Goal: Information Seeking & Learning: Understand process/instructions

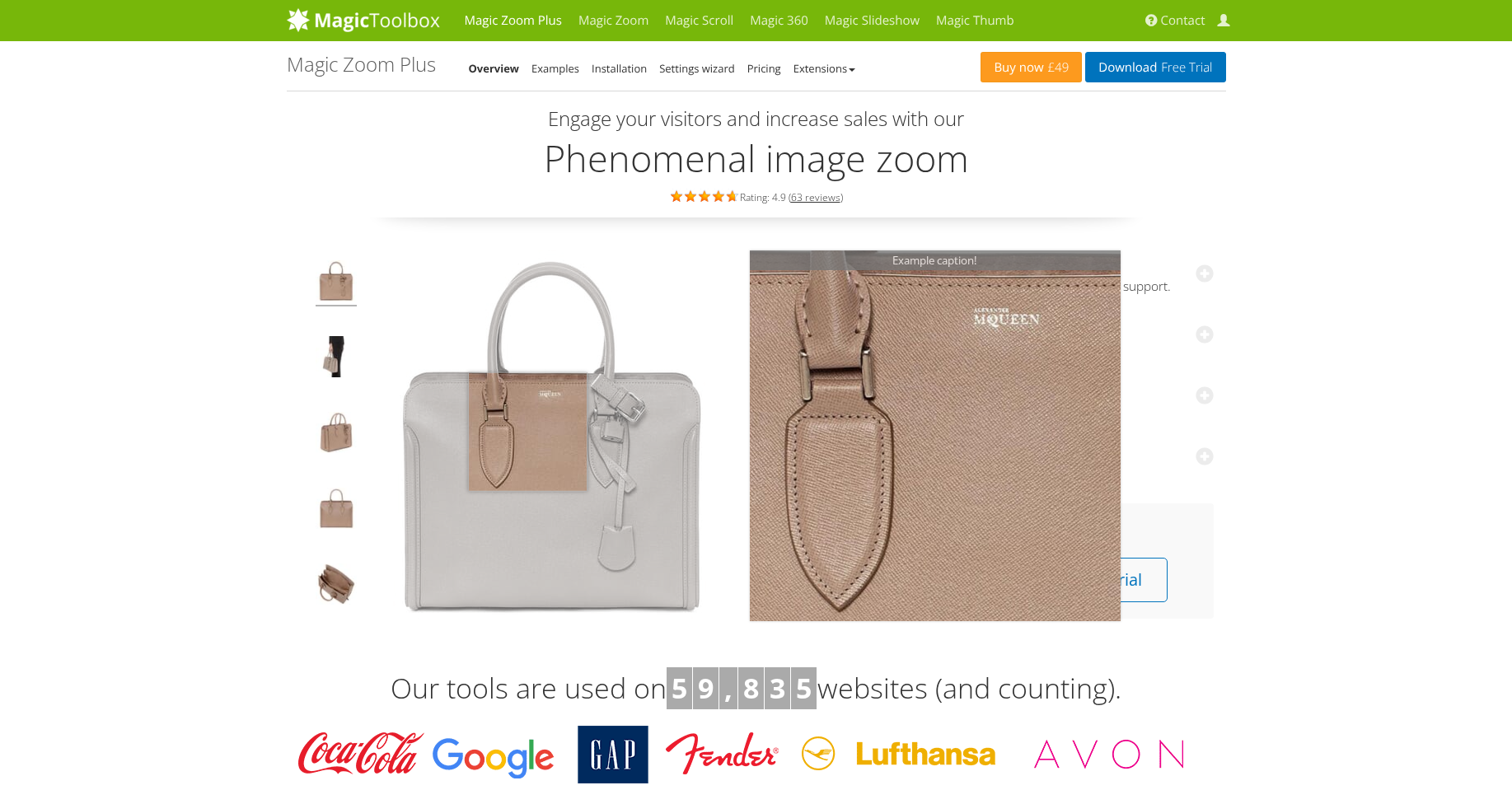
click at [528, 432] on img at bounding box center [551, 435] width 371 height 371
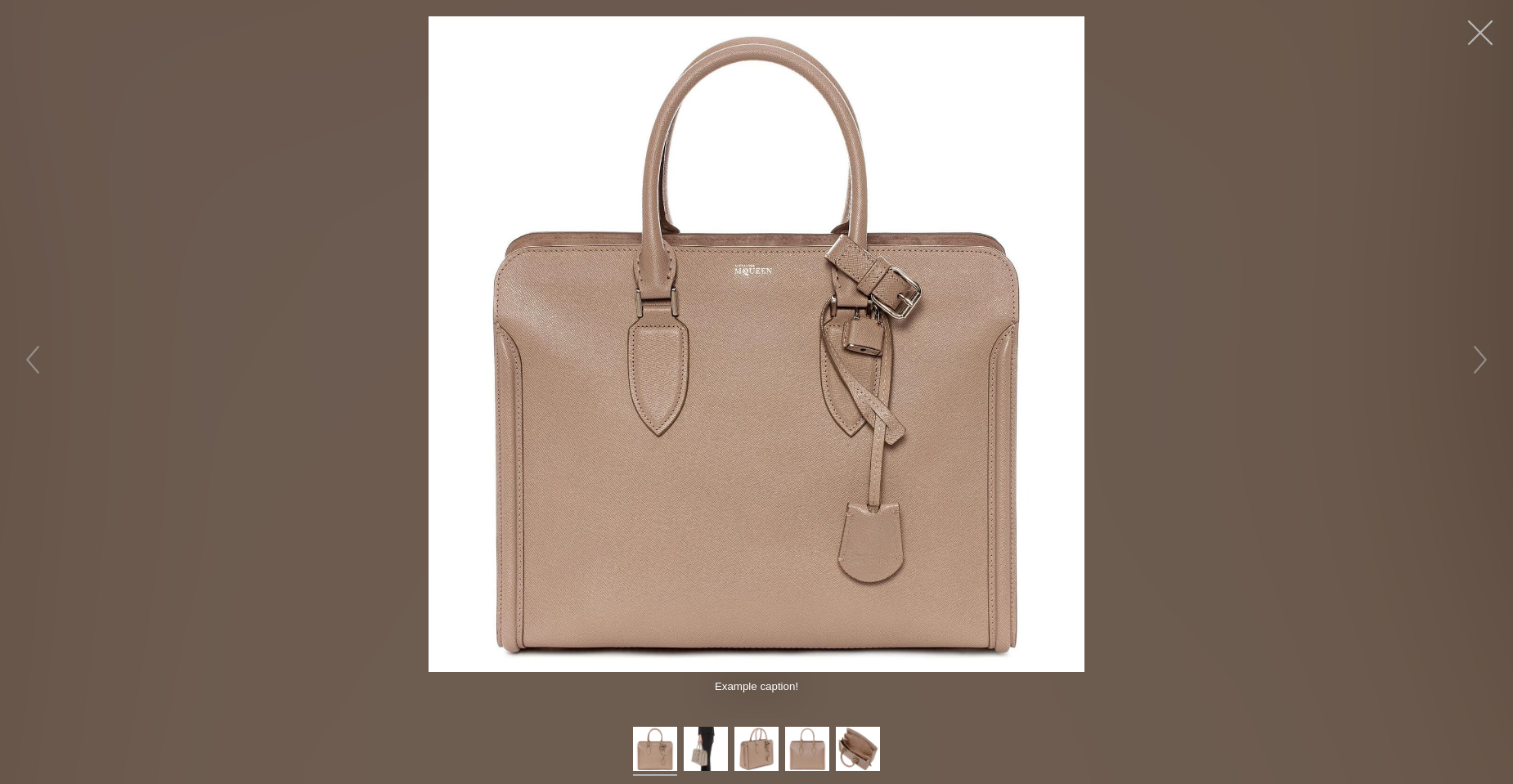
click at [1486, 41] on button "button" at bounding box center [1480, 33] width 49 height 49
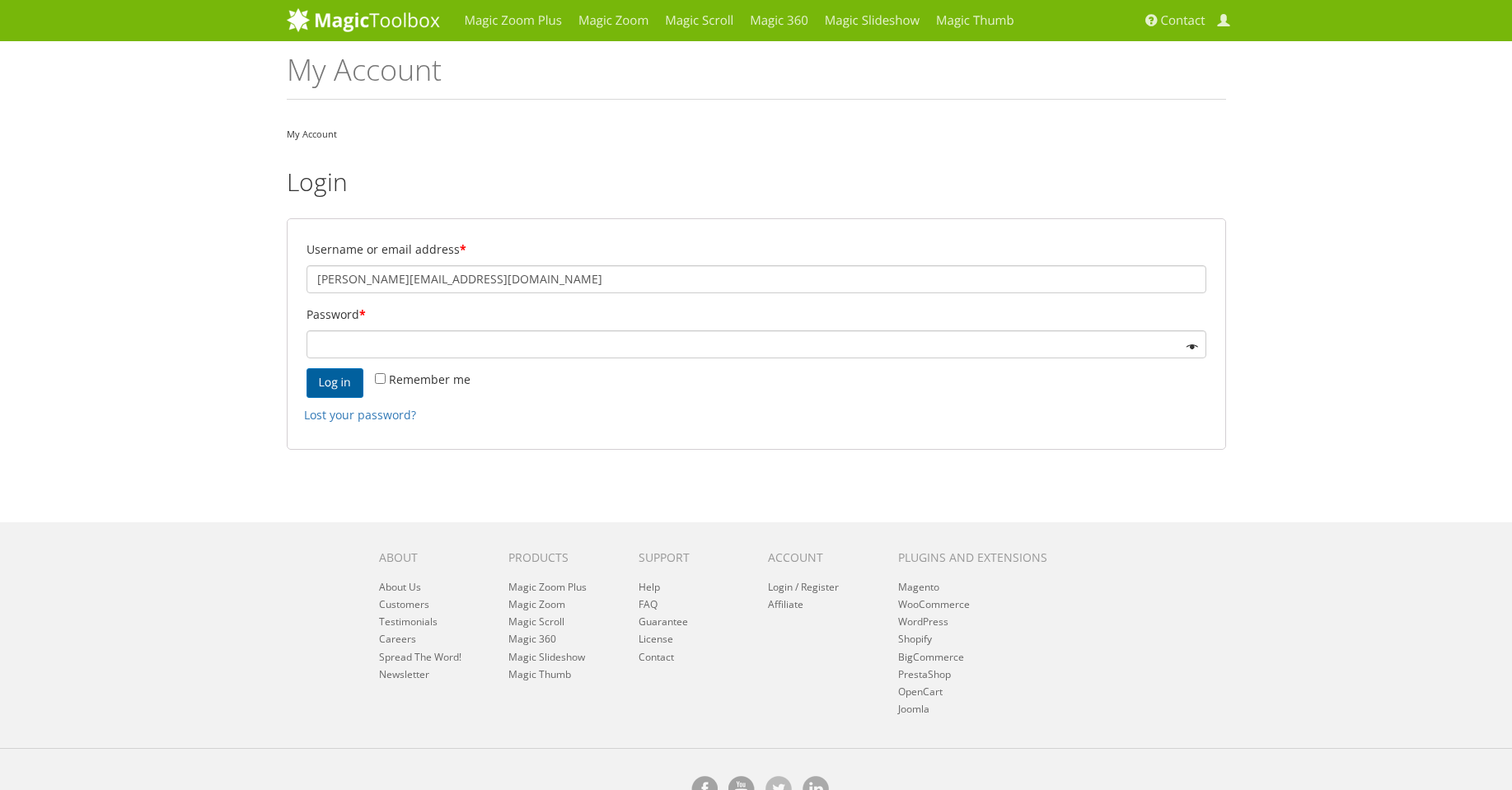
click at [358, 370] on button "Log in" at bounding box center [335, 384] width 57 height 30
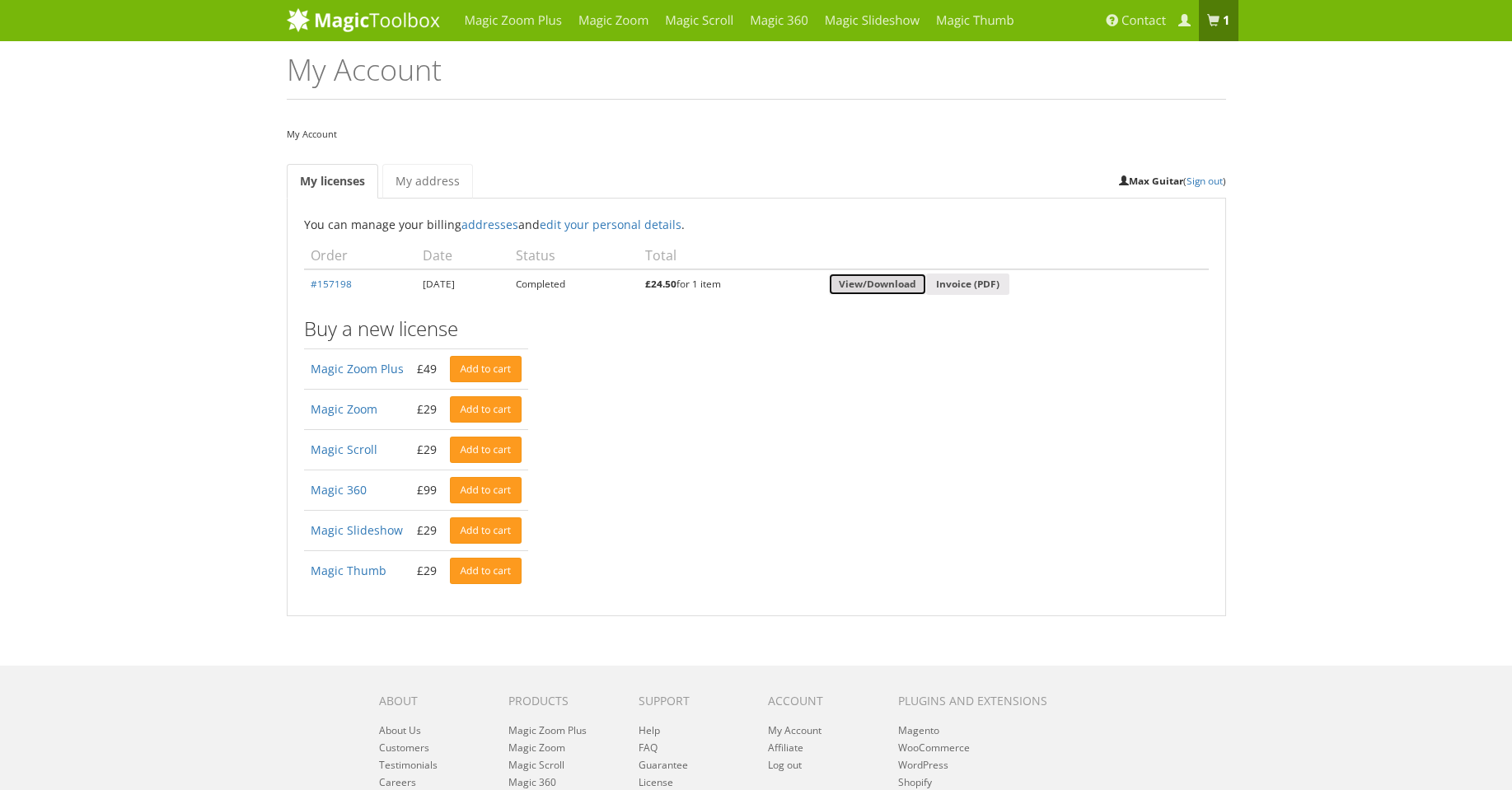
click at [926, 281] on link "View/Download" at bounding box center [877, 284] width 97 height 22
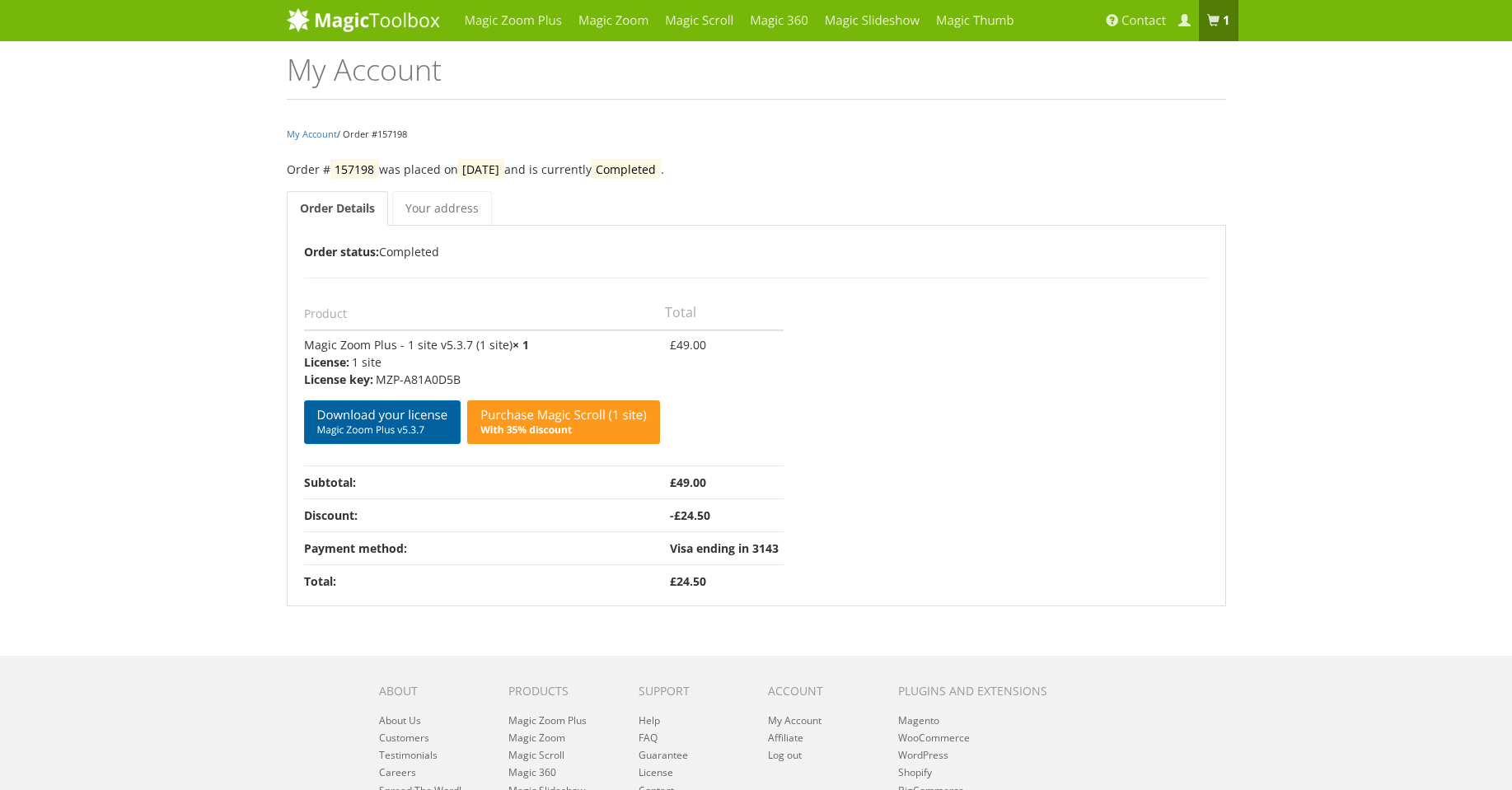
click at [384, 414] on link "Download your license Magic Zoom Plus v5.3.7" at bounding box center [382, 422] width 157 height 44
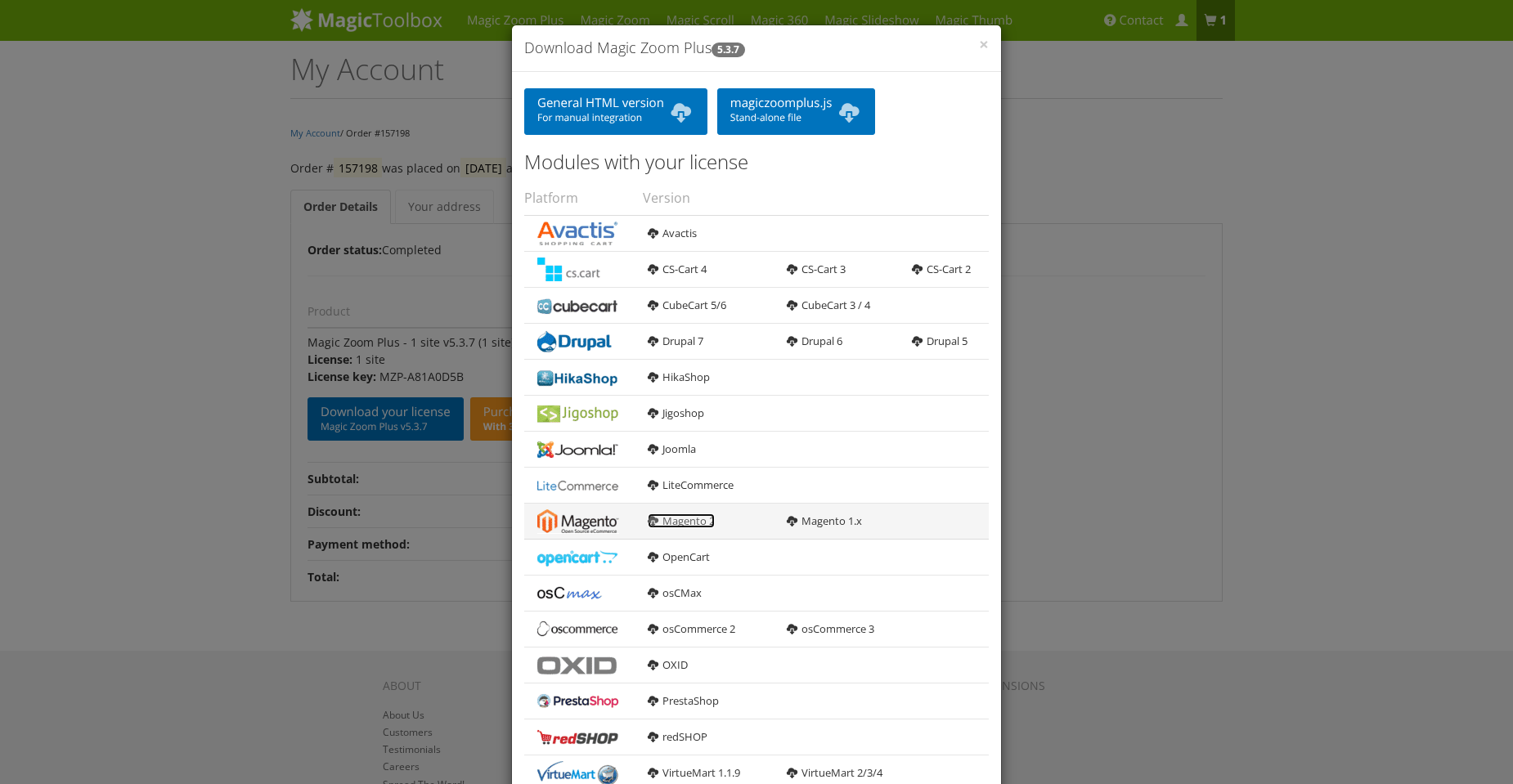
click at [690, 520] on link "Magento 2" at bounding box center [682, 521] width 67 height 15
click at [1342, 148] on div "× Download Magic Zoom Plus 5.3.7 General HTML version For manual integration ma…" at bounding box center [756, 392] width 1513 height 784
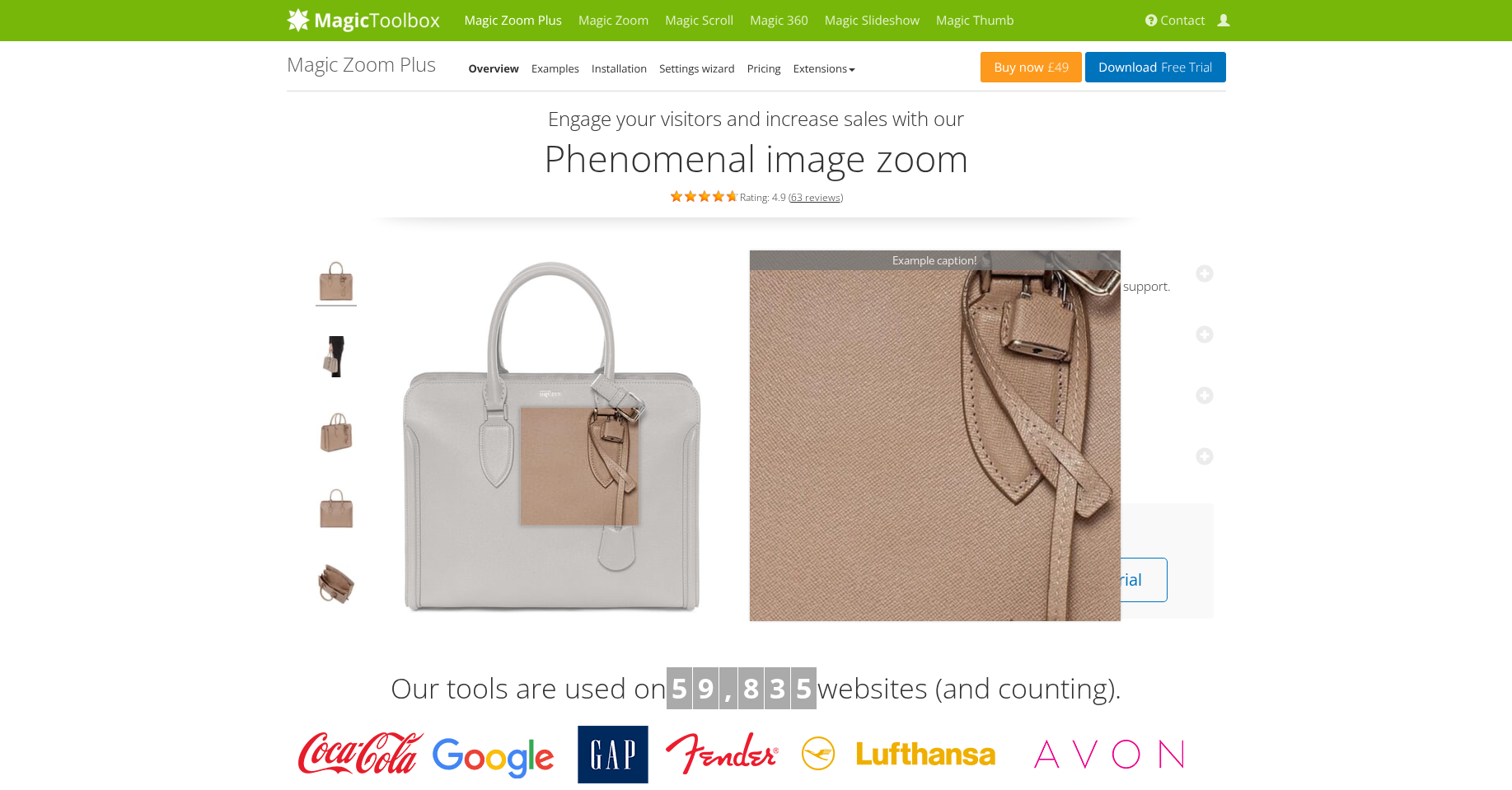
click at [579, 466] on img at bounding box center [551, 435] width 371 height 371
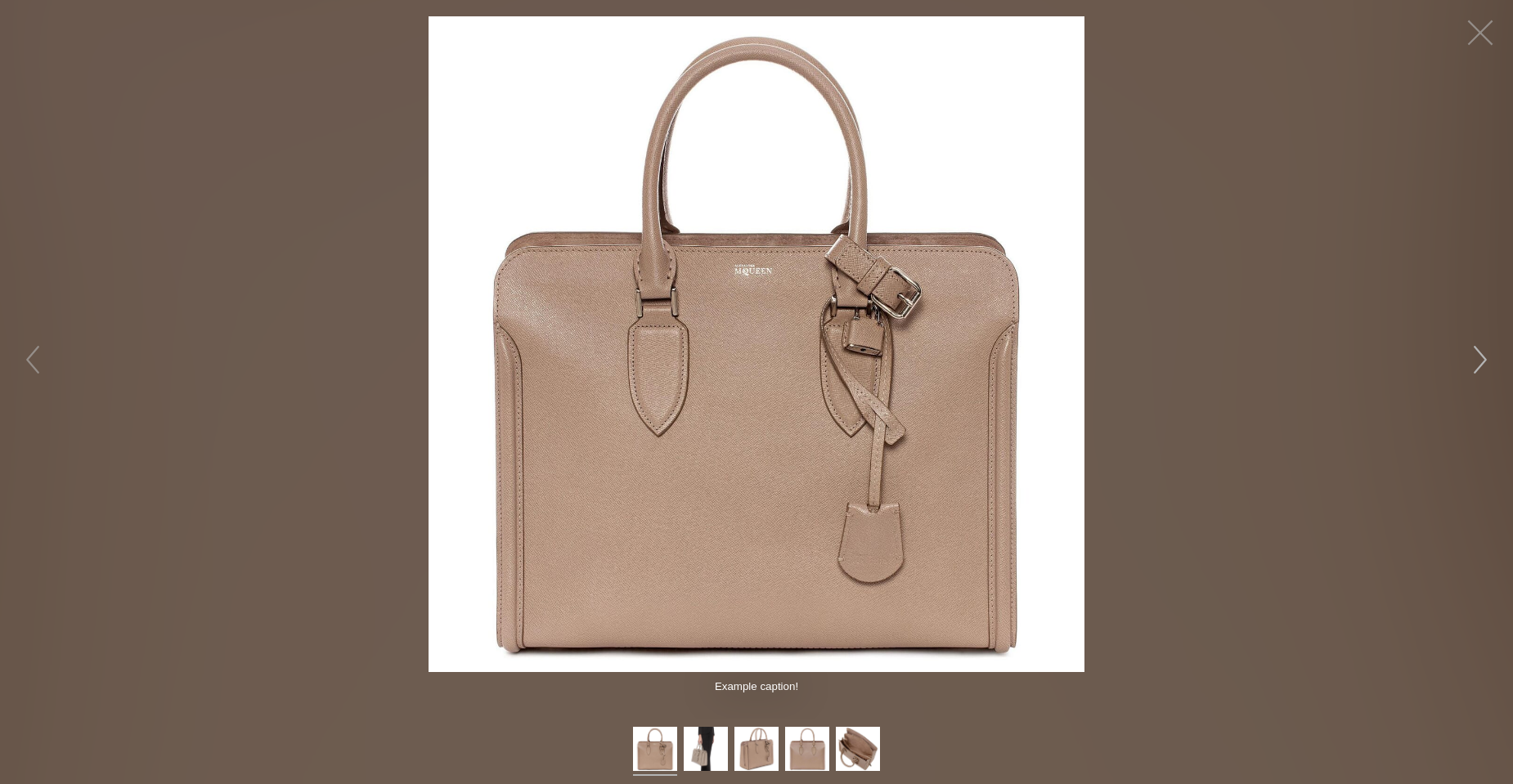
click at [1483, 380] on button "button" at bounding box center [1480, 360] width 49 height 49
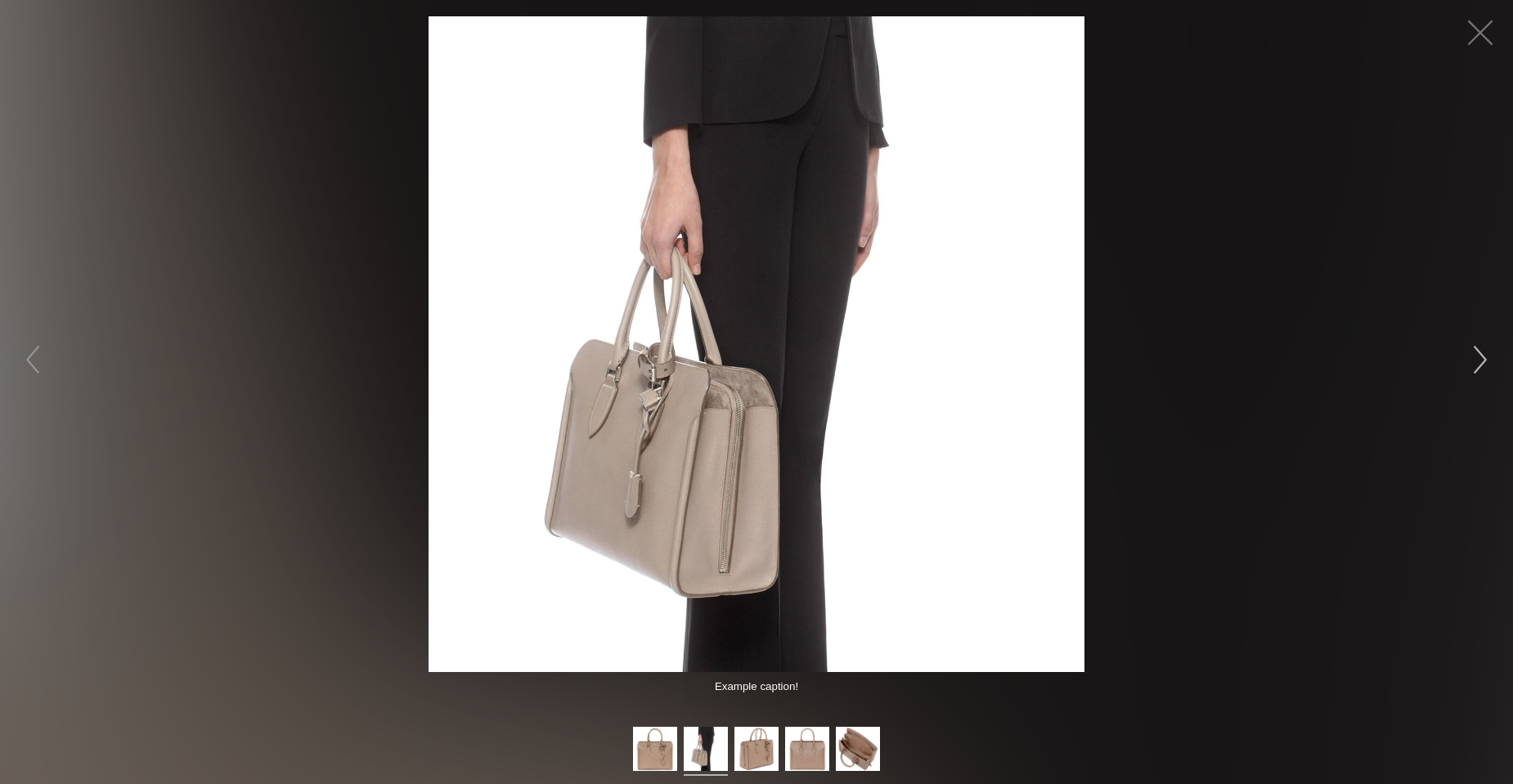
click at [1483, 377] on button "button" at bounding box center [1480, 360] width 49 height 49
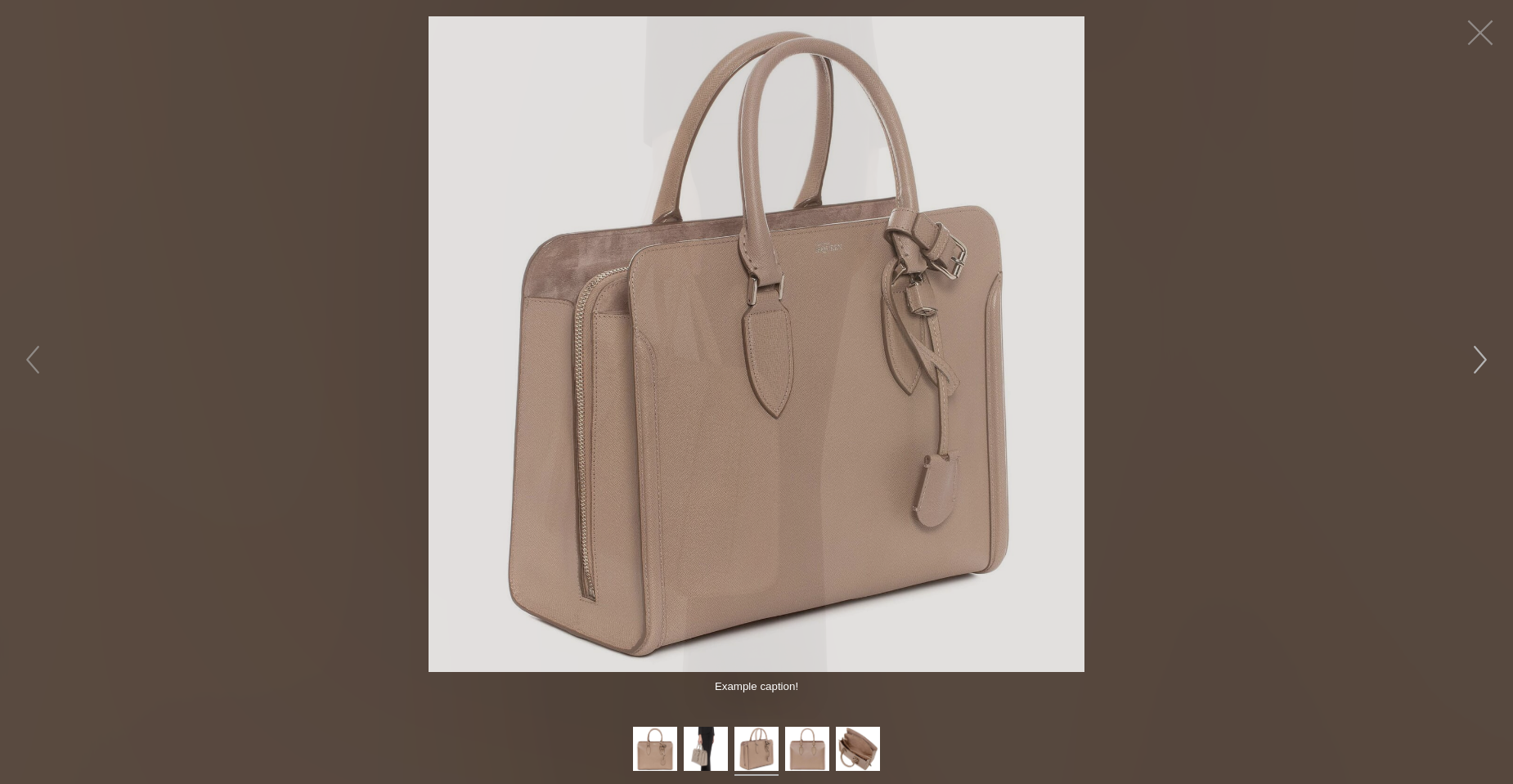
click at [1483, 377] on button "button" at bounding box center [1480, 360] width 49 height 49
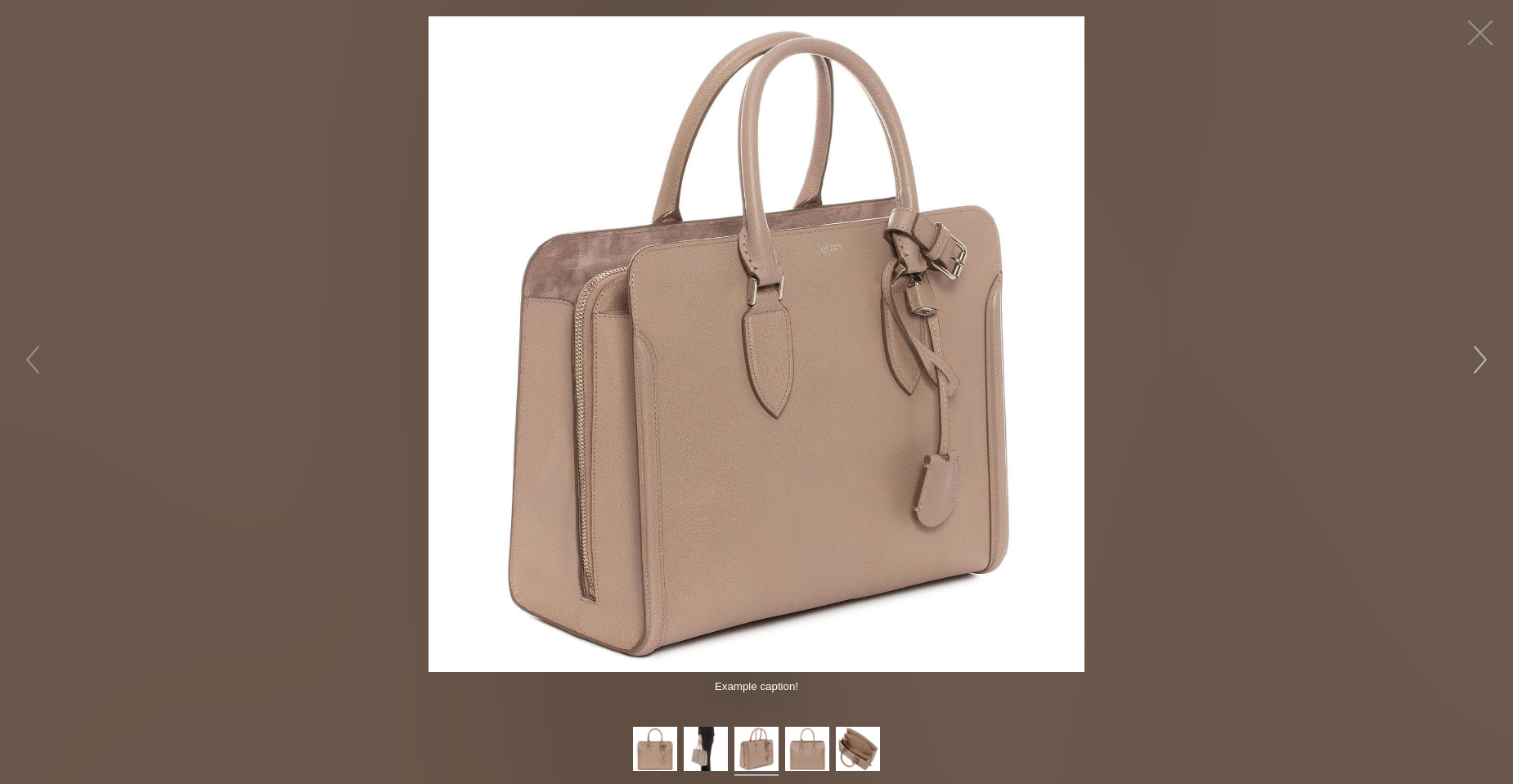
click at [1483, 377] on button "button" at bounding box center [1480, 360] width 49 height 49
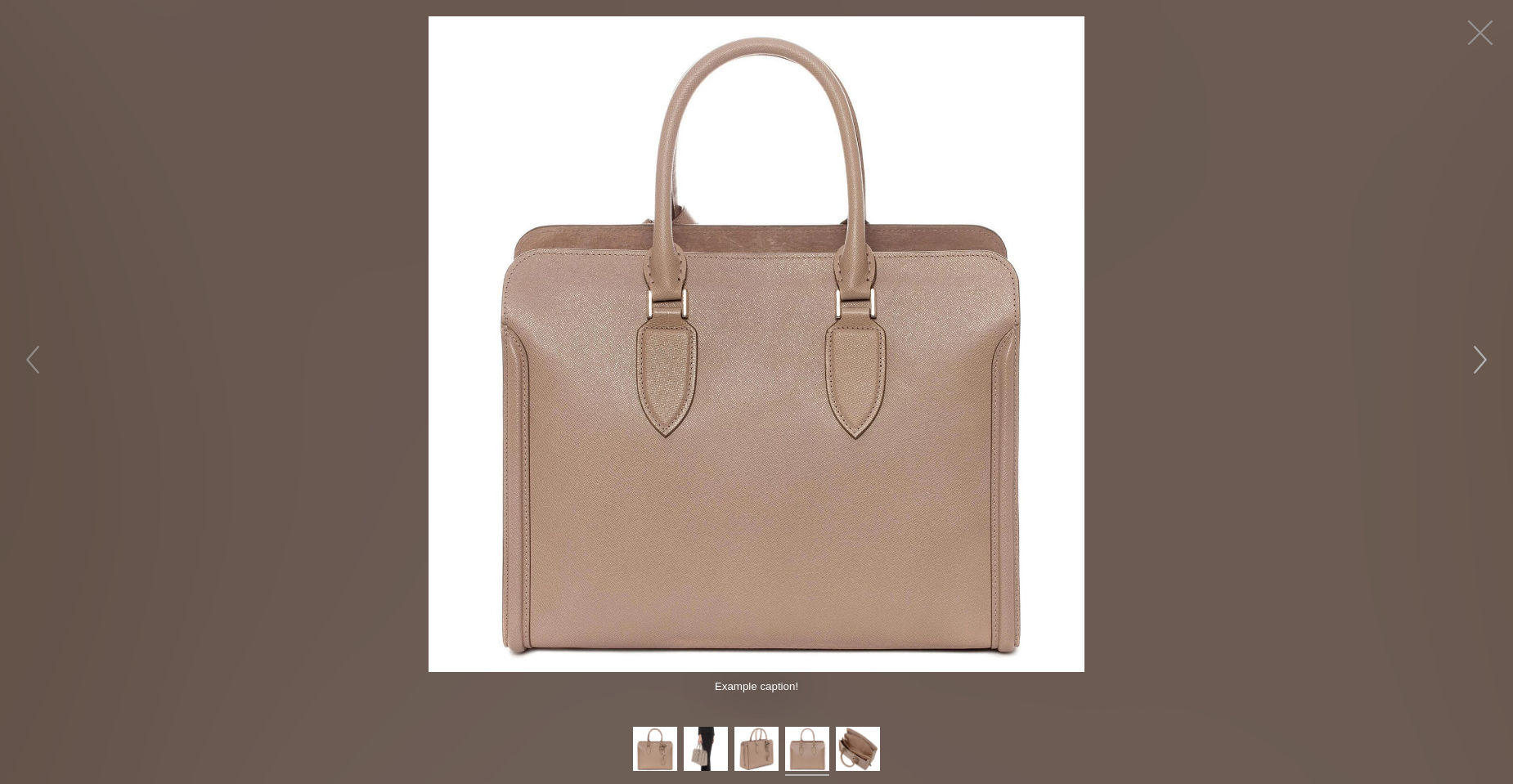
click at [1488, 337] on button "button" at bounding box center [1480, 360] width 49 height 49
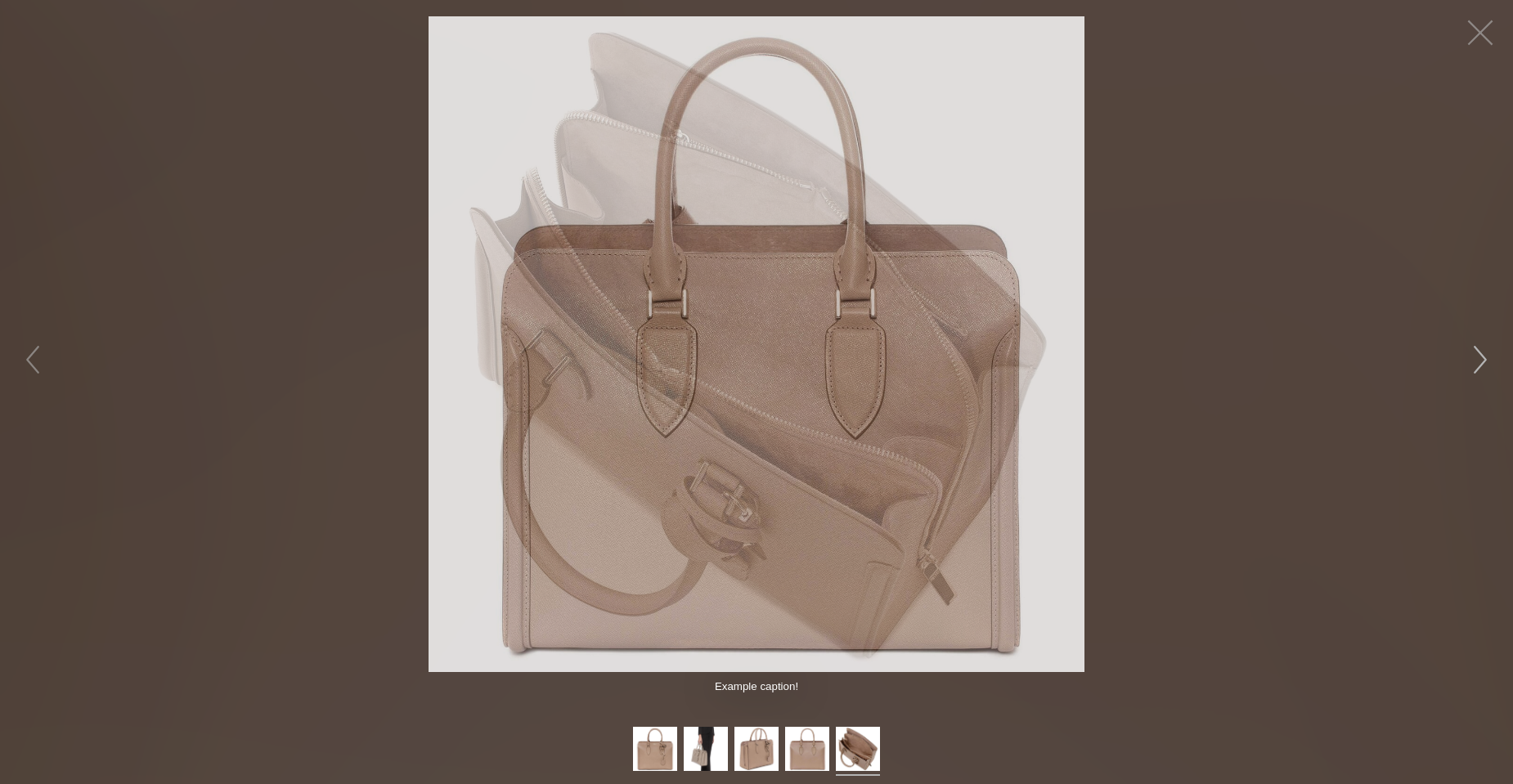
click at [1483, 356] on button "button" at bounding box center [1480, 360] width 49 height 49
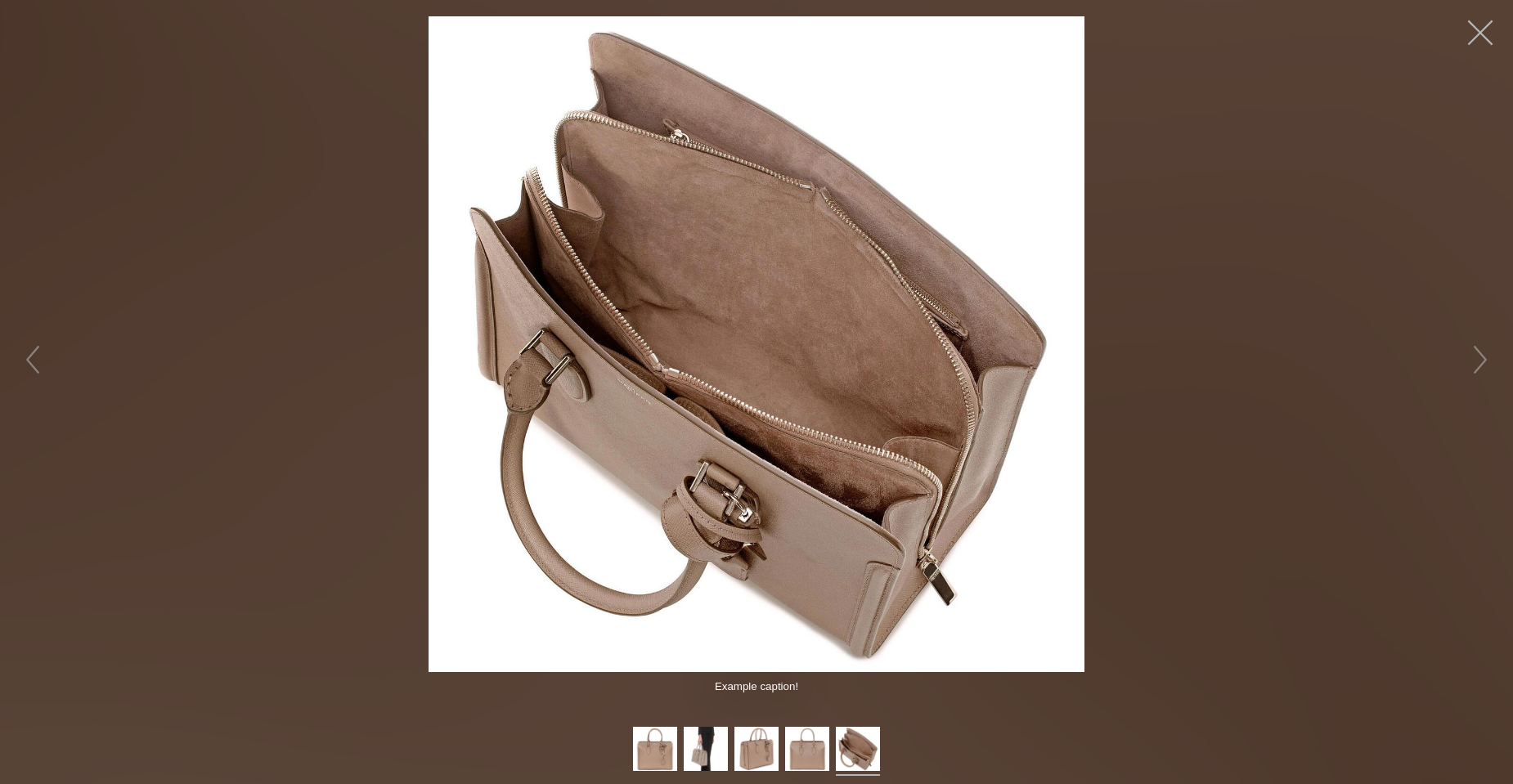
click at [1483, 36] on button "button" at bounding box center [1480, 33] width 49 height 49
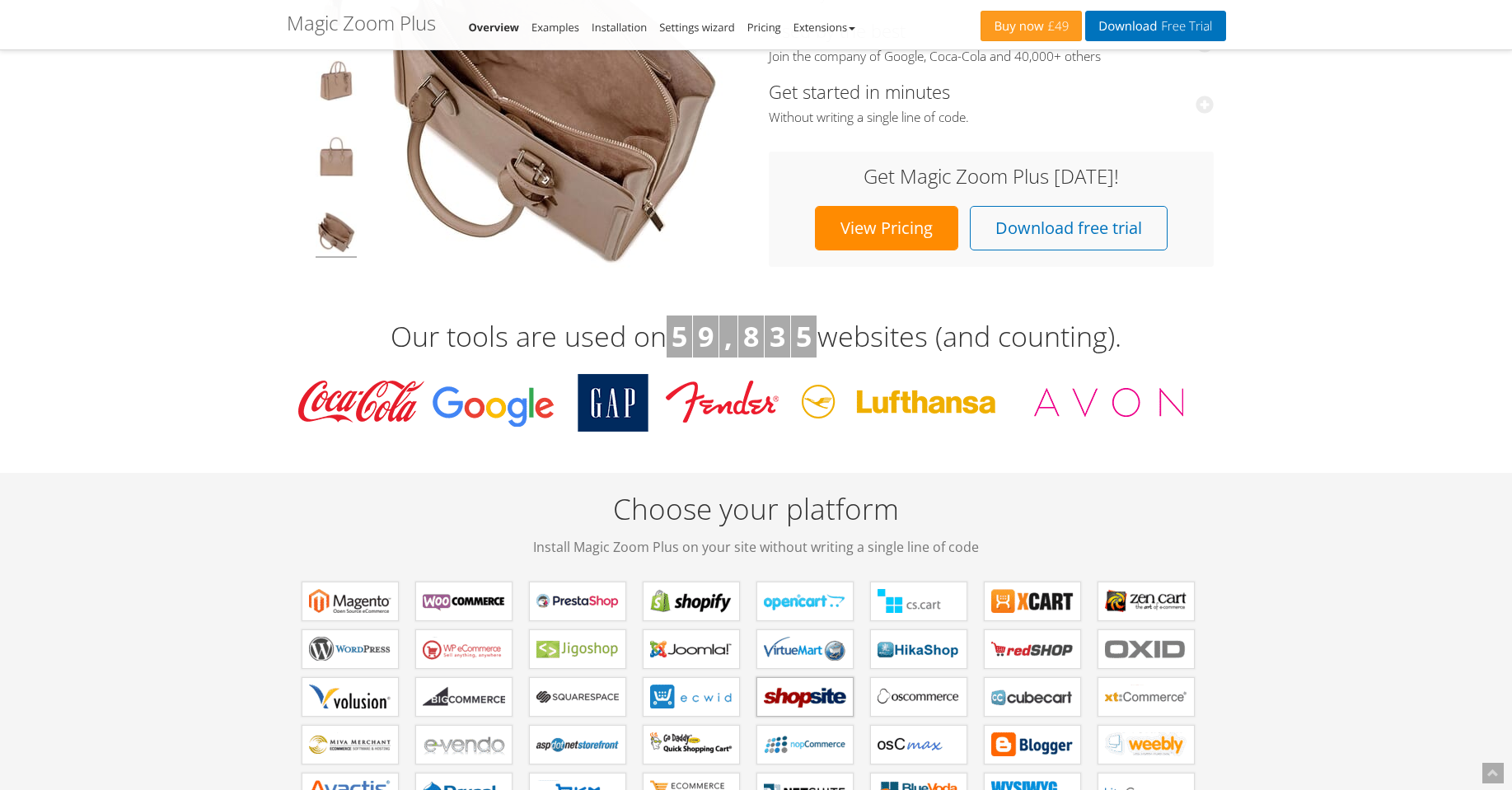
scroll to position [297, 0]
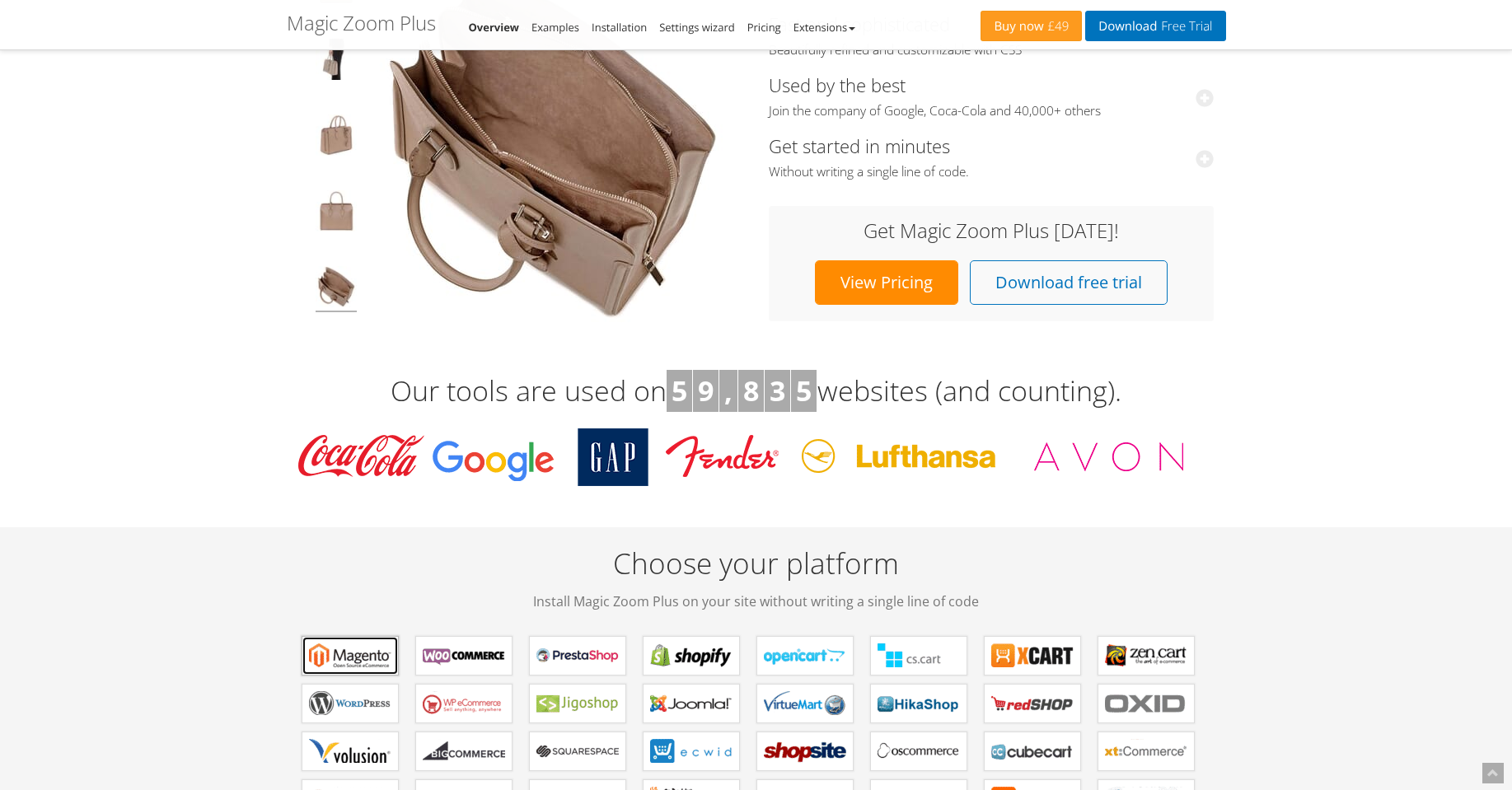
click at [379, 664] on b "Magic Zoom Plus for Magento" at bounding box center [350, 656] width 82 height 25
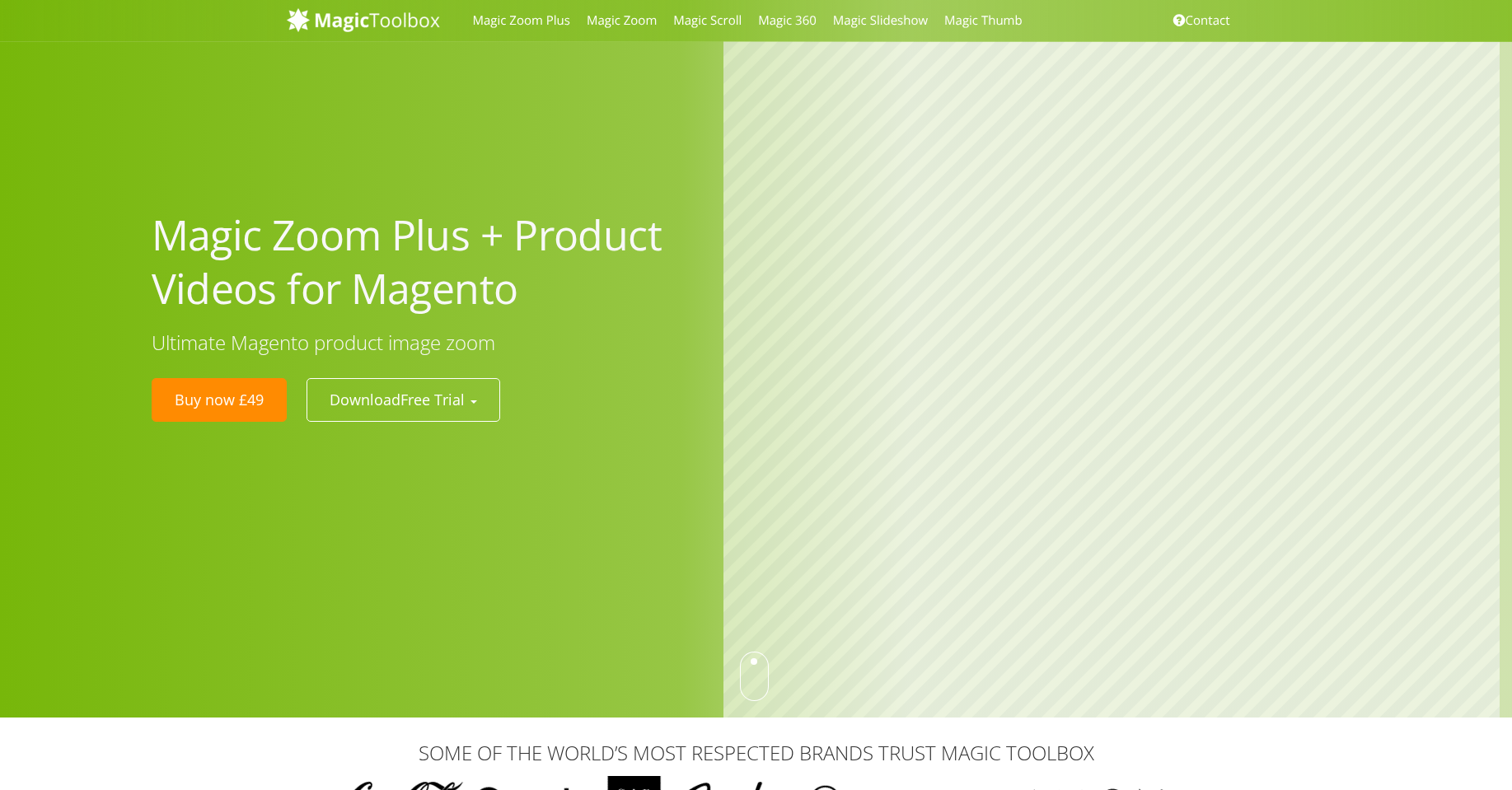
click at [755, 662] on div at bounding box center [754, 677] width 29 height 50
drag, startPoint x: 751, startPoint y: 669, endPoint x: 754, endPoint y: 726, distance: 57.1
click at [754, 726] on div "Magic Zoom Plus Magic Zoom Magic Scroll Magic 360 Magic Slideshow Contact" at bounding box center [756, 395] width 1512 height 790
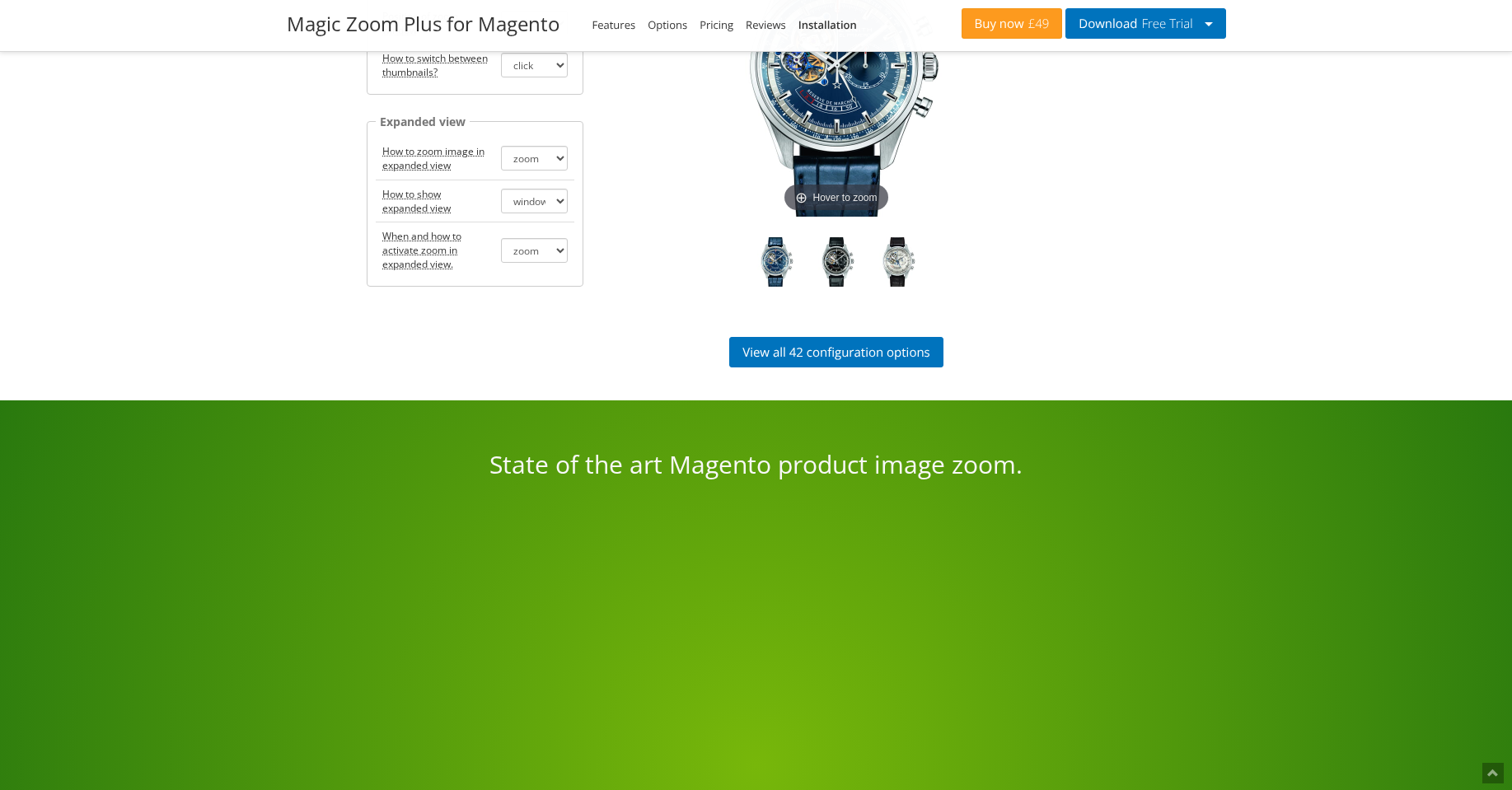
scroll to position [2670, 0]
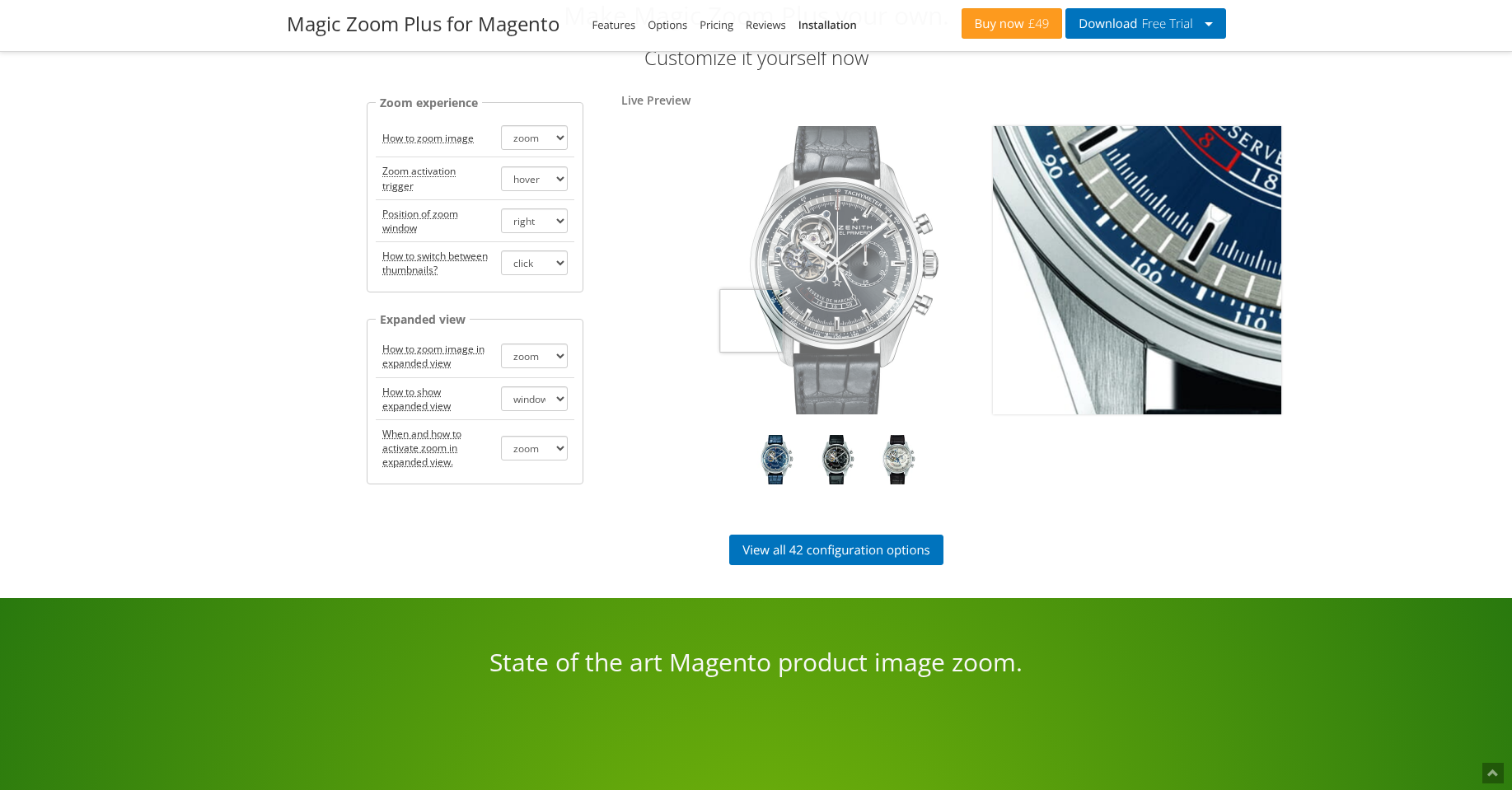
drag, startPoint x: 825, startPoint y: 320, endPoint x: 746, endPoint y: 322, distance: 79.0
click at [749, 322] on img at bounding box center [836, 270] width 288 height 288
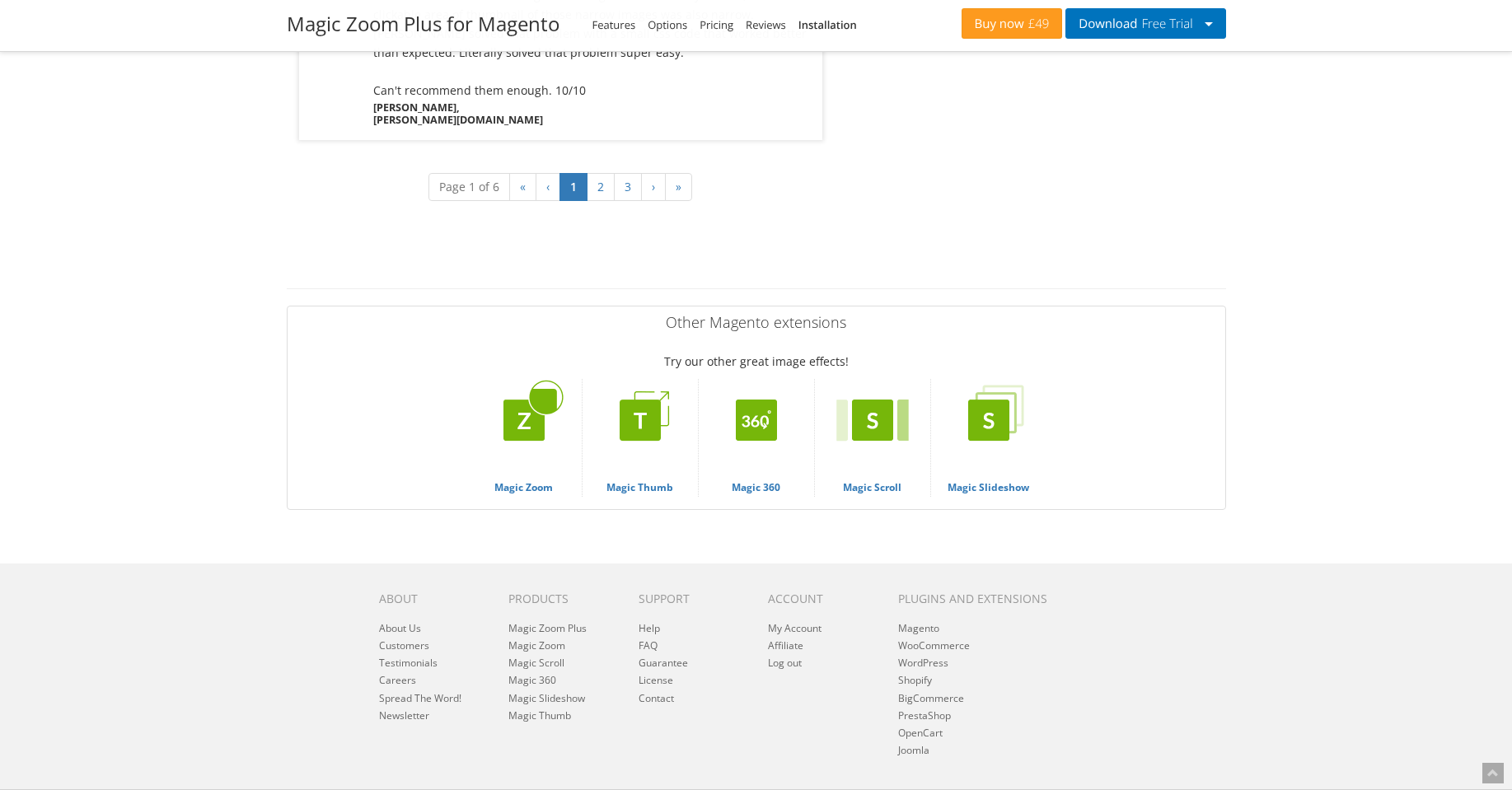
scroll to position [5976, 0]
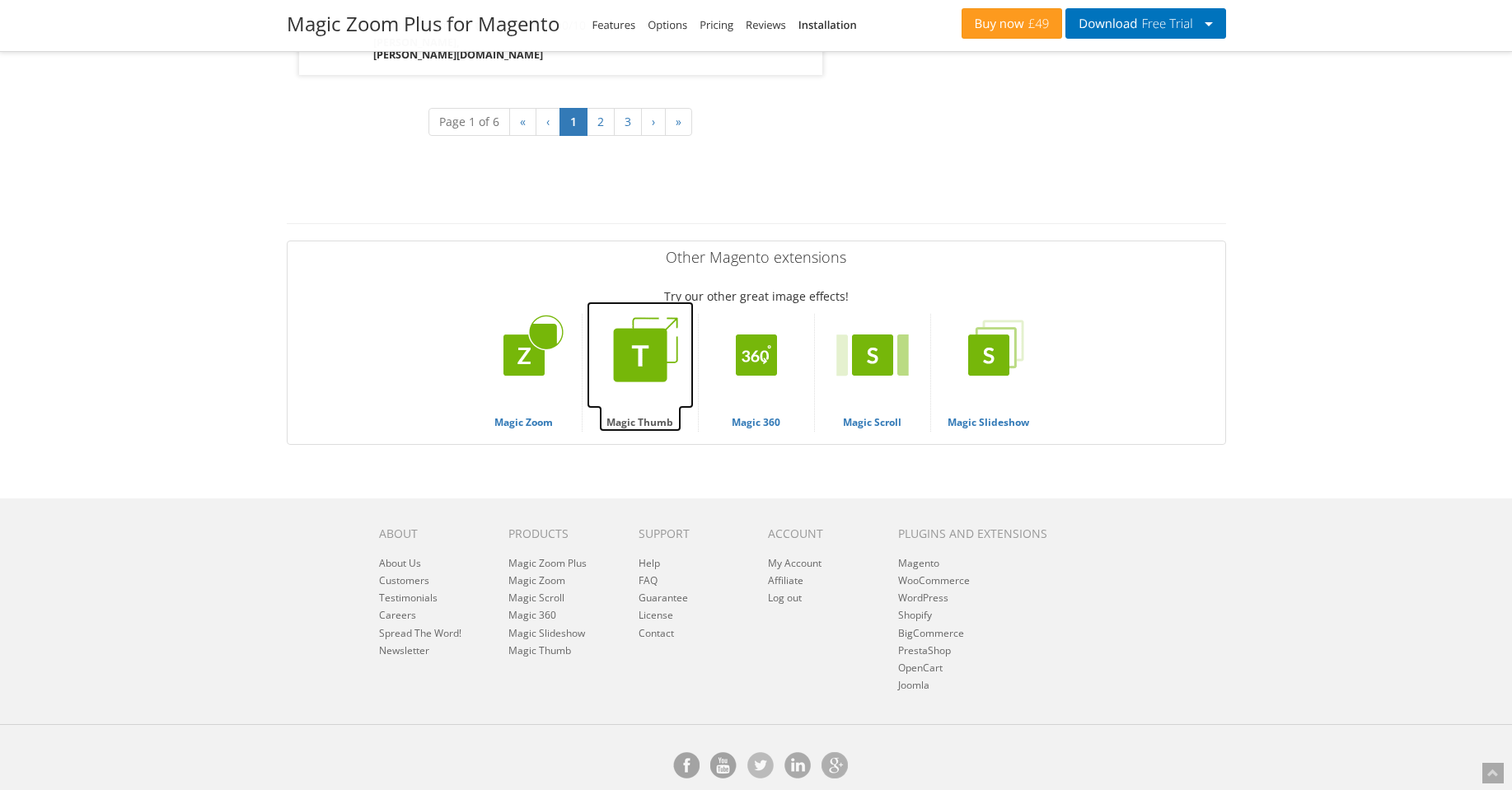
click at [659, 343] on img at bounding box center [641, 356] width 107 height 107
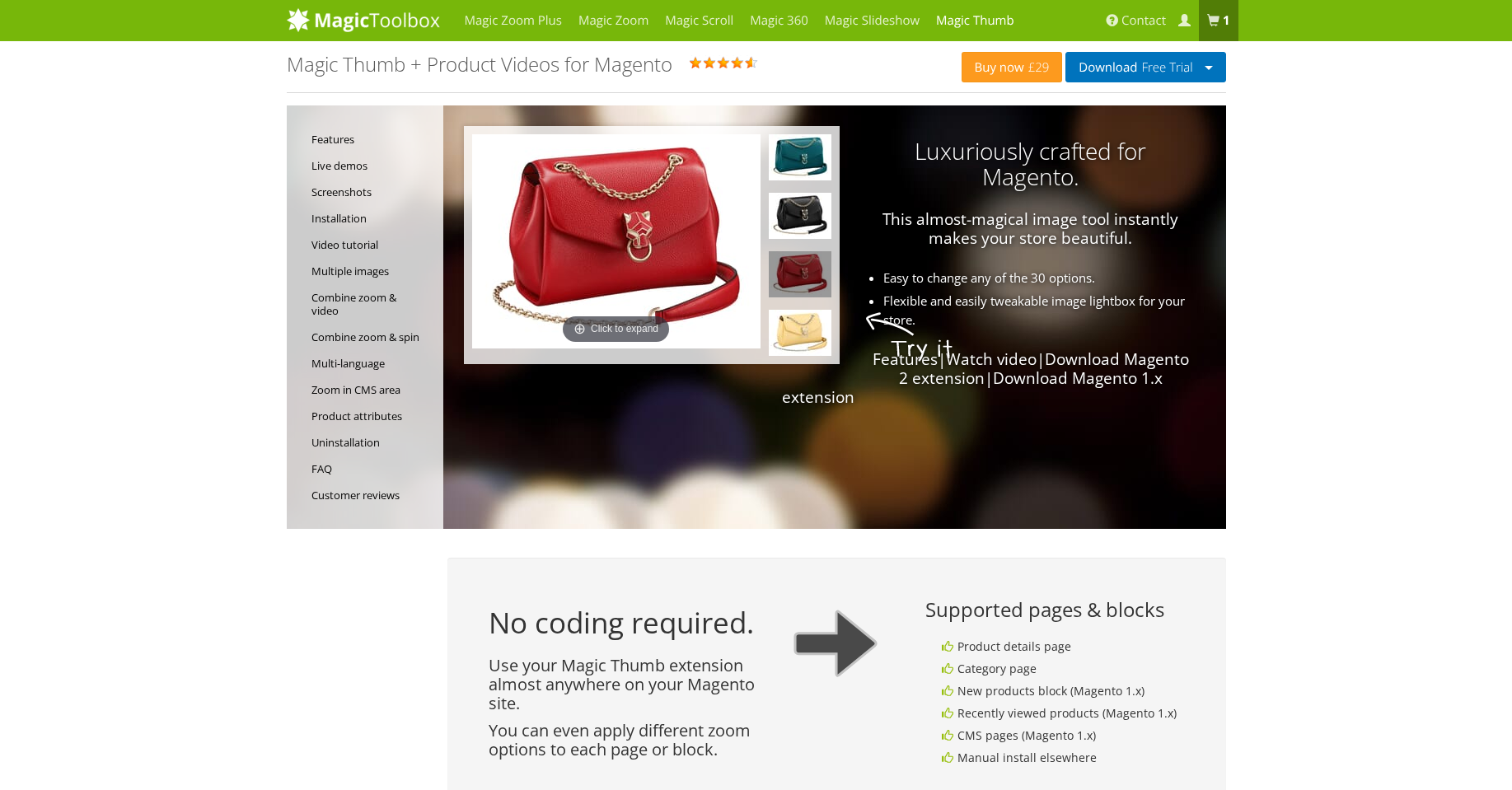
click at [785, 245] on td at bounding box center [800, 244] width 63 height 222
click at [808, 210] on img at bounding box center [800, 216] width 63 height 46
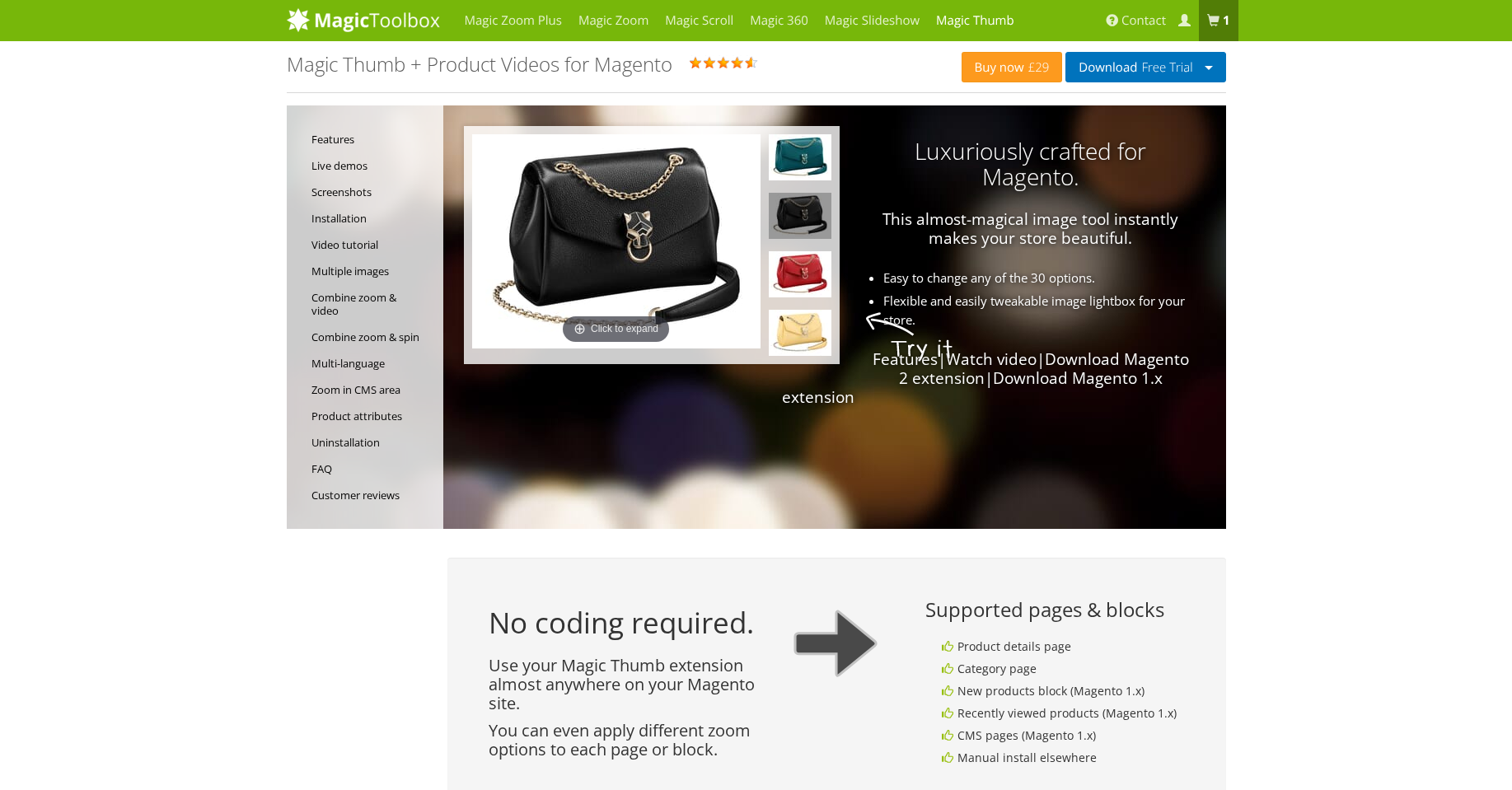
click at [655, 277] on img at bounding box center [616, 241] width 288 height 215
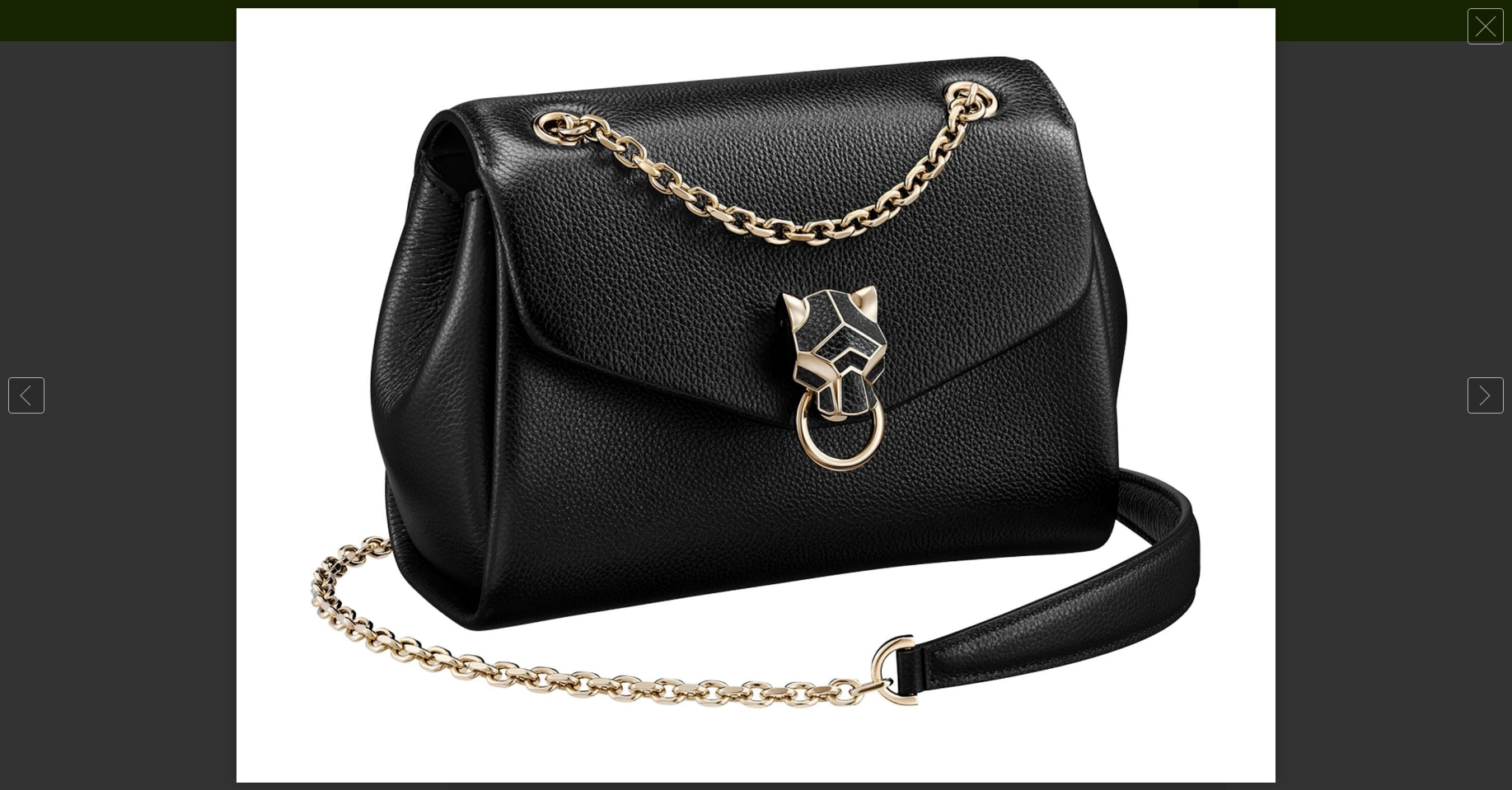
click at [655, 277] on img at bounding box center [756, 395] width 1039 height 775
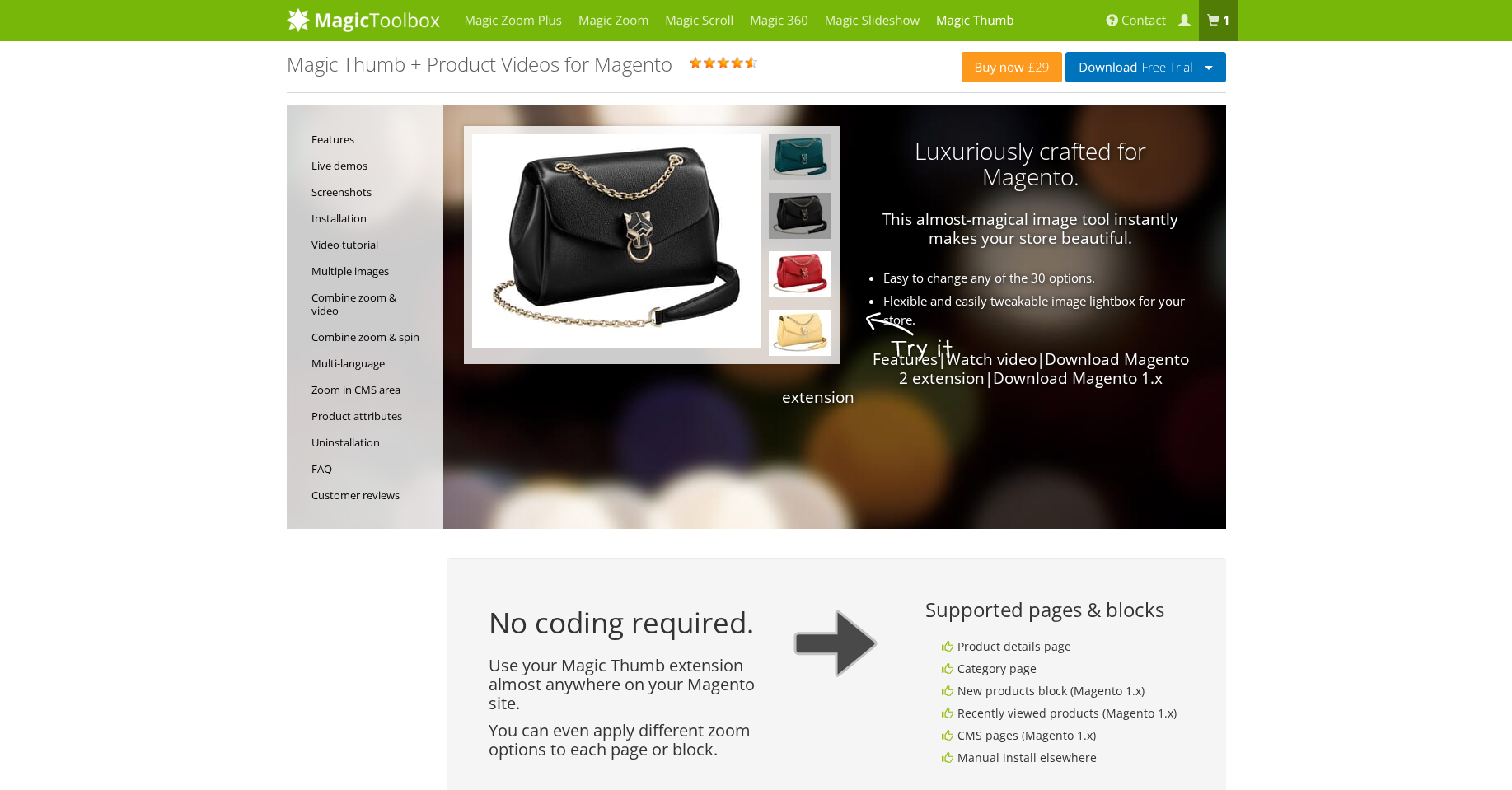
click at [791, 152] on img at bounding box center [800, 157] width 63 height 46
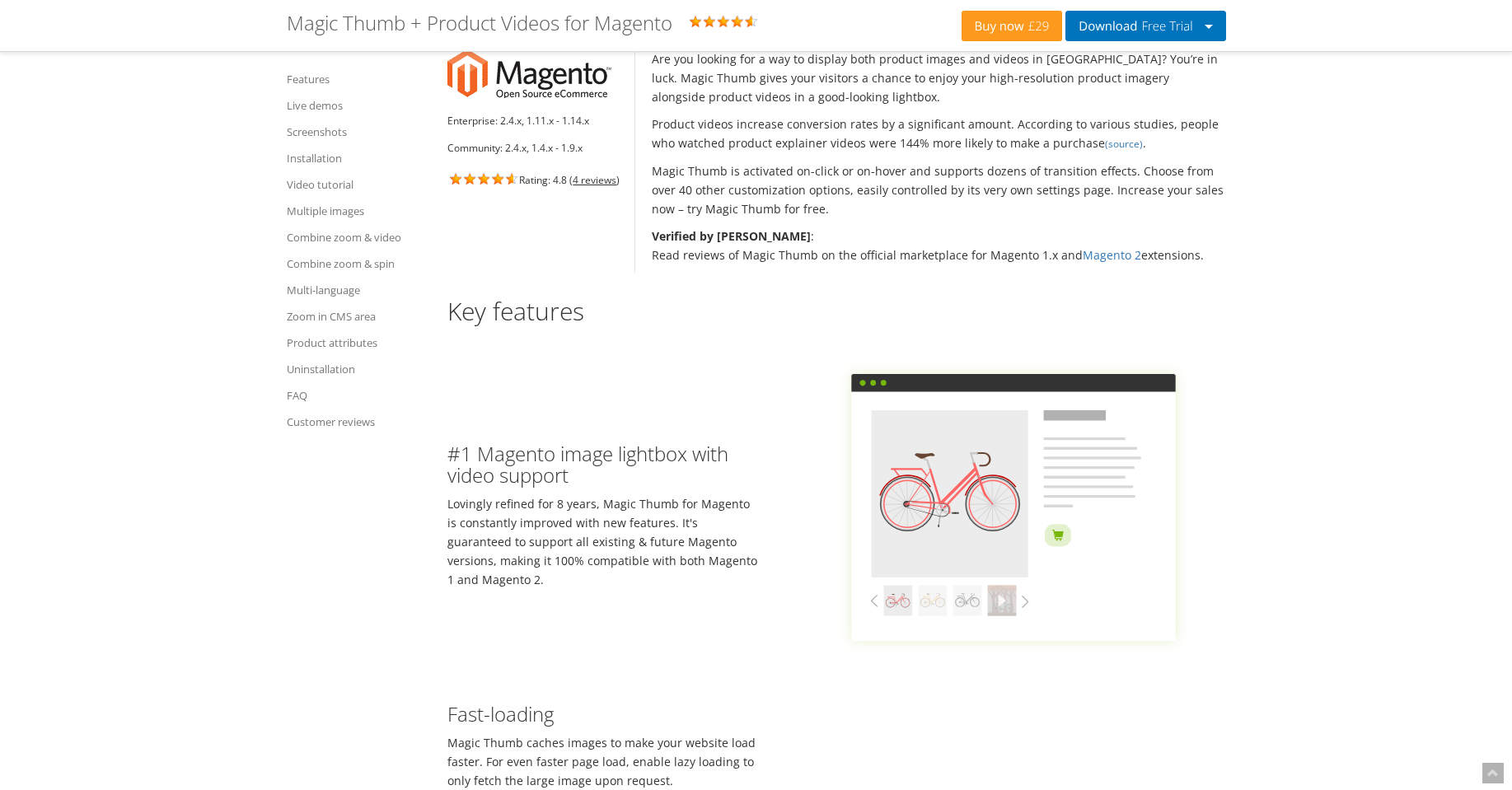
scroll to position [1189, 0]
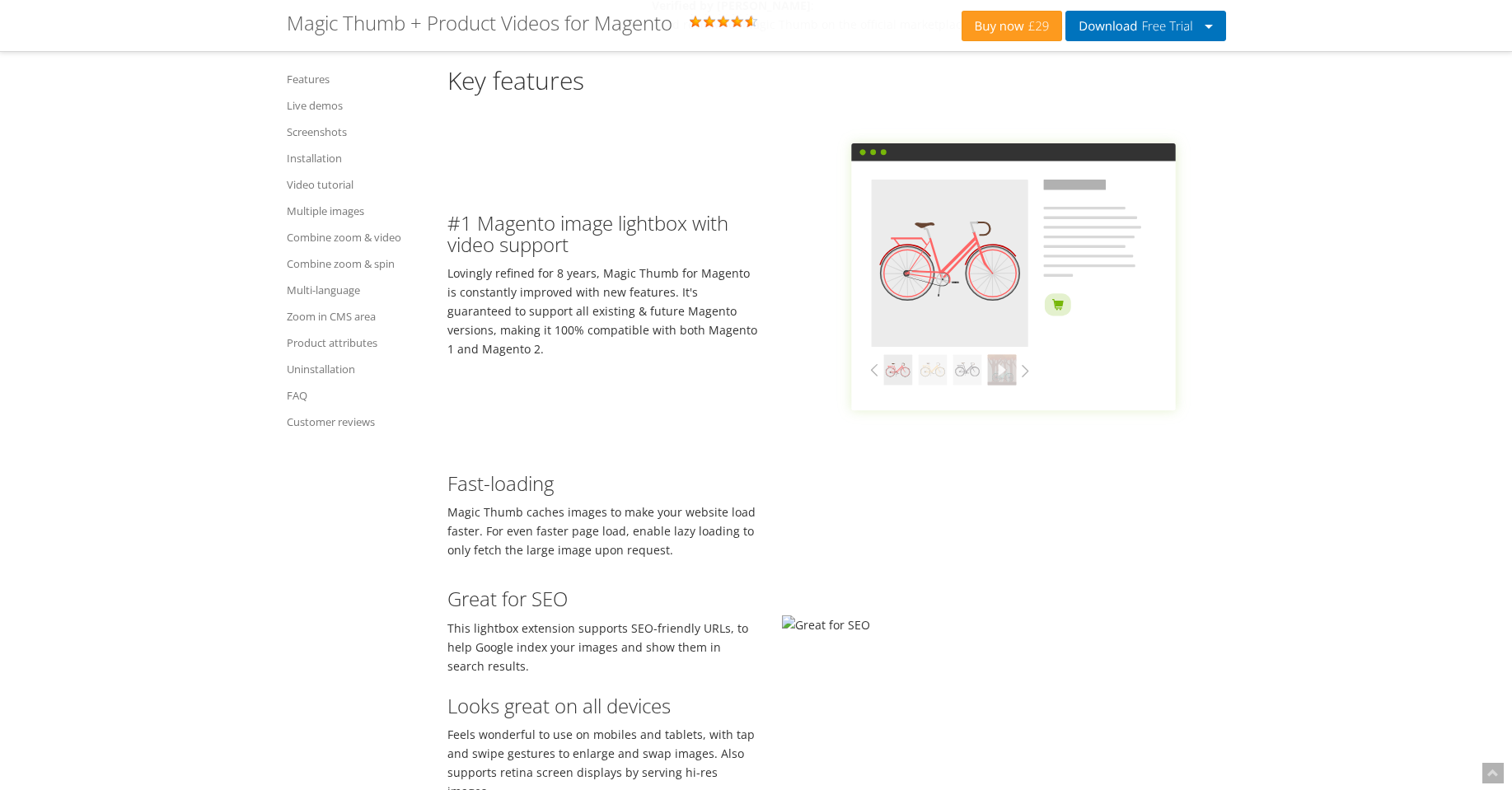
click at [967, 255] on img at bounding box center [1003, 276] width 444 height 333
click at [1012, 366] on img at bounding box center [1003, 276] width 444 height 333
click at [1016, 367] on img at bounding box center [1003, 276] width 444 height 333
click at [947, 276] on img at bounding box center [1003, 276] width 444 height 333
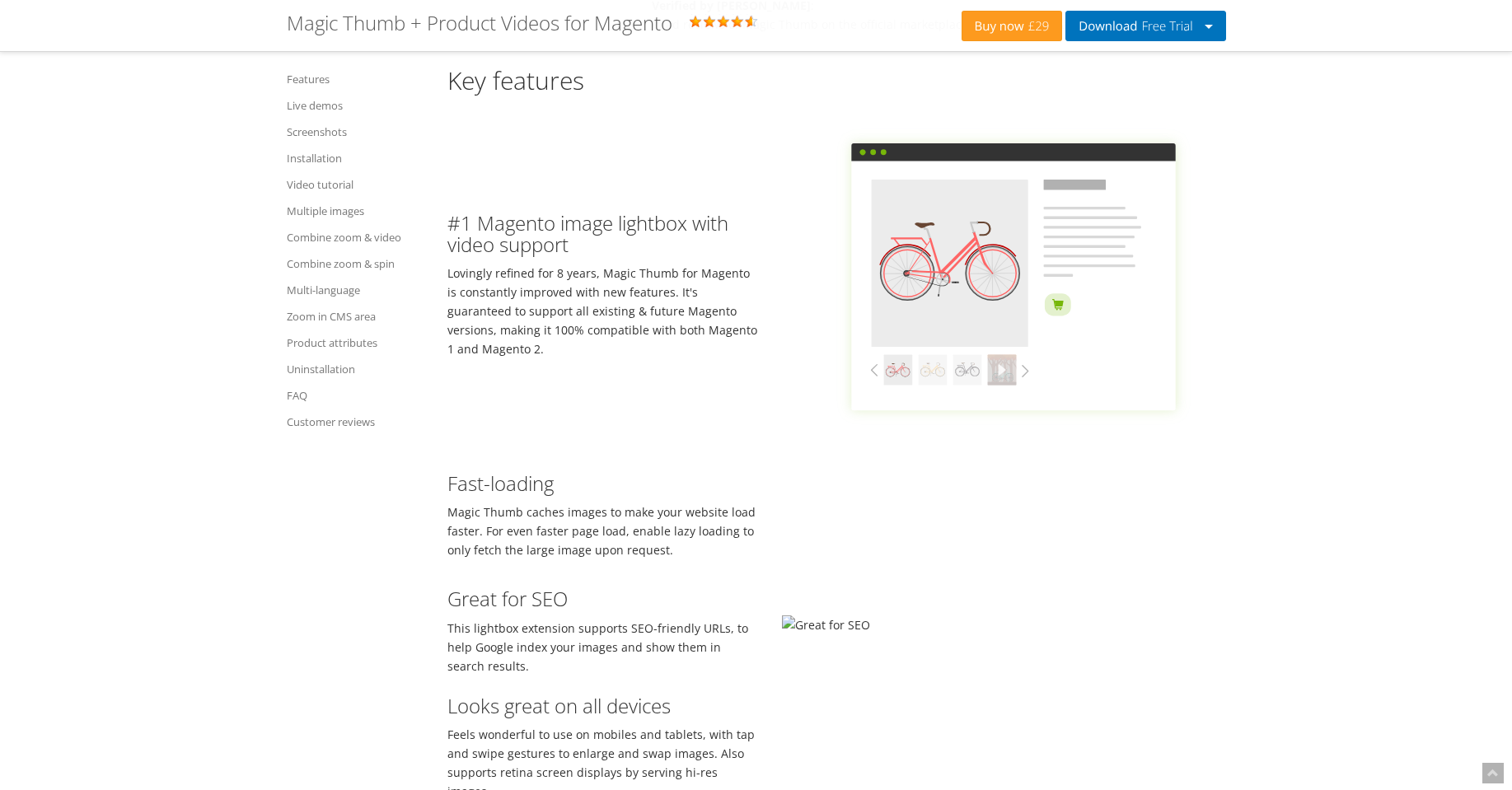
click at [949, 275] on img at bounding box center [1003, 276] width 444 height 333
click at [937, 279] on img at bounding box center [1003, 276] width 444 height 333
click at [938, 278] on img at bounding box center [1003, 276] width 444 height 333
click at [995, 258] on img at bounding box center [1003, 276] width 444 height 333
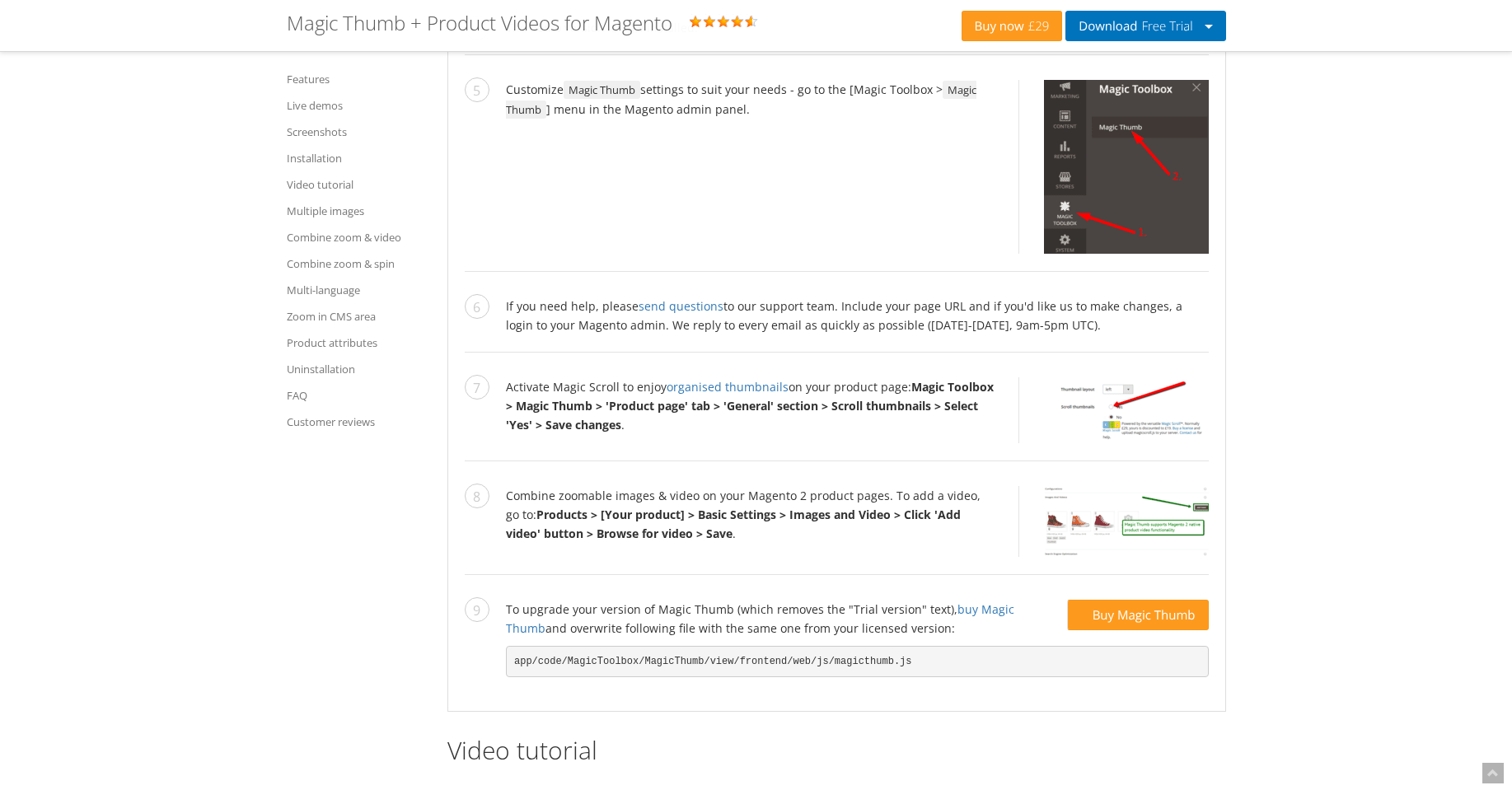
scroll to position [3464, 0]
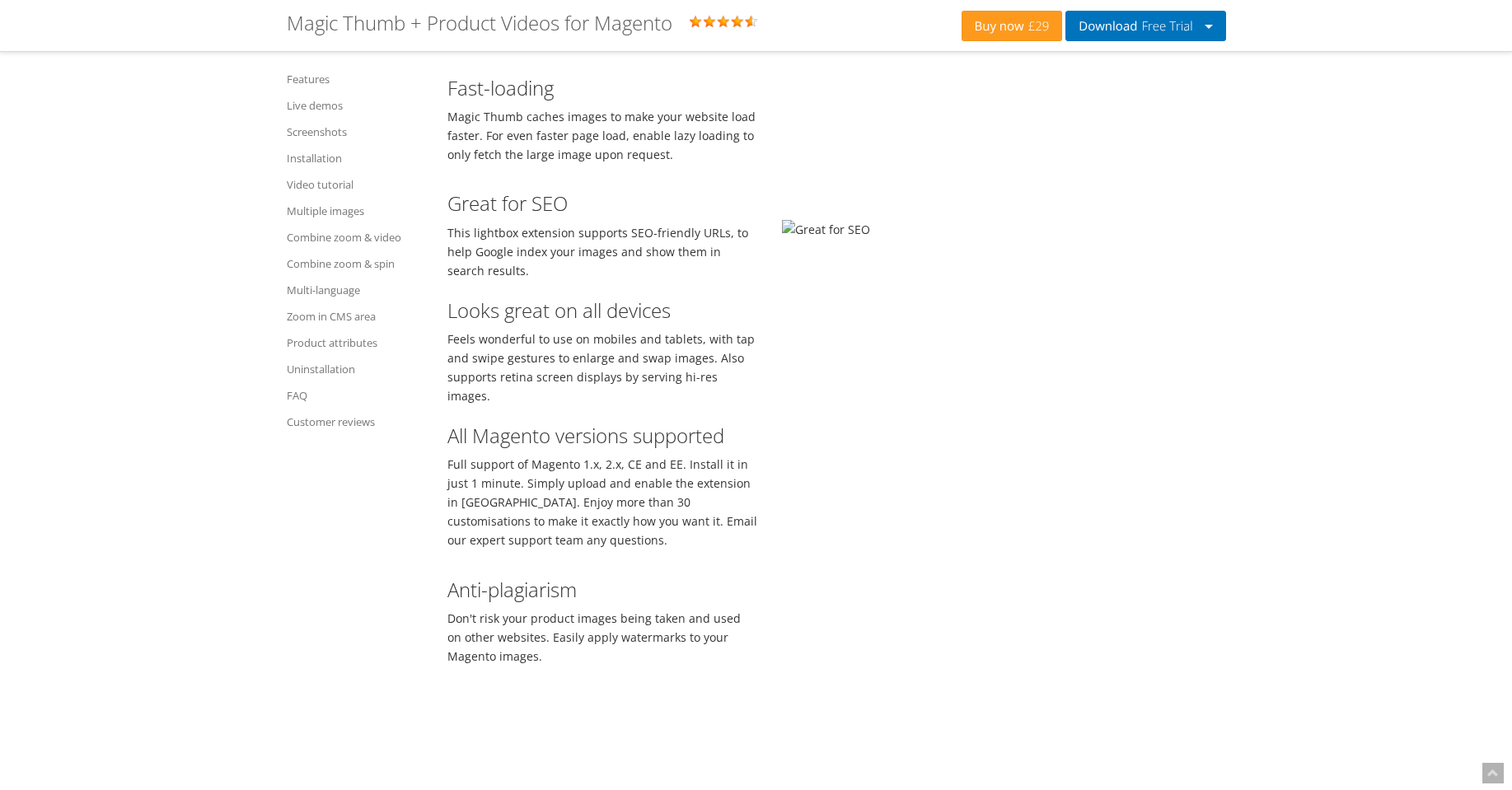
scroll to position [1189, 0]
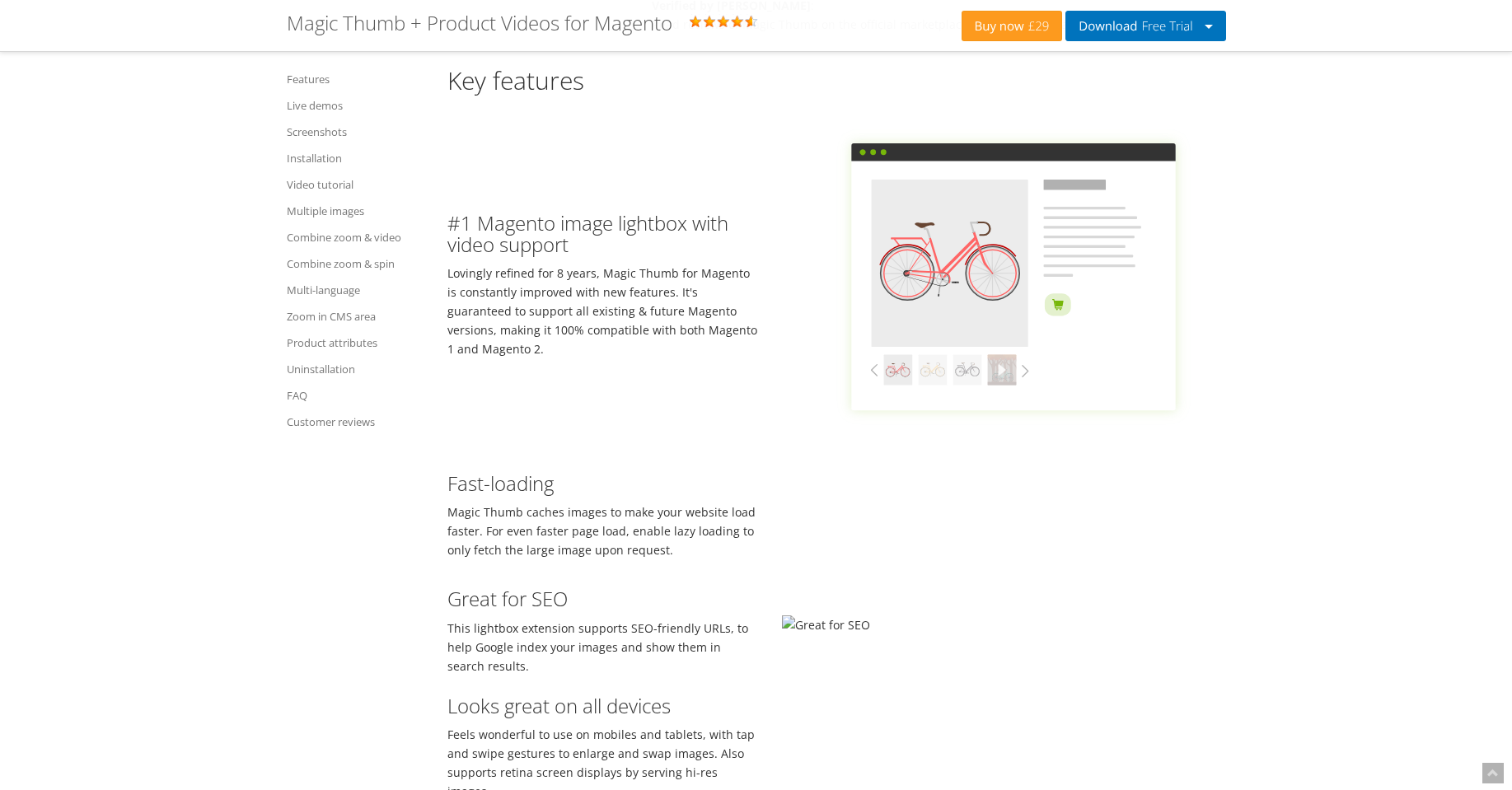
click at [1010, 323] on img at bounding box center [1003, 276] width 444 height 333
click at [1008, 322] on img at bounding box center [1003, 276] width 444 height 333
click at [549, 242] on h3 "#1 Magento image lightbox with video support" at bounding box center [602, 235] width 310 height 44
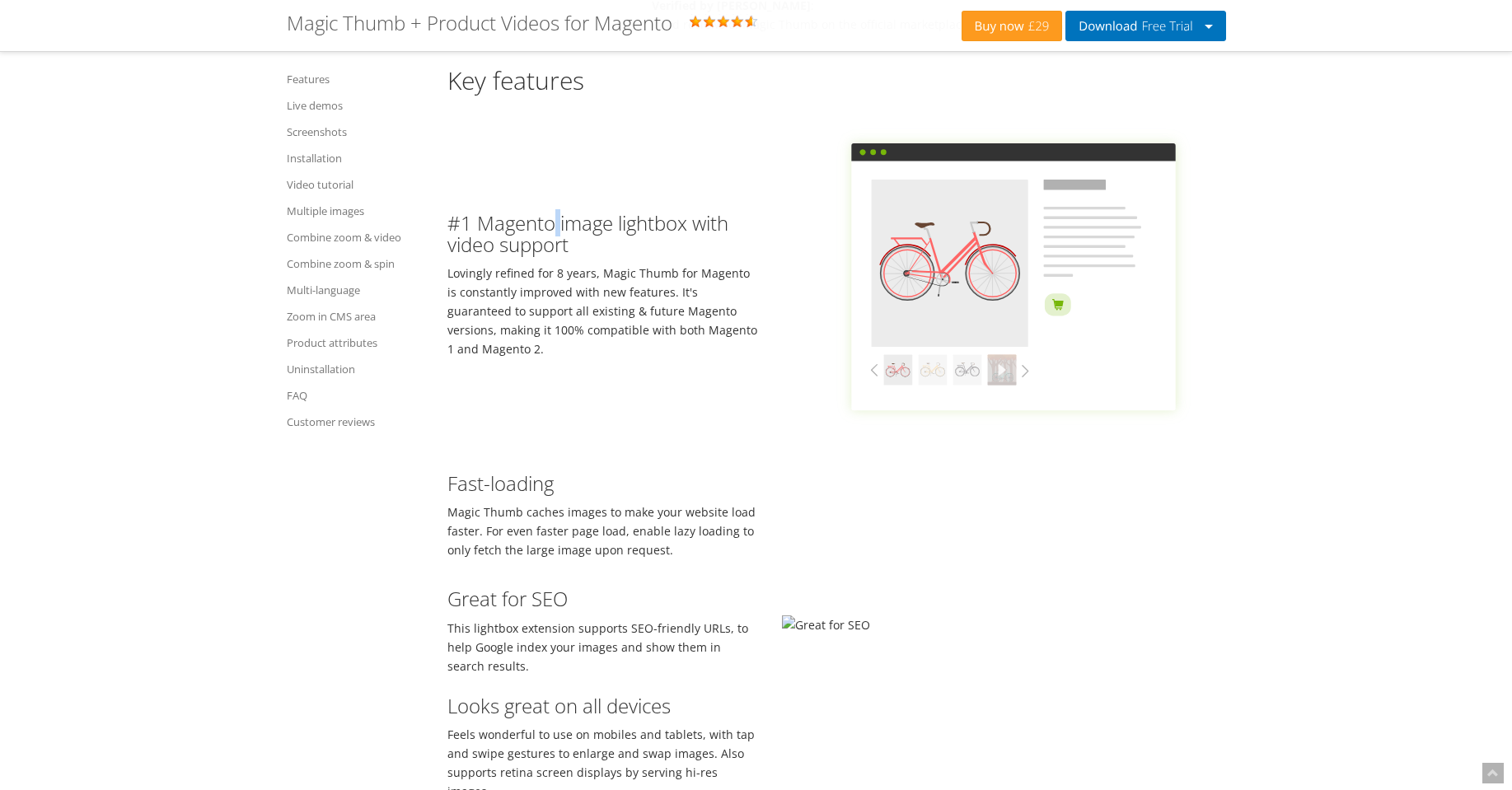
click at [549, 242] on h3 "#1 Magento image lightbox with video support" at bounding box center [602, 235] width 310 height 44
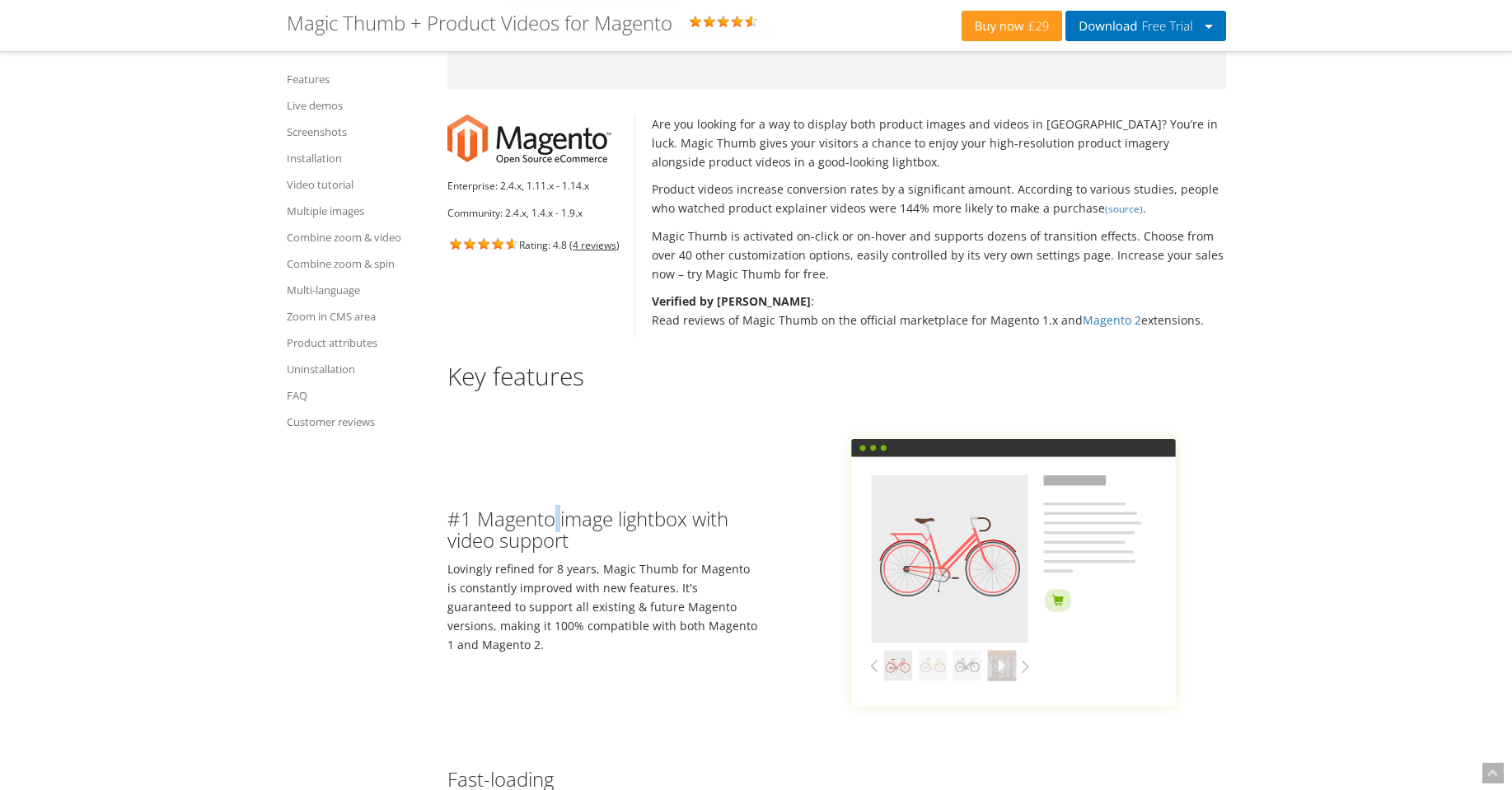
scroll to position [892, 0]
click at [342, 107] on link "Live demos" at bounding box center [363, 105] width 152 height 27
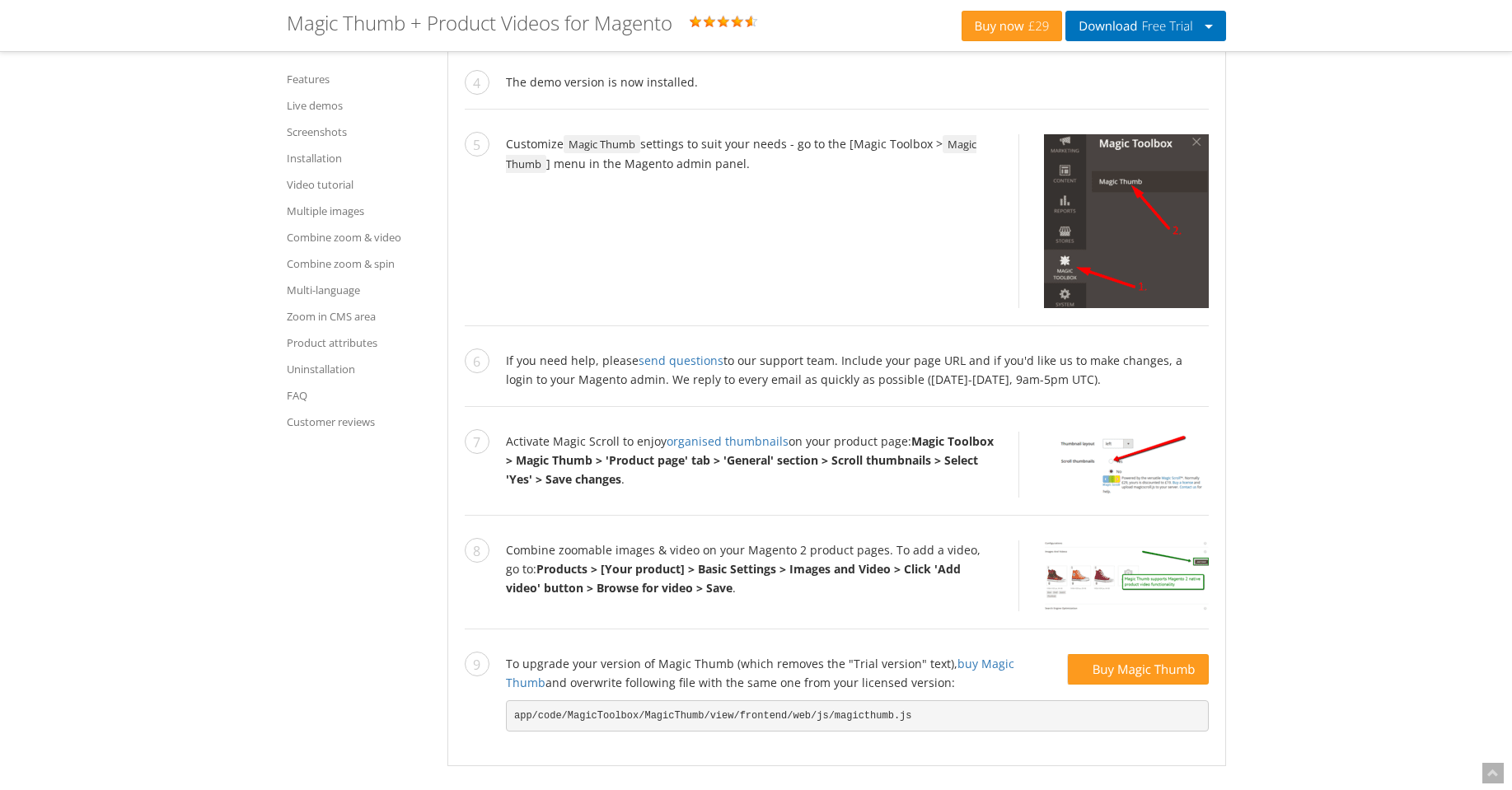
click at [378, 237] on link "Combine zoom & video" at bounding box center [363, 237] width 152 height 27
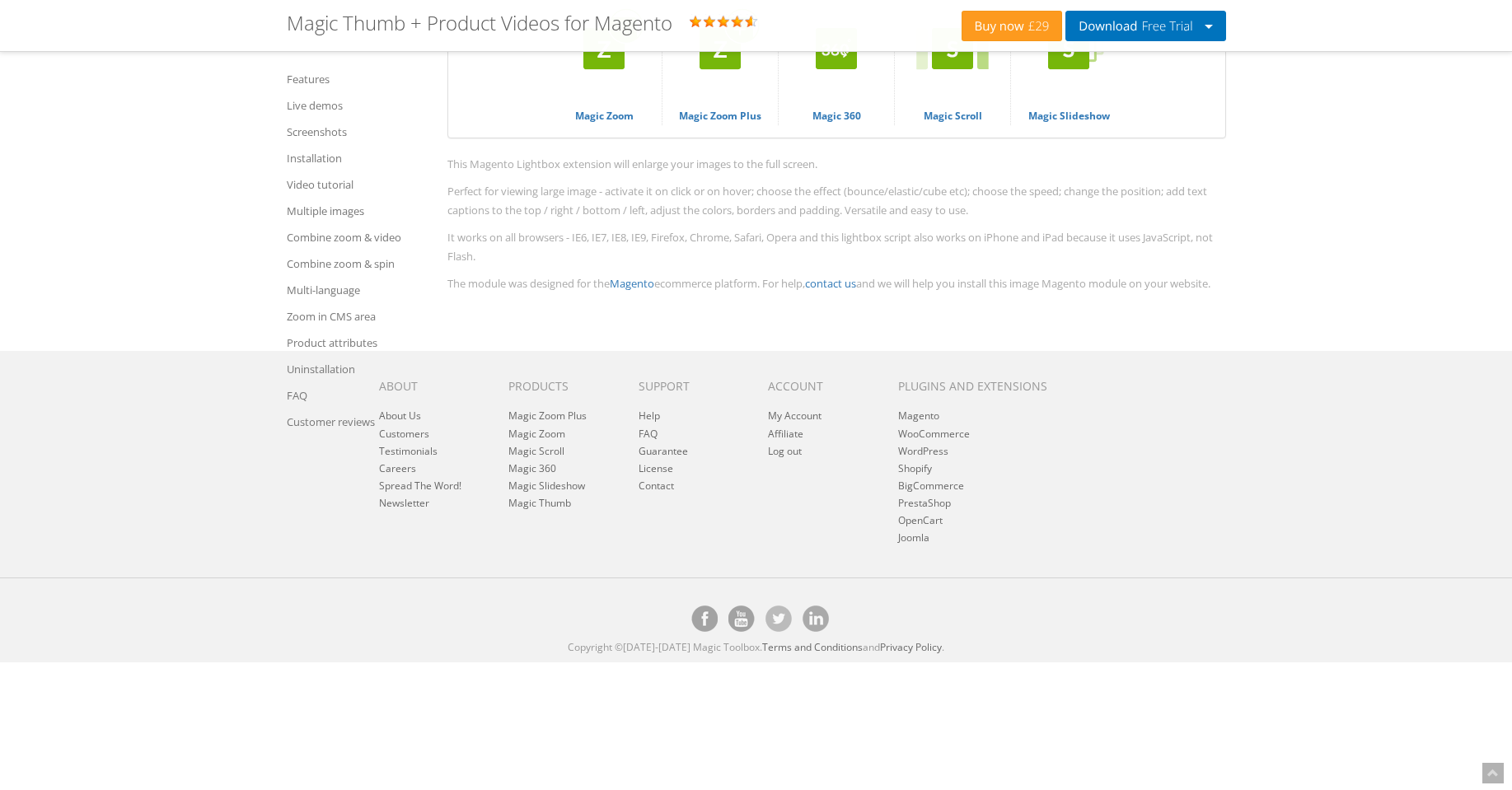
scroll to position [9739, 0]
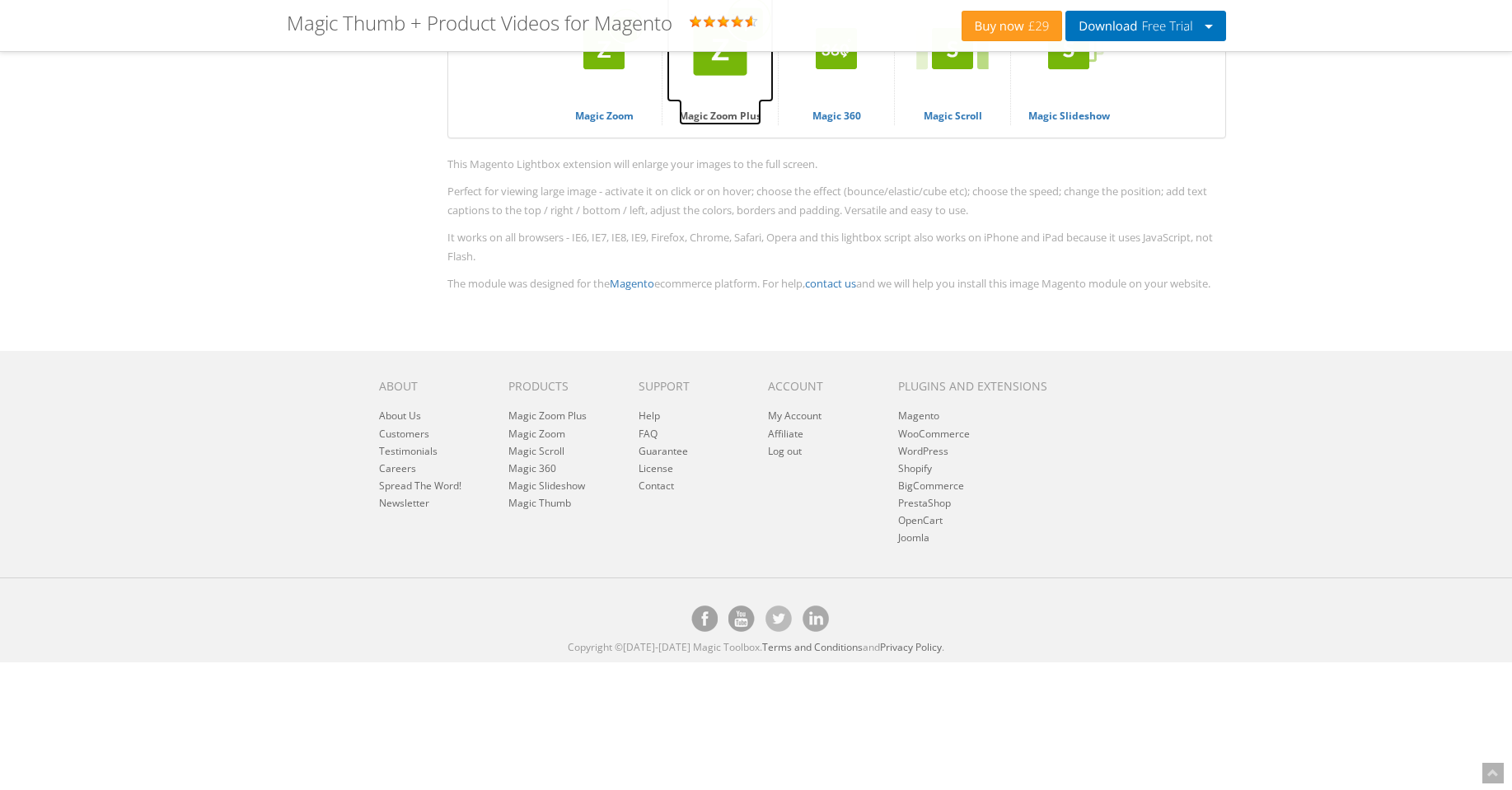
click at [731, 125] on link "Magic Zoom Plus" at bounding box center [719, 66] width 82 height 118
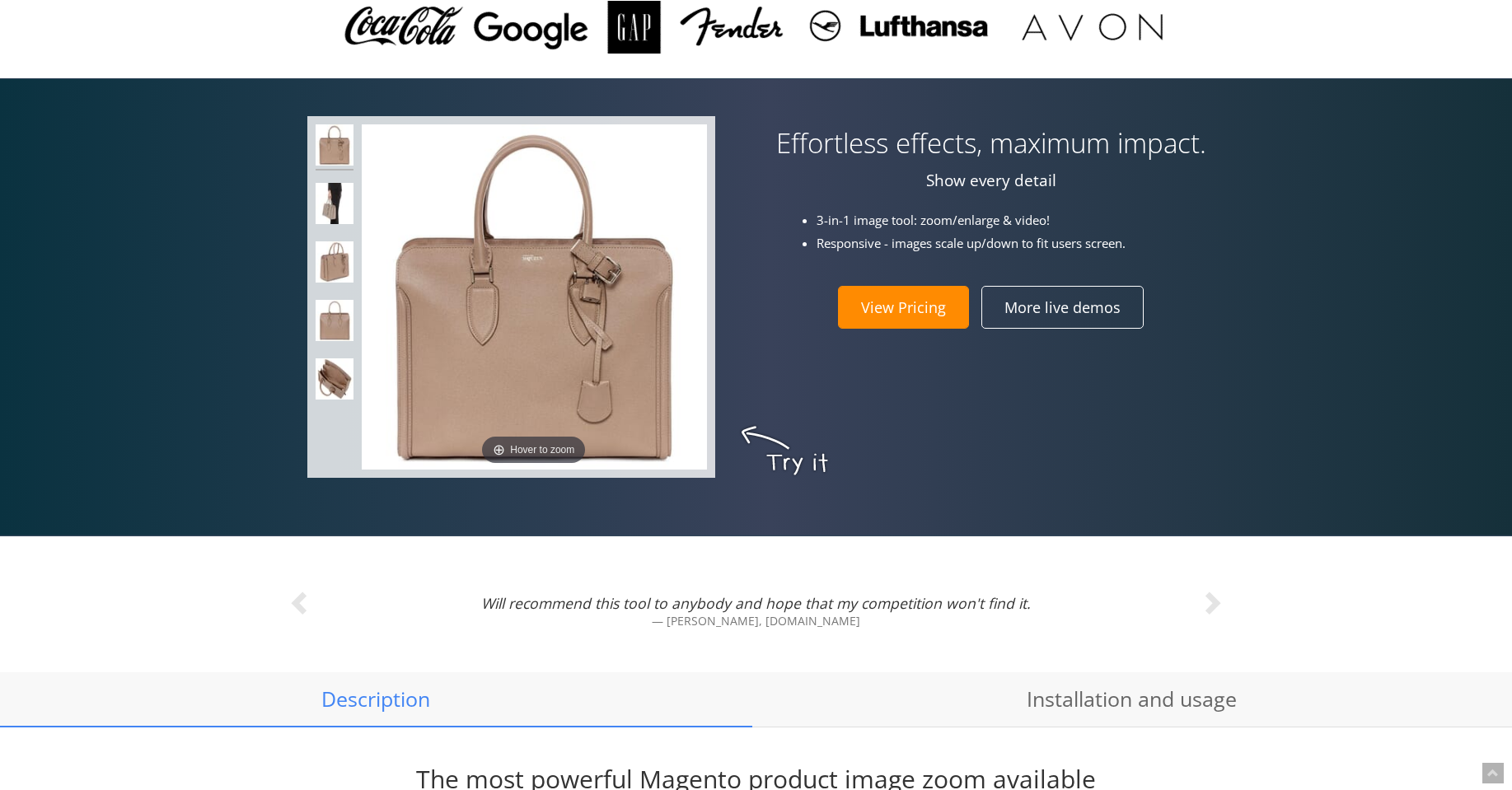
scroll to position [791, 0]
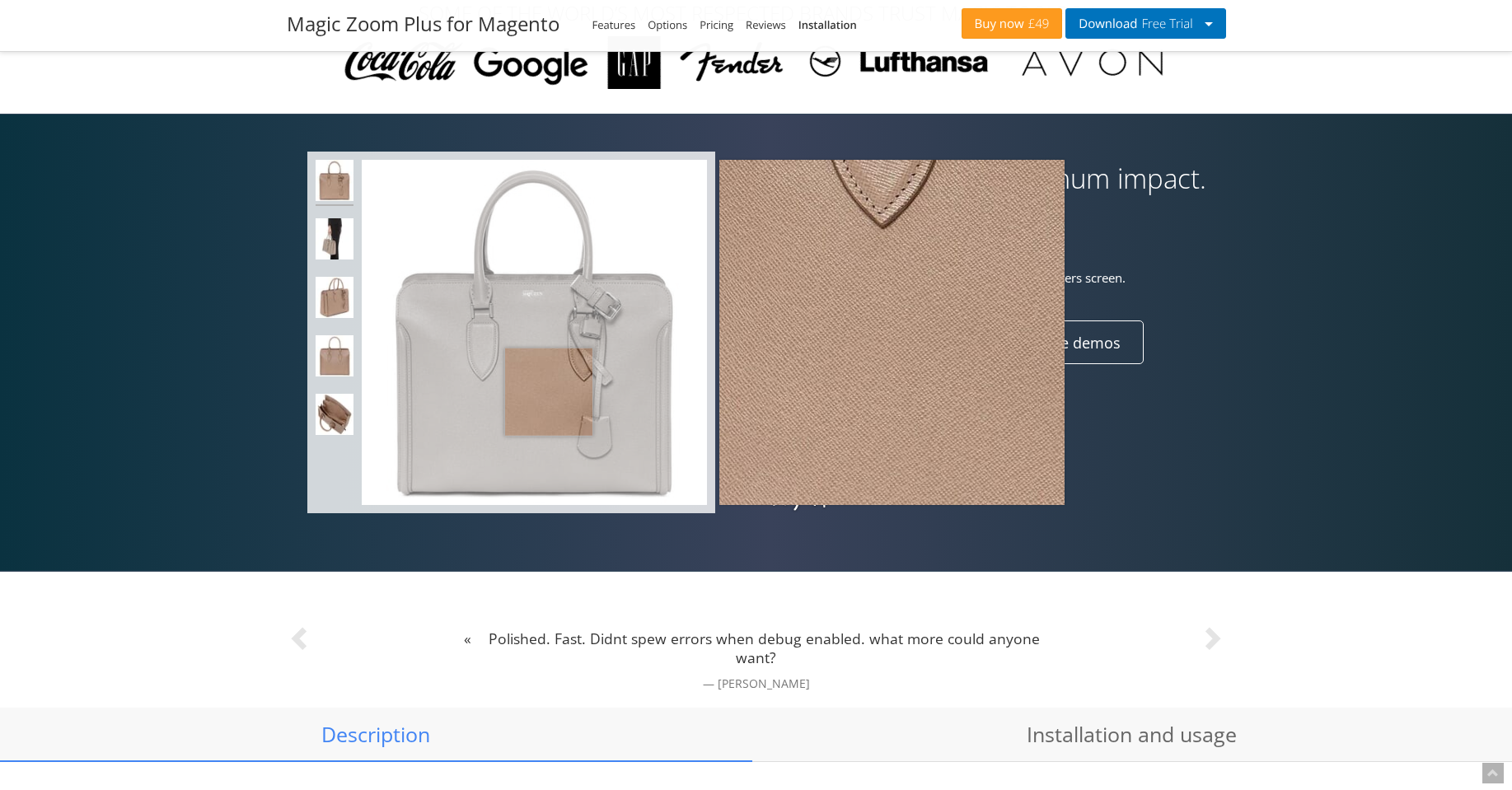
click at [548, 393] on img at bounding box center [534, 333] width 346 height 346
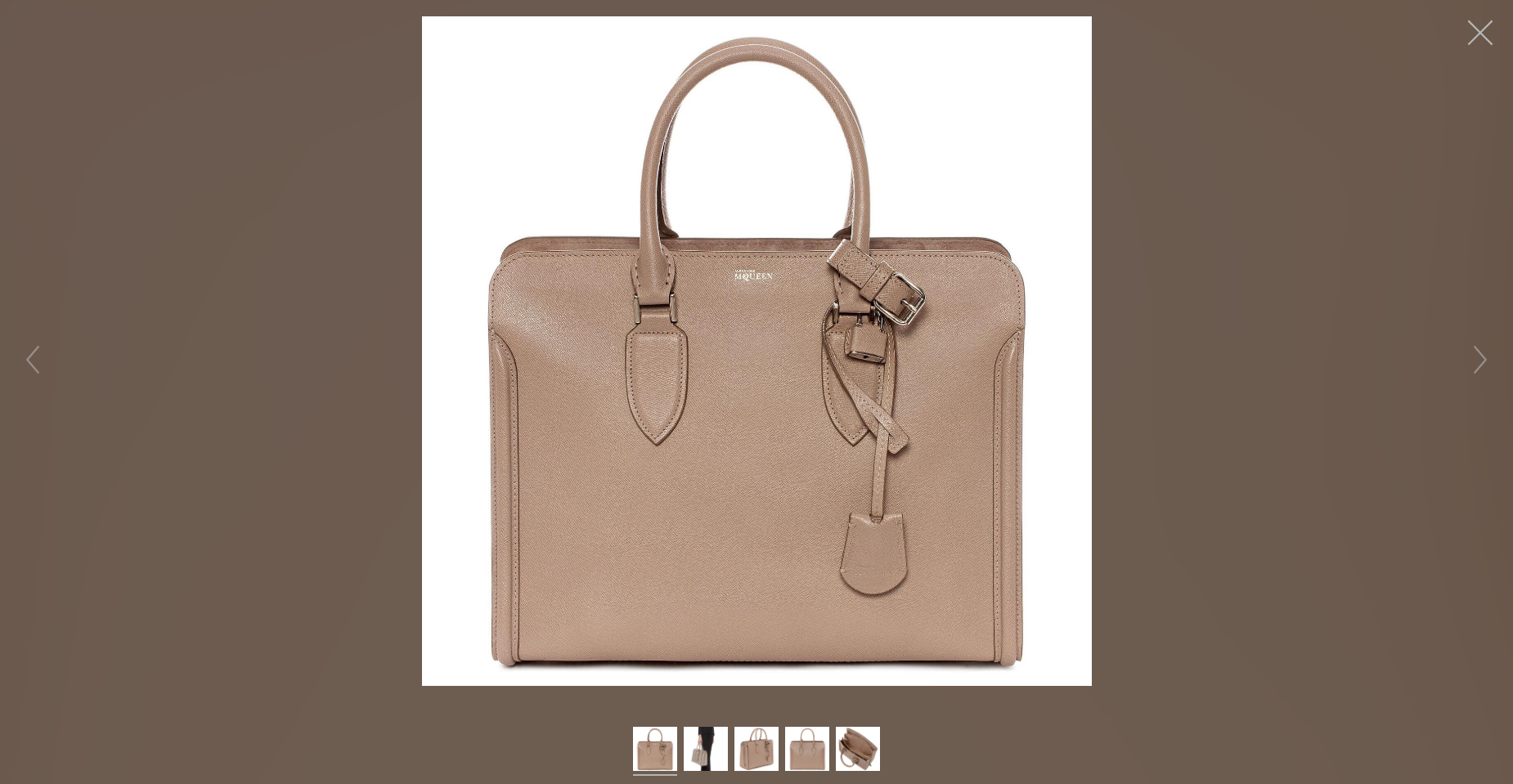
click at [1477, 30] on button "button" at bounding box center [1480, 33] width 49 height 49
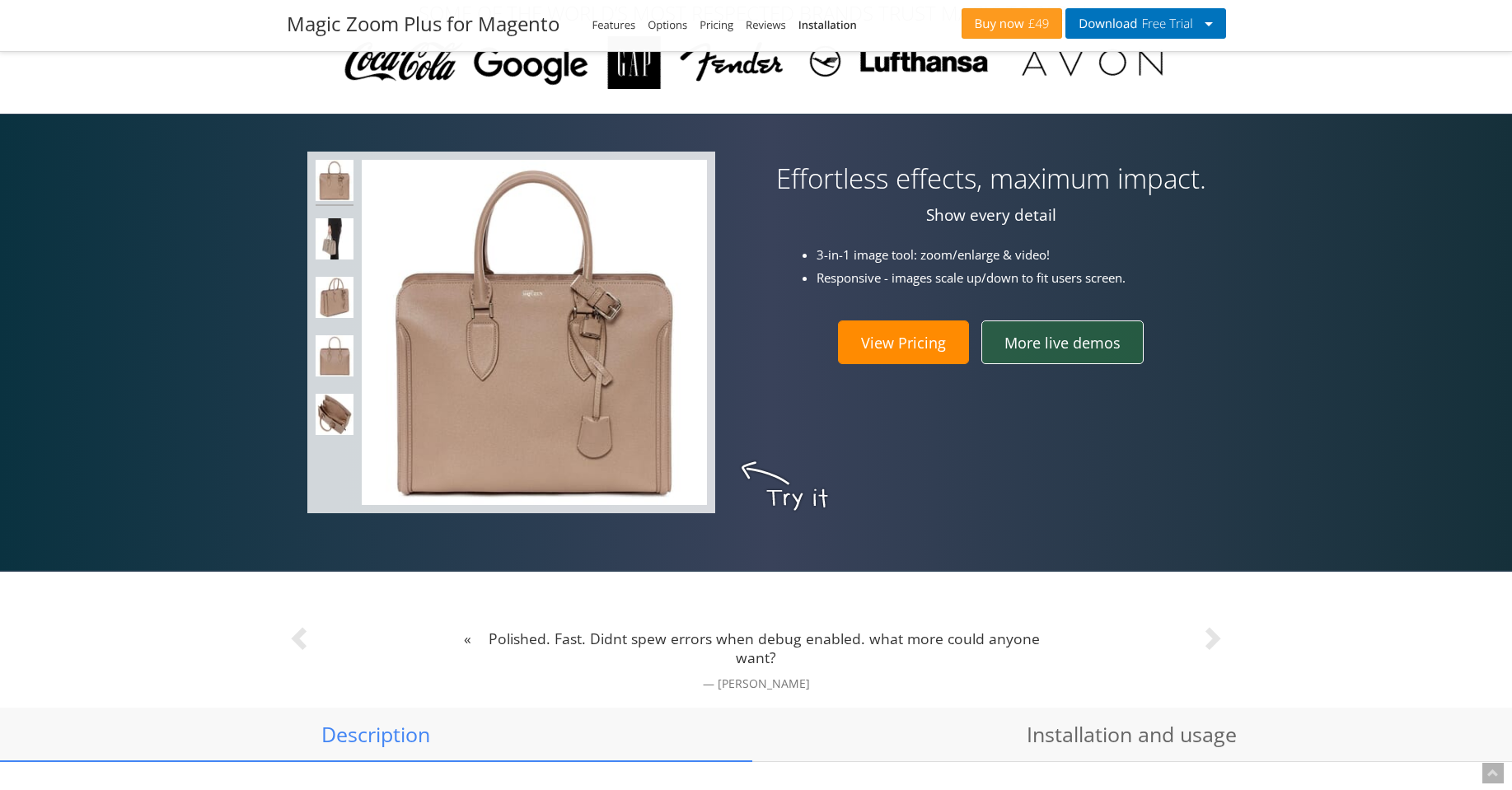
click at [1089, 338] on link "More live demos" at bounding box center [1062, 342] width 162 height 43
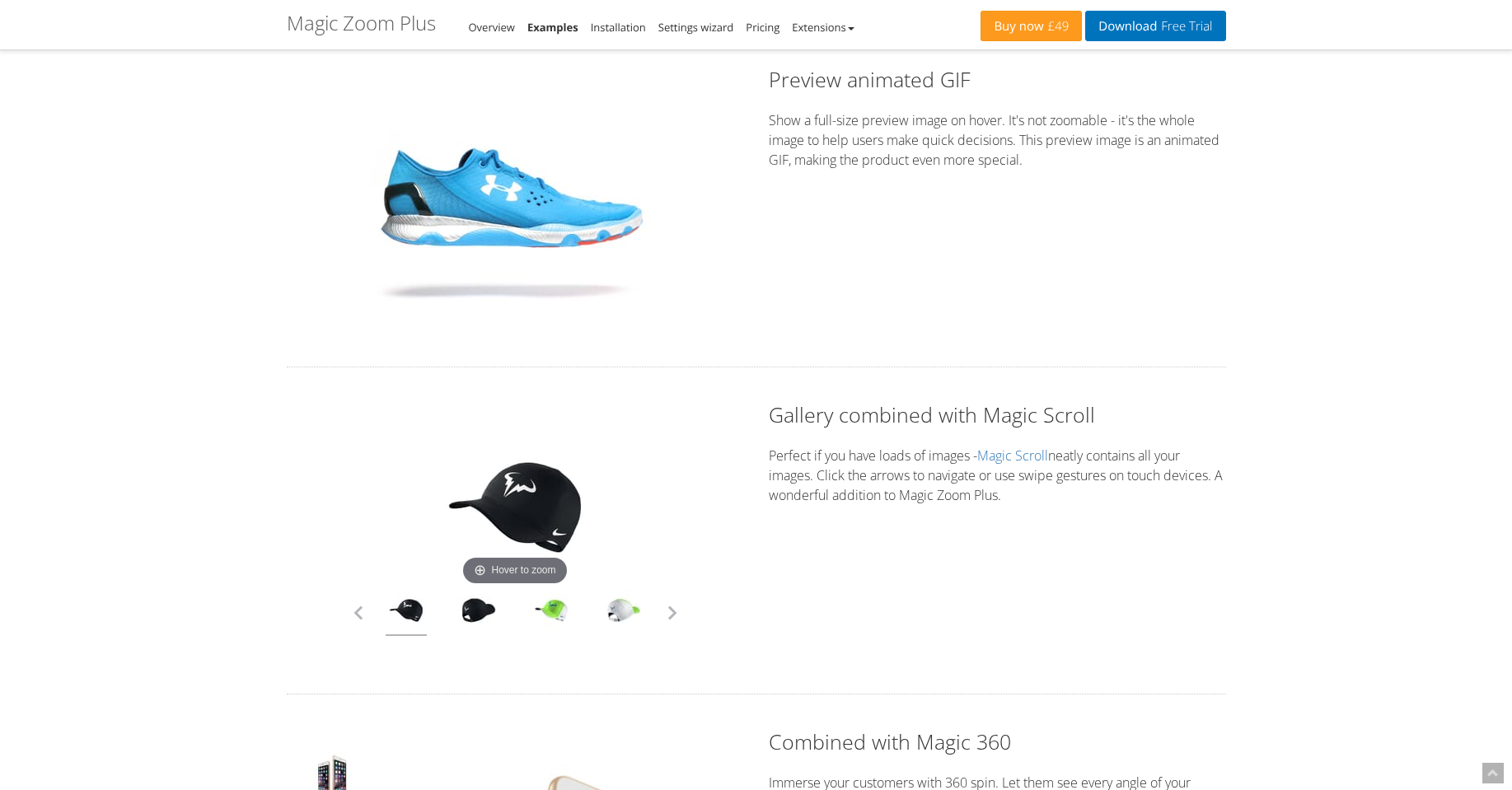
scroll to position [3956, 0]
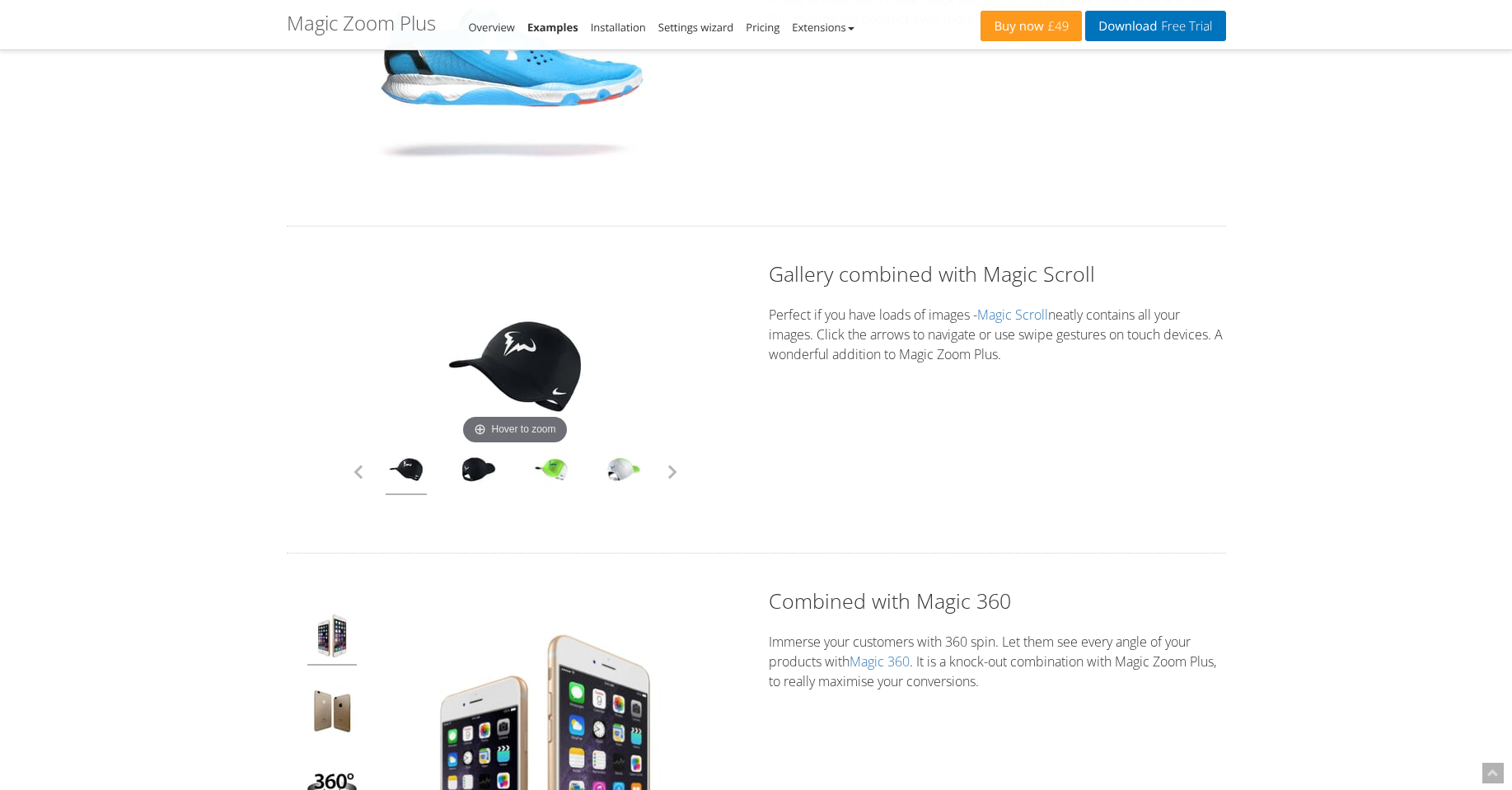
drag, startPoint x: 618, startPoint y: 481, endPoint x: 421, endPoint y: 460, distance: 198.1
click at [370, 460] on div at bounding box center [225, 472] width 290 height 46
click at [679, 469] on button "button" at bounding box center [672, 472] width 25 height 25
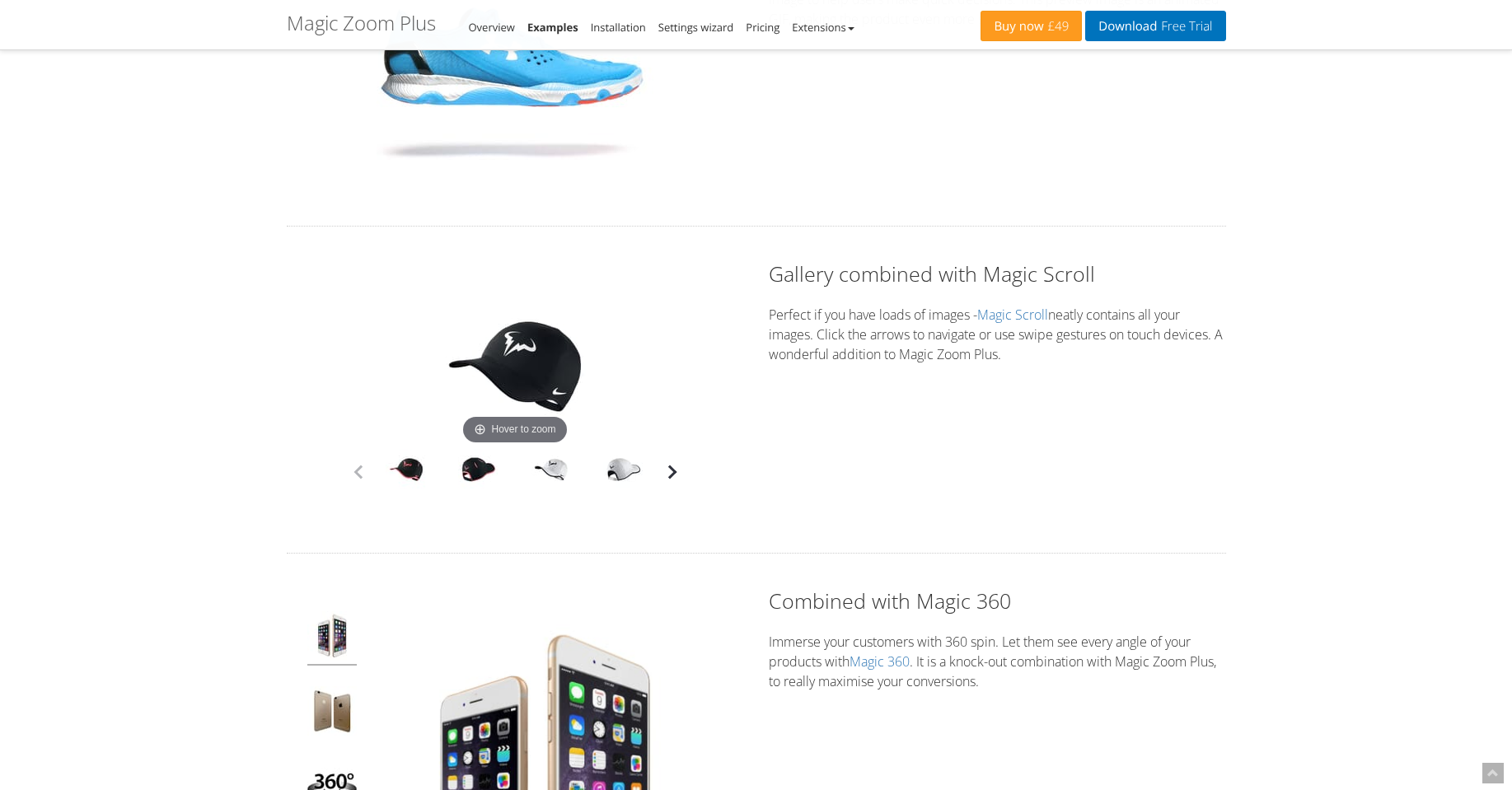
click at [679, 469] on button "button" at bounding box center [672, 472] width 25 height 25
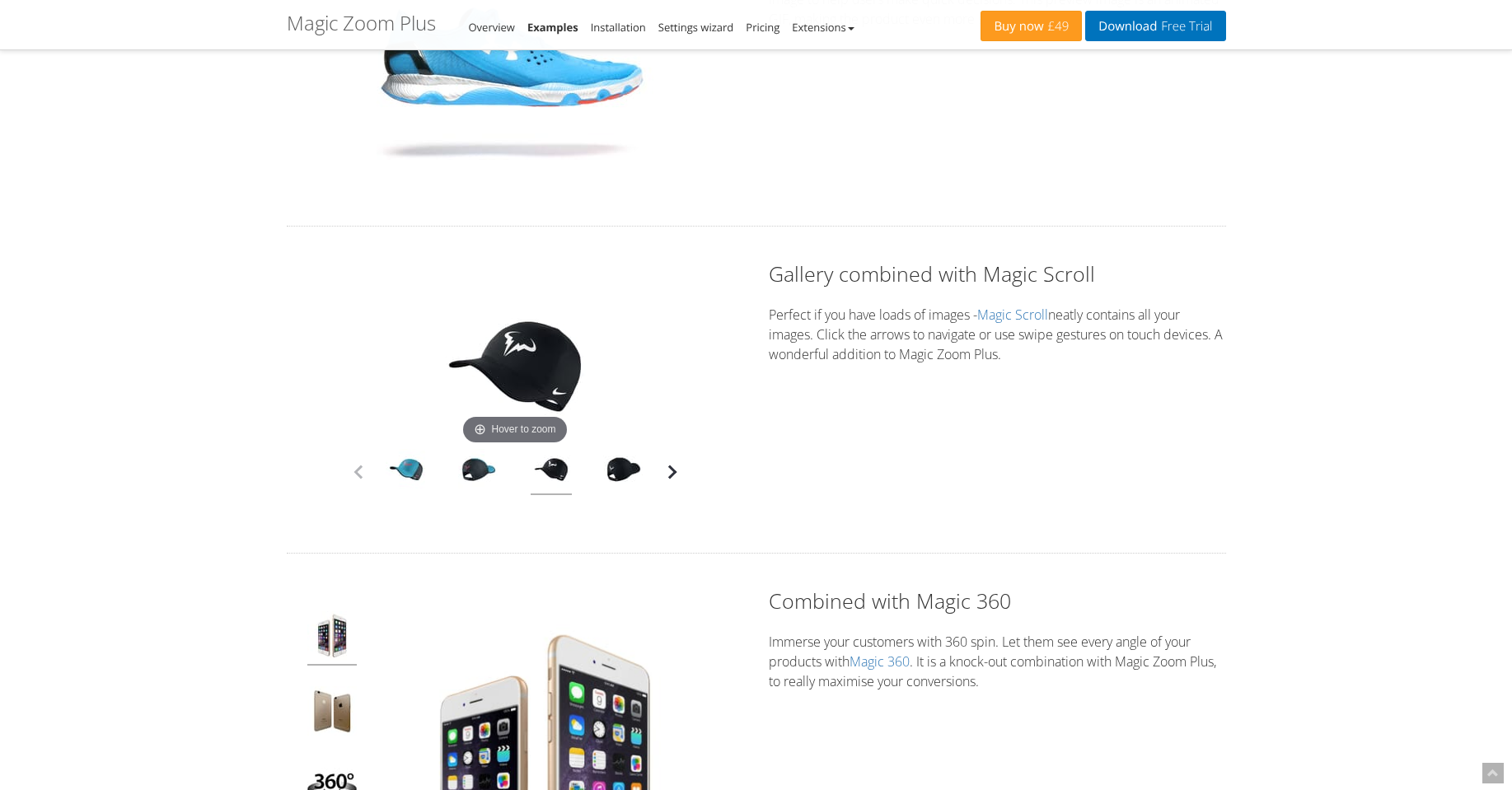
click at [679, 469] on button "button" at bounding box center [672, 472] width 25 height 25
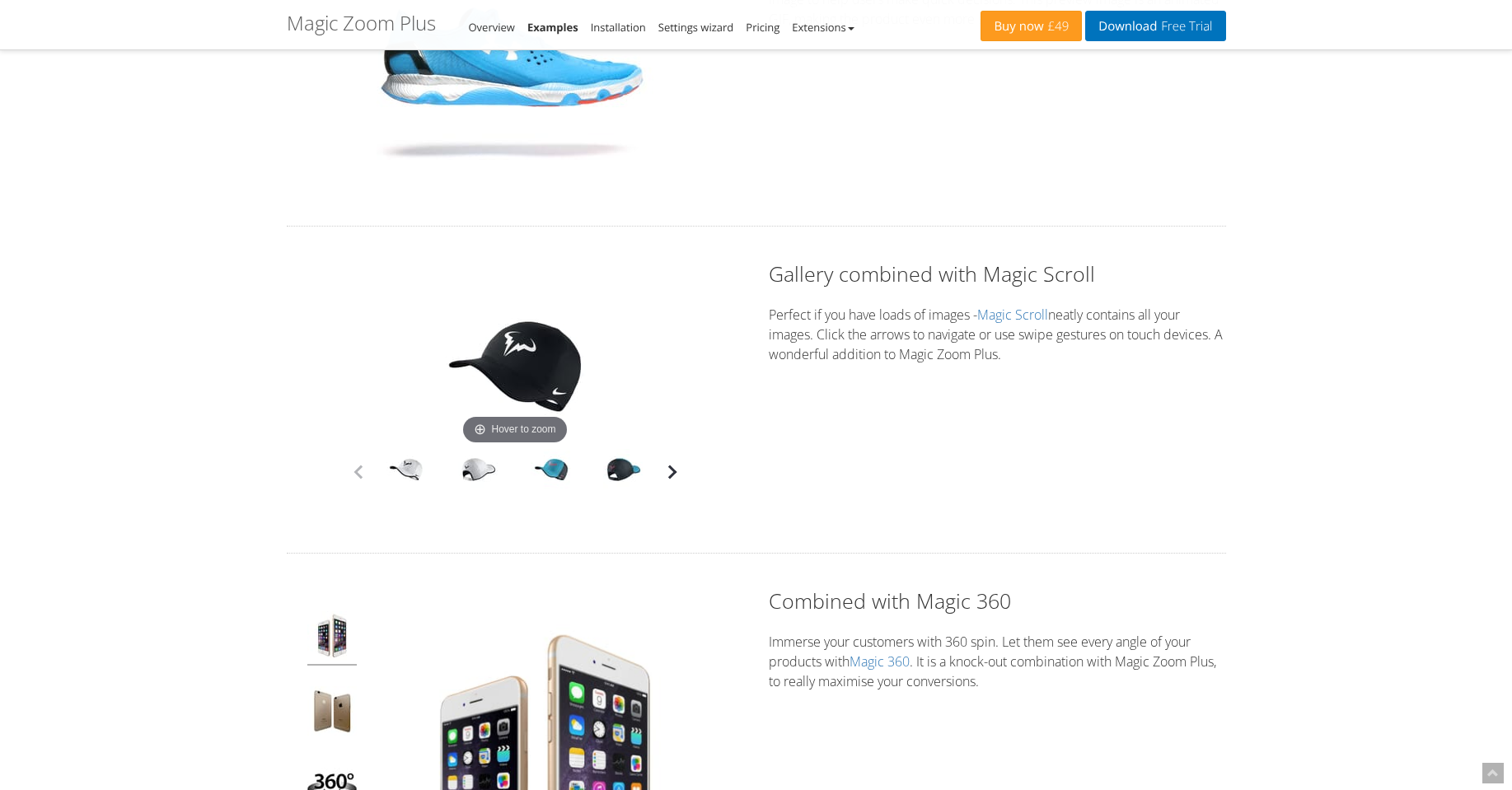
click at [679, 469] on button "button" at bounding box center [672, 472] width 25 height 25
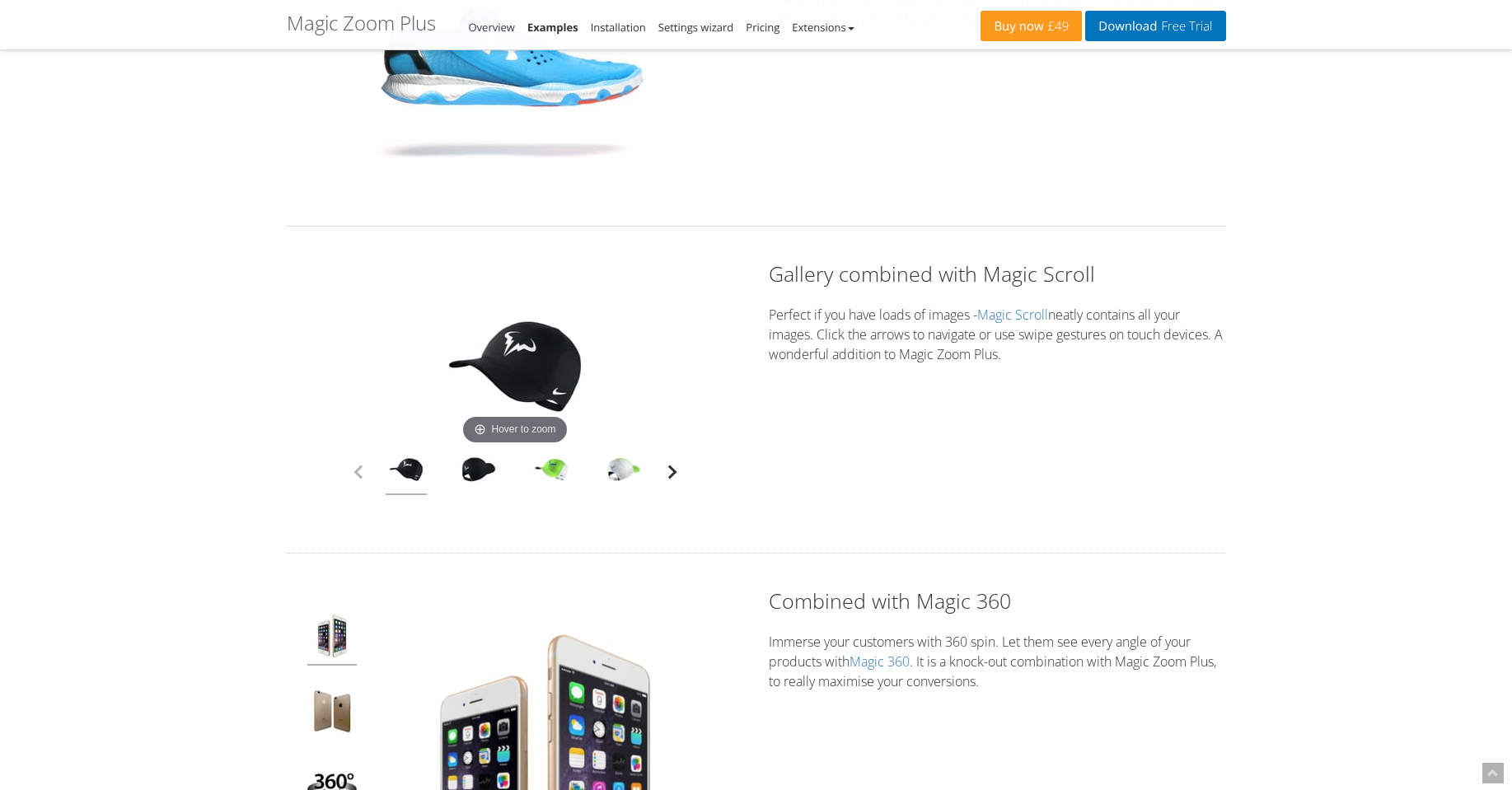
click at [679, 469] on button "button" at bounding box center [672, 472] width 25 height 25
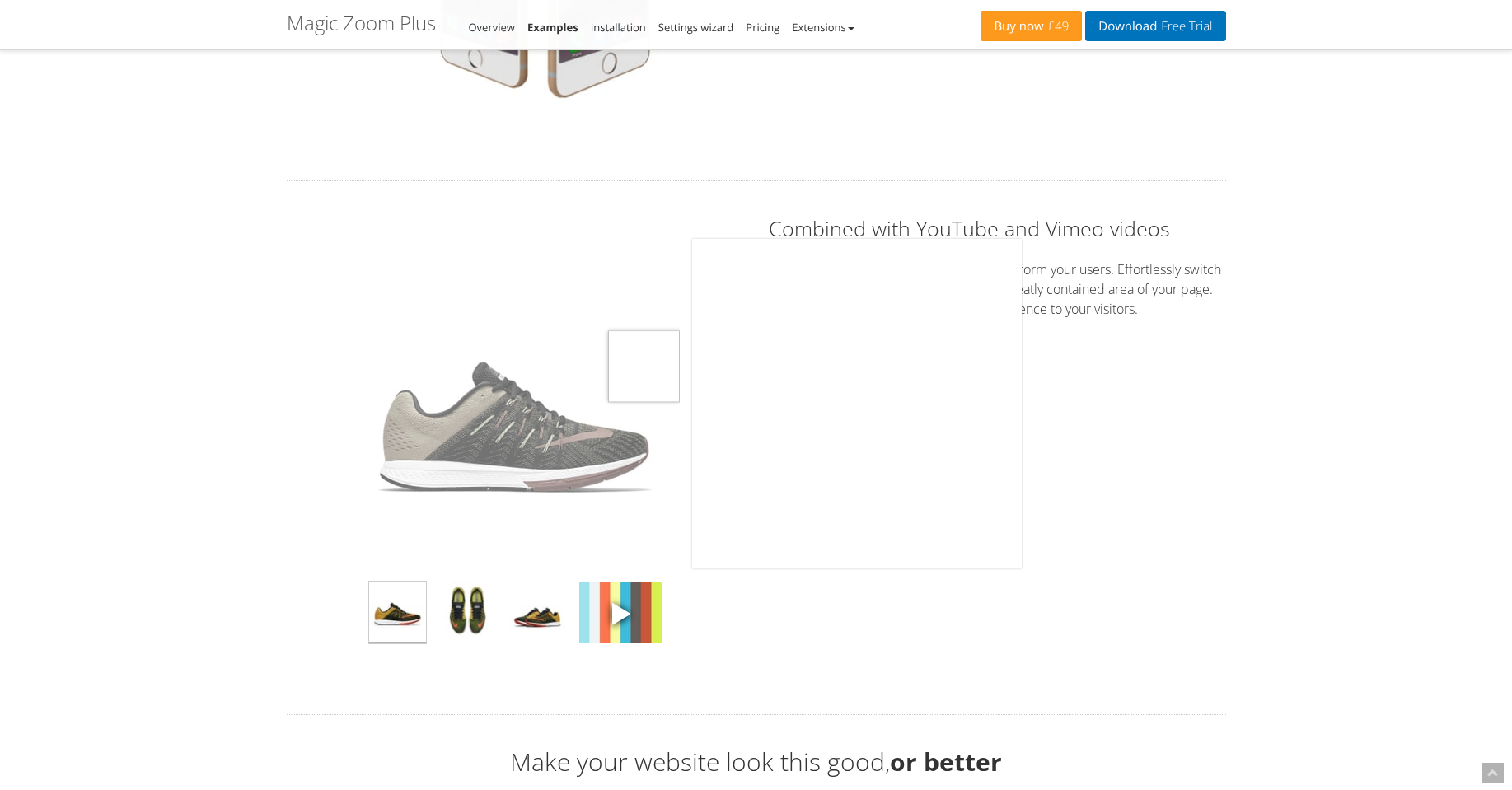
scroll to position [4846, 0]
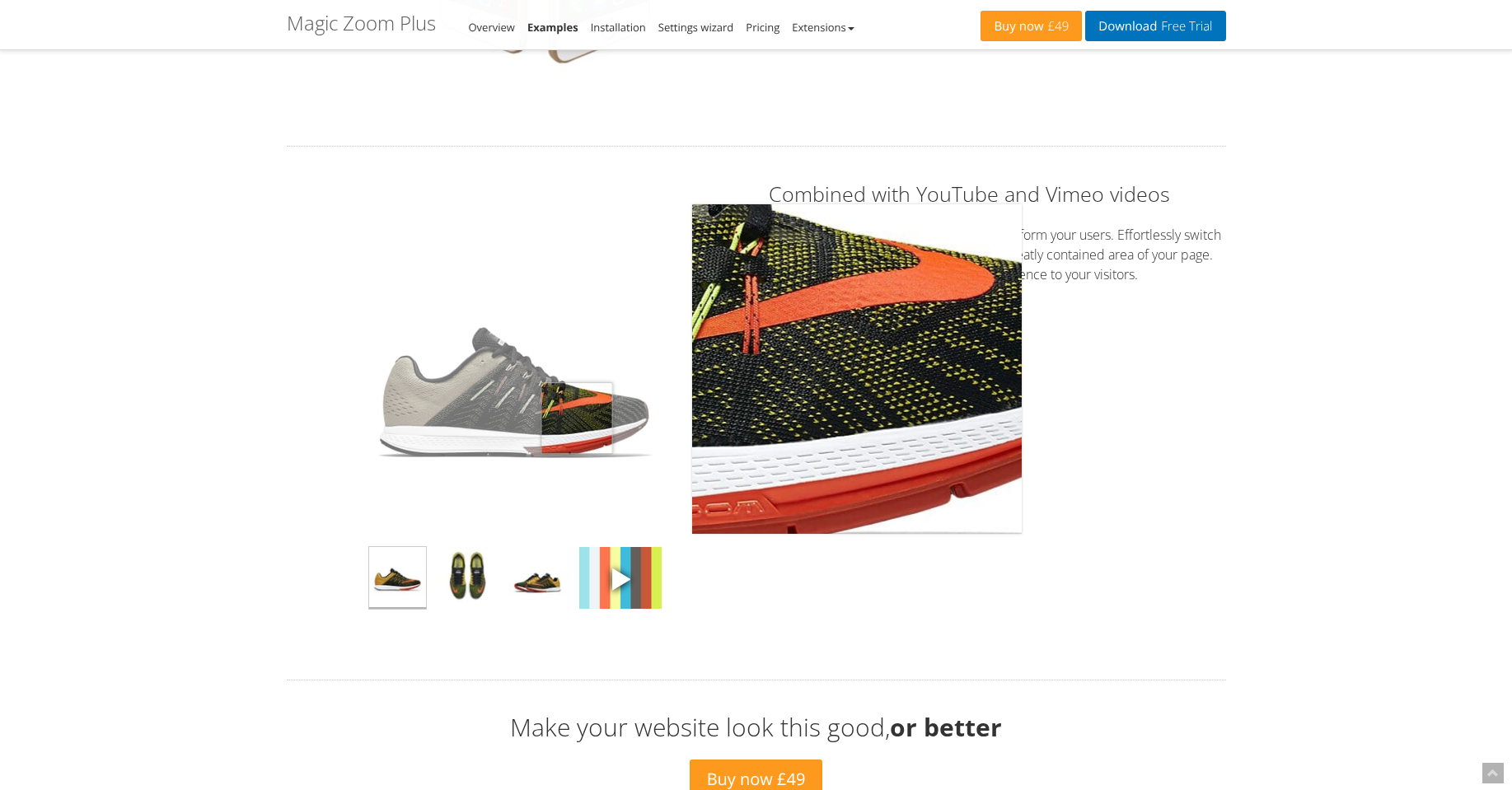
drag, startPoint x: 584, startPoint y: 418, endPoint x: 386, endPoint y: 413, distance: 198.1
click at [384, 414] on img at bounding box center [515, 370] width 330 height 330
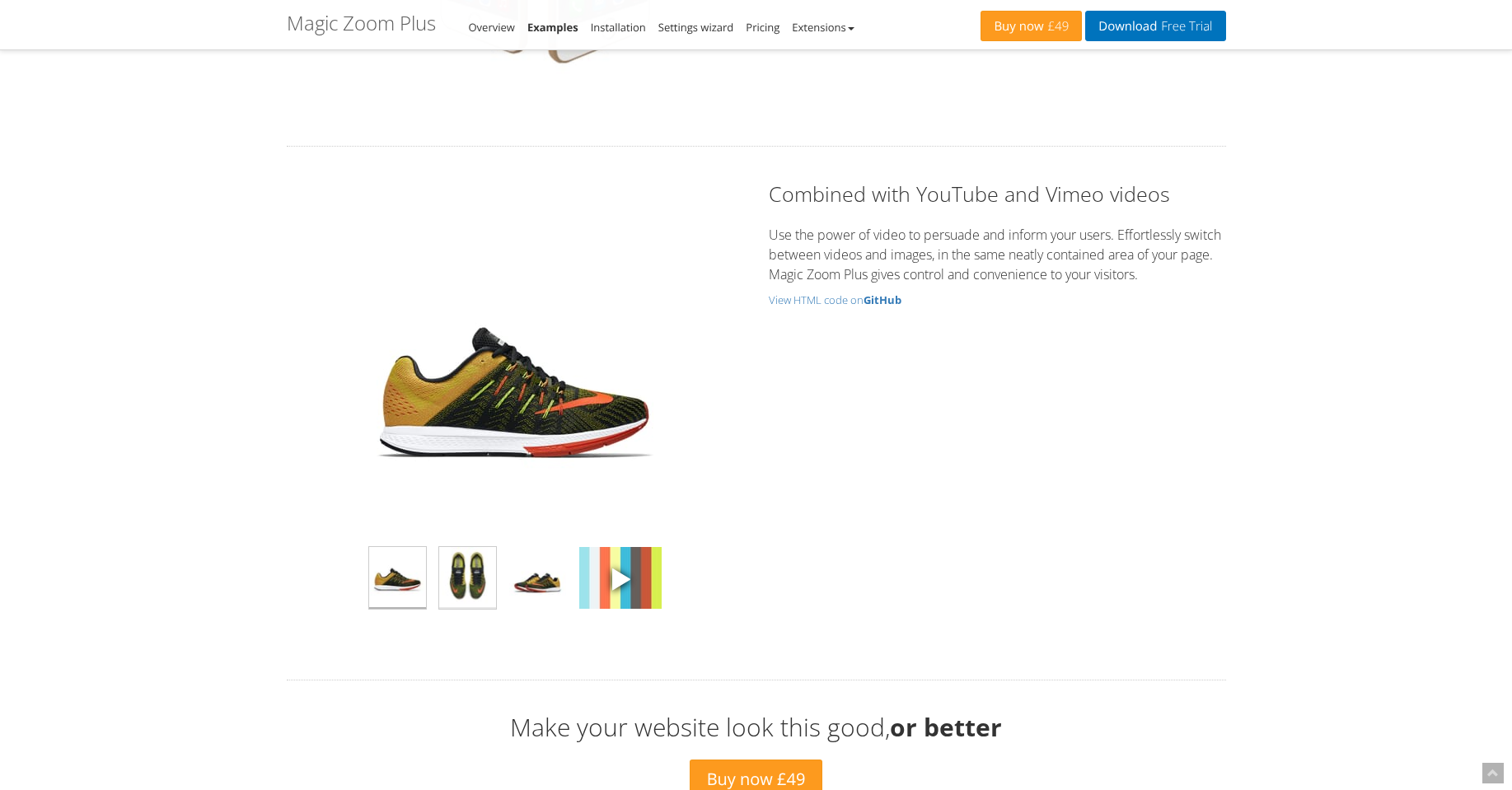
click at [461, 576] on img at bounding box center [467, 578] width 57 height 62
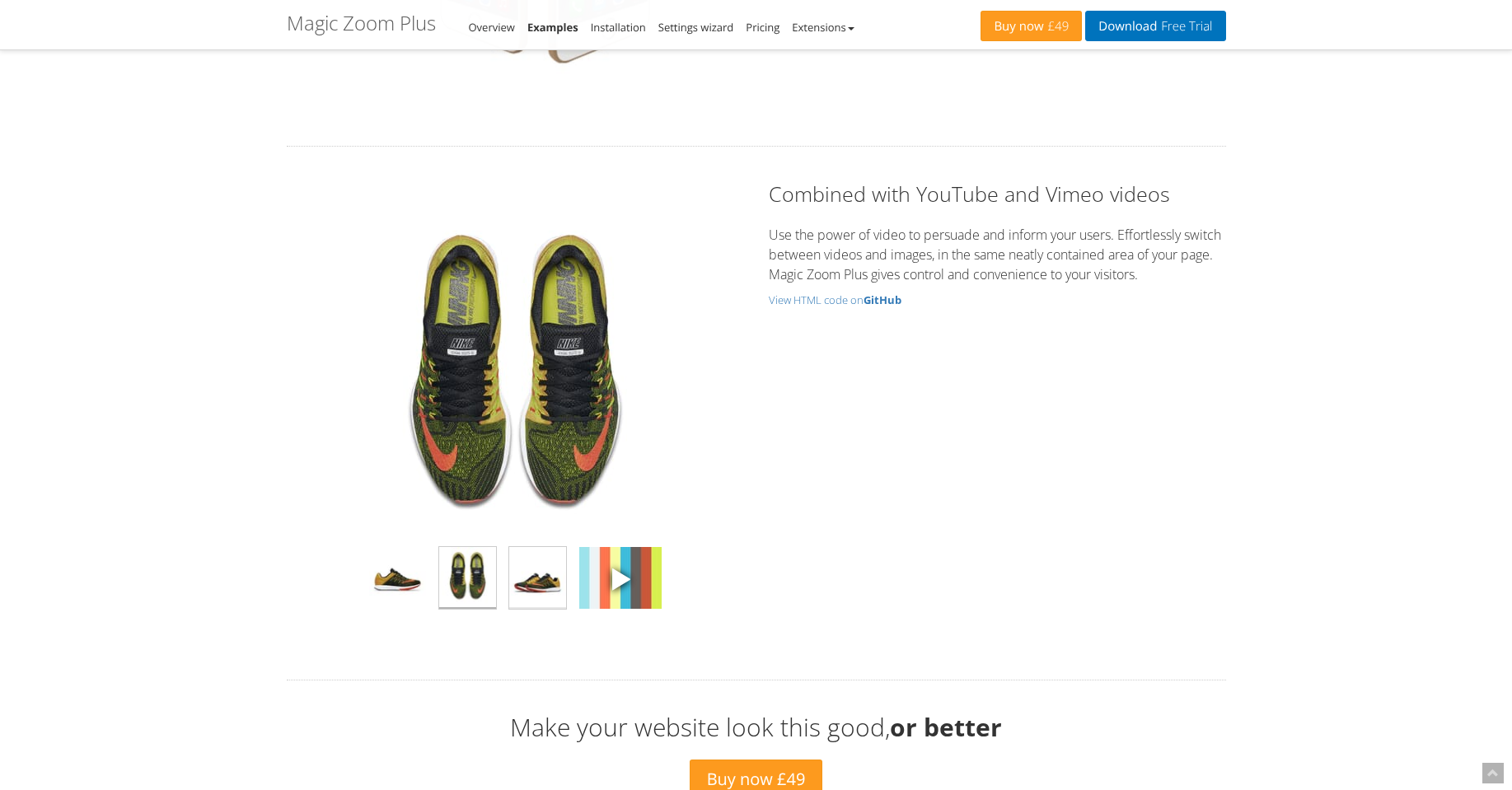
click at [550, 586] on img at bounding box center [537, 578] width 57 height 62
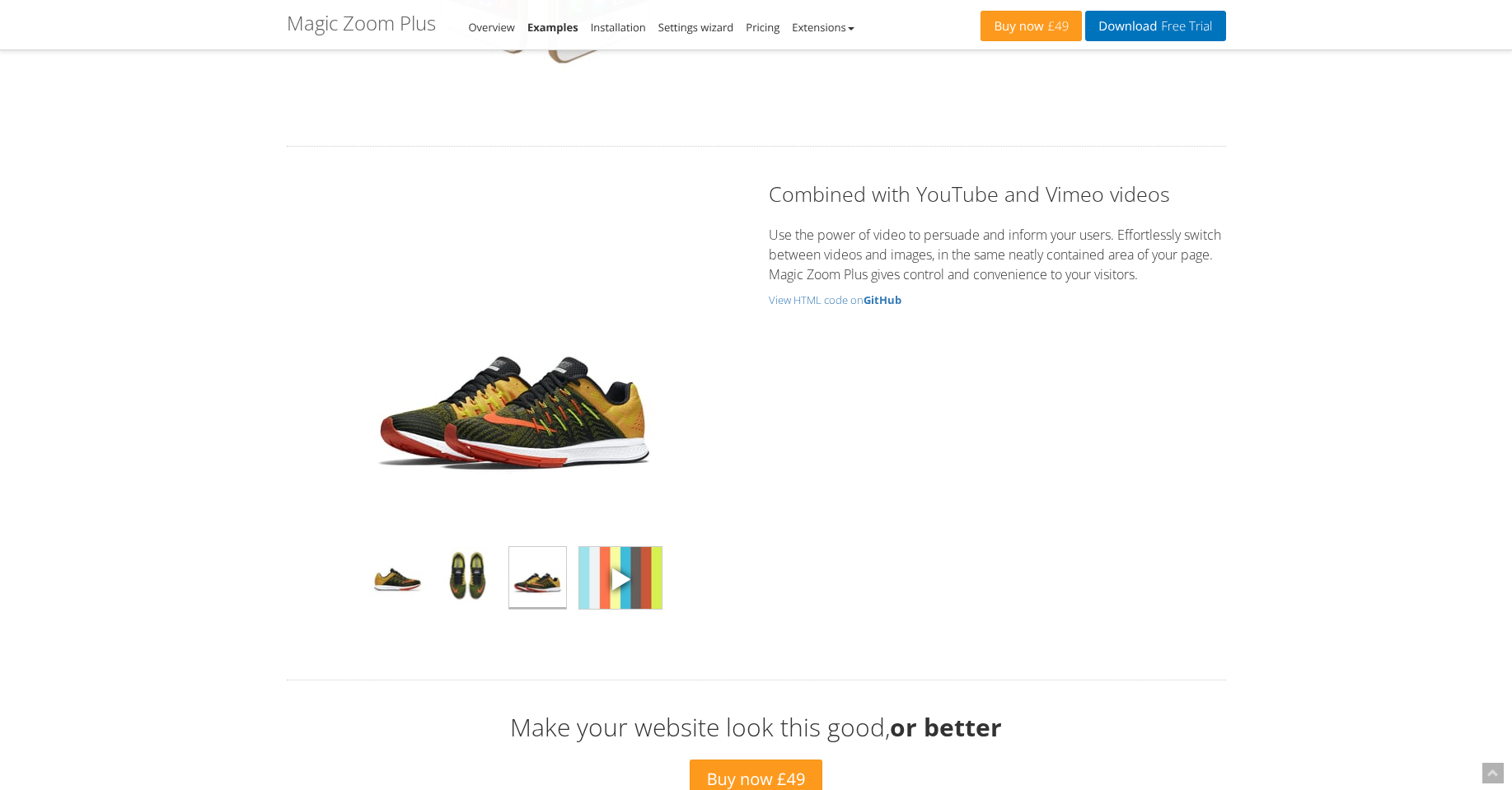
click at [616, 570] on span at bounding box center [620, 578] width 25 height 25
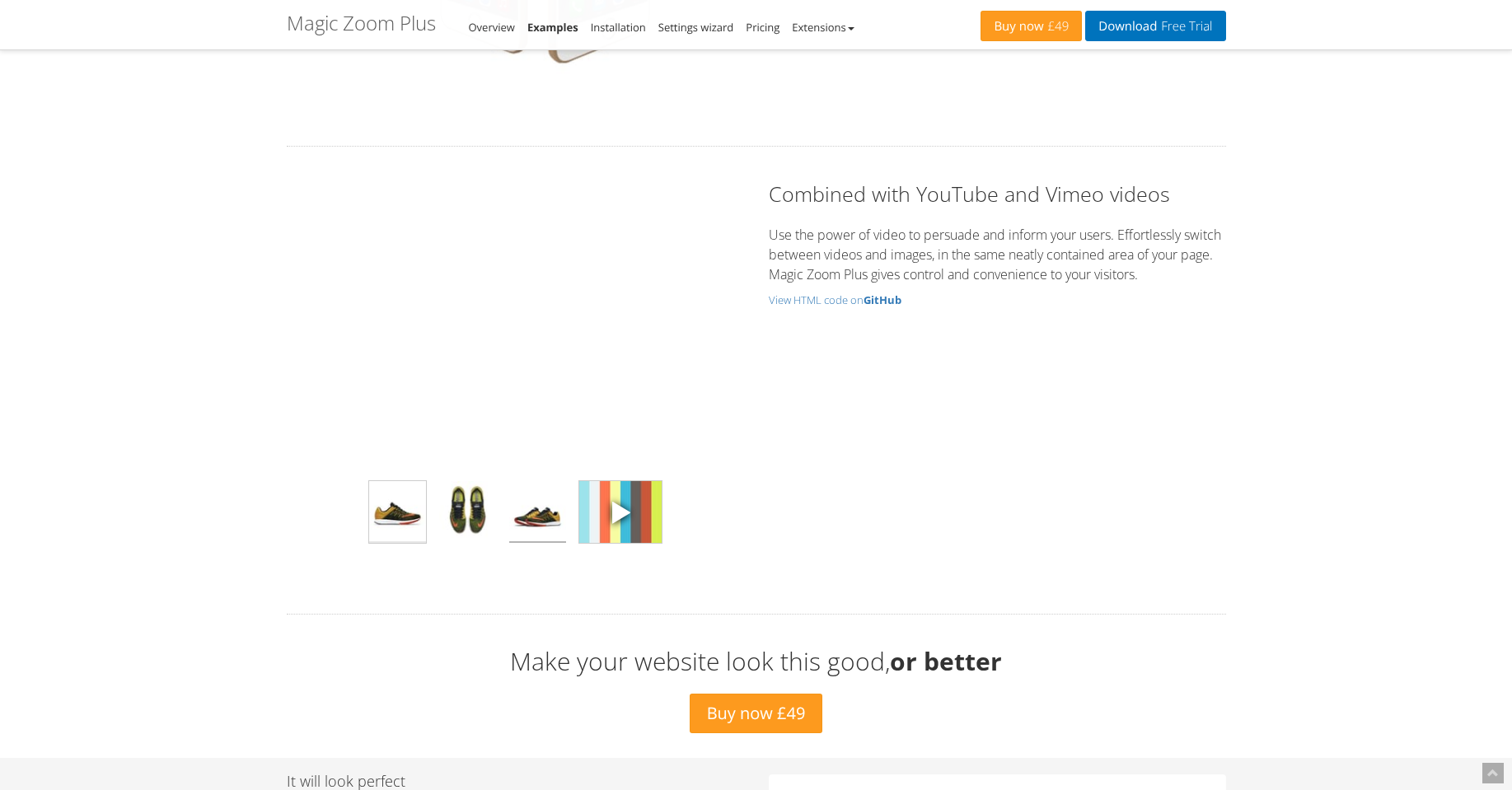
click at [385, 520] on img at bounding box center [397, 512] width 57 height 62
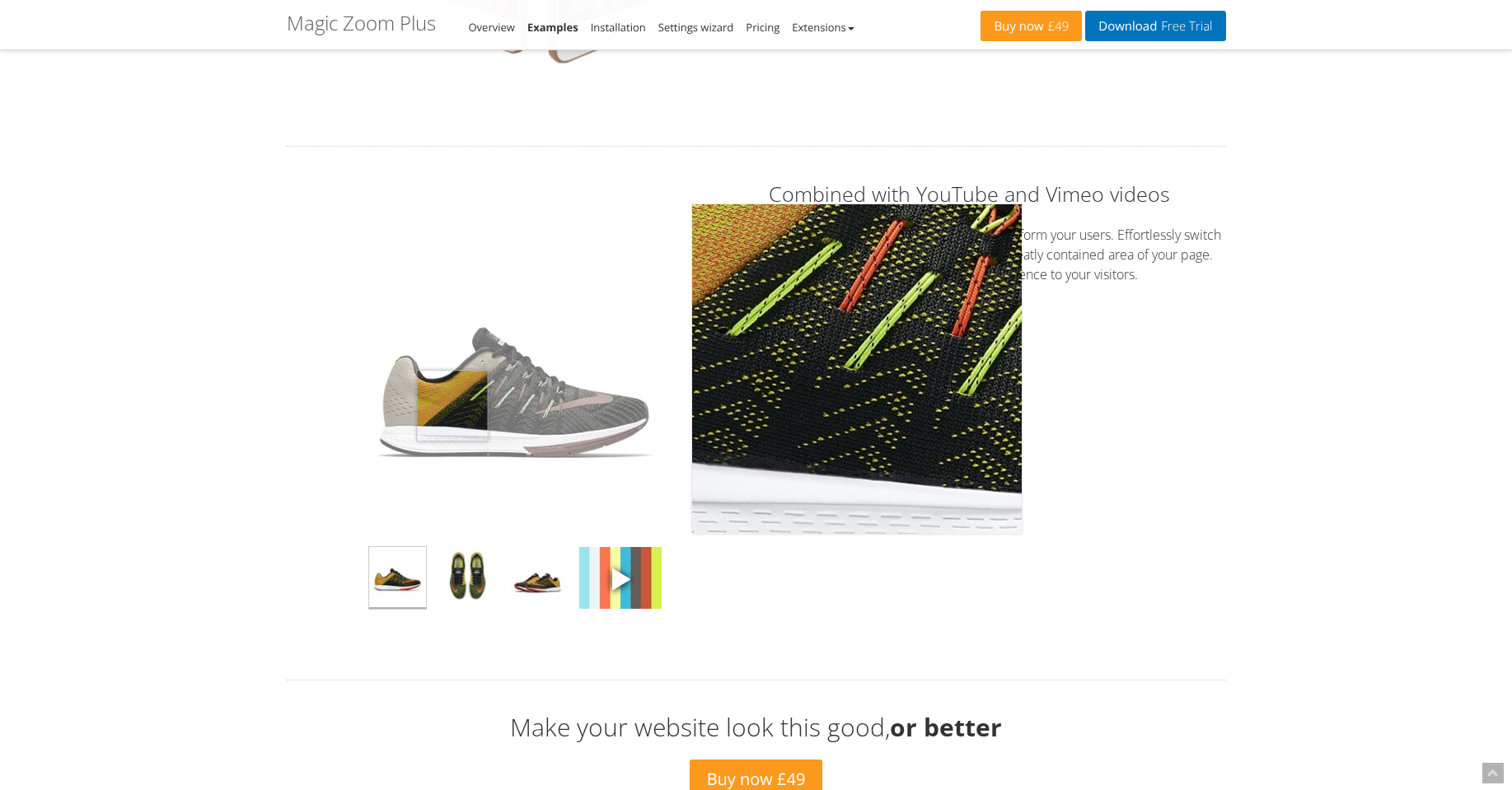
drag, startPoint x: 602, startPoint y: 418, endPoint x: 355, endPoint y: 403, distance: 247.5
click at [356, 403] on img at bounding box center [515, 370] width 330 height 330
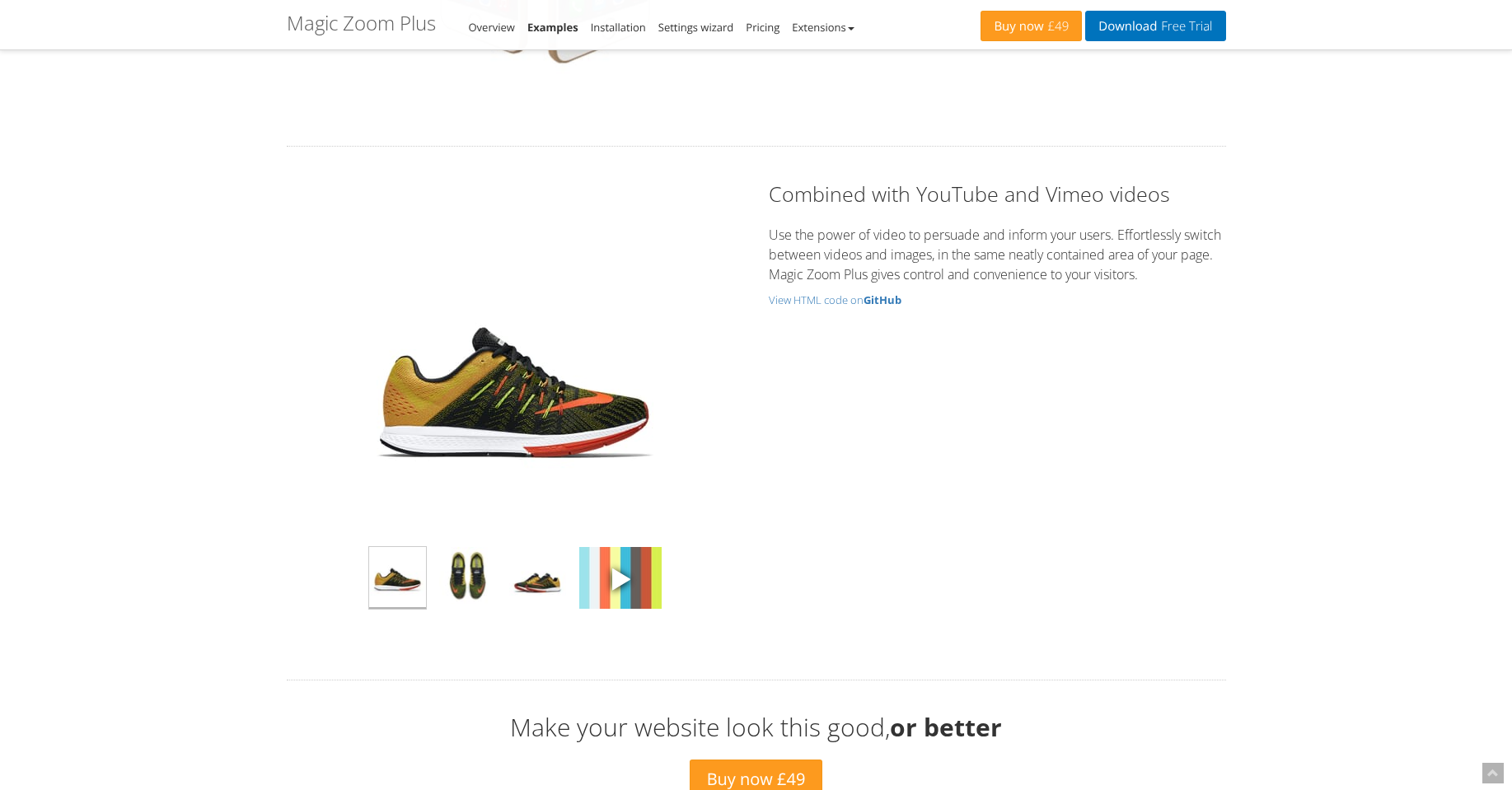
drag, startPoint x: 829, startPoint y: 553, endPoint x: 803, endPoint y: 546, distance: 26.9
click at [828, 553] on div "Click to expand Combined with YouTube and Vimeo videos Use the power of video t…" at bounding box center [756, 413] width 964 height 467
click at [1057, 570] on div "Click to expand Combined with YouTube and Vimeo videos Use the power of video t…" at bounding box center [756, 413] width 964 height 467
click at [453, 575] on img at bounding box center [467, 578] width 57 height 62
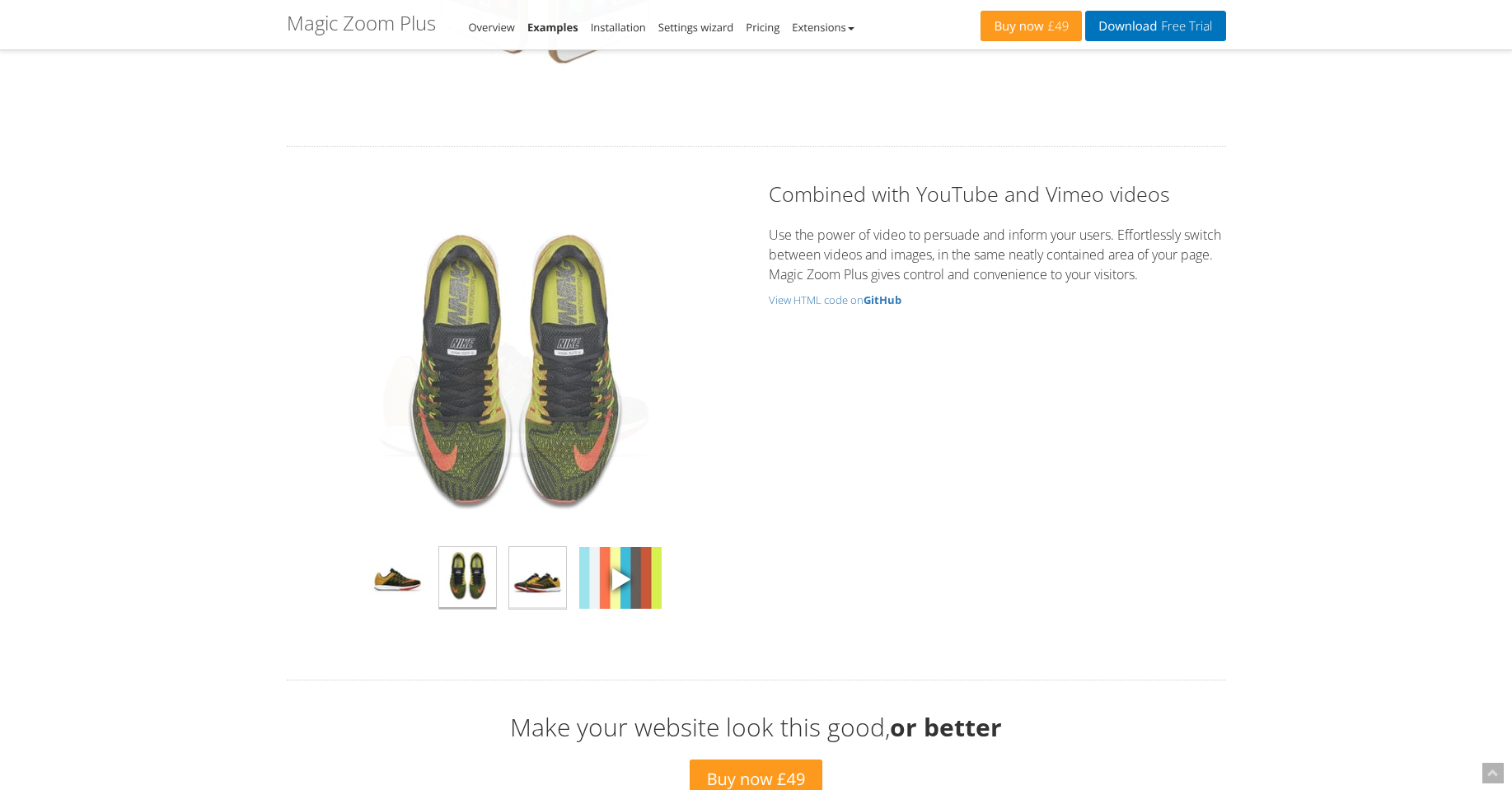
click at [532, 577] on img at bounding box center [537, 578] width 57 height 62
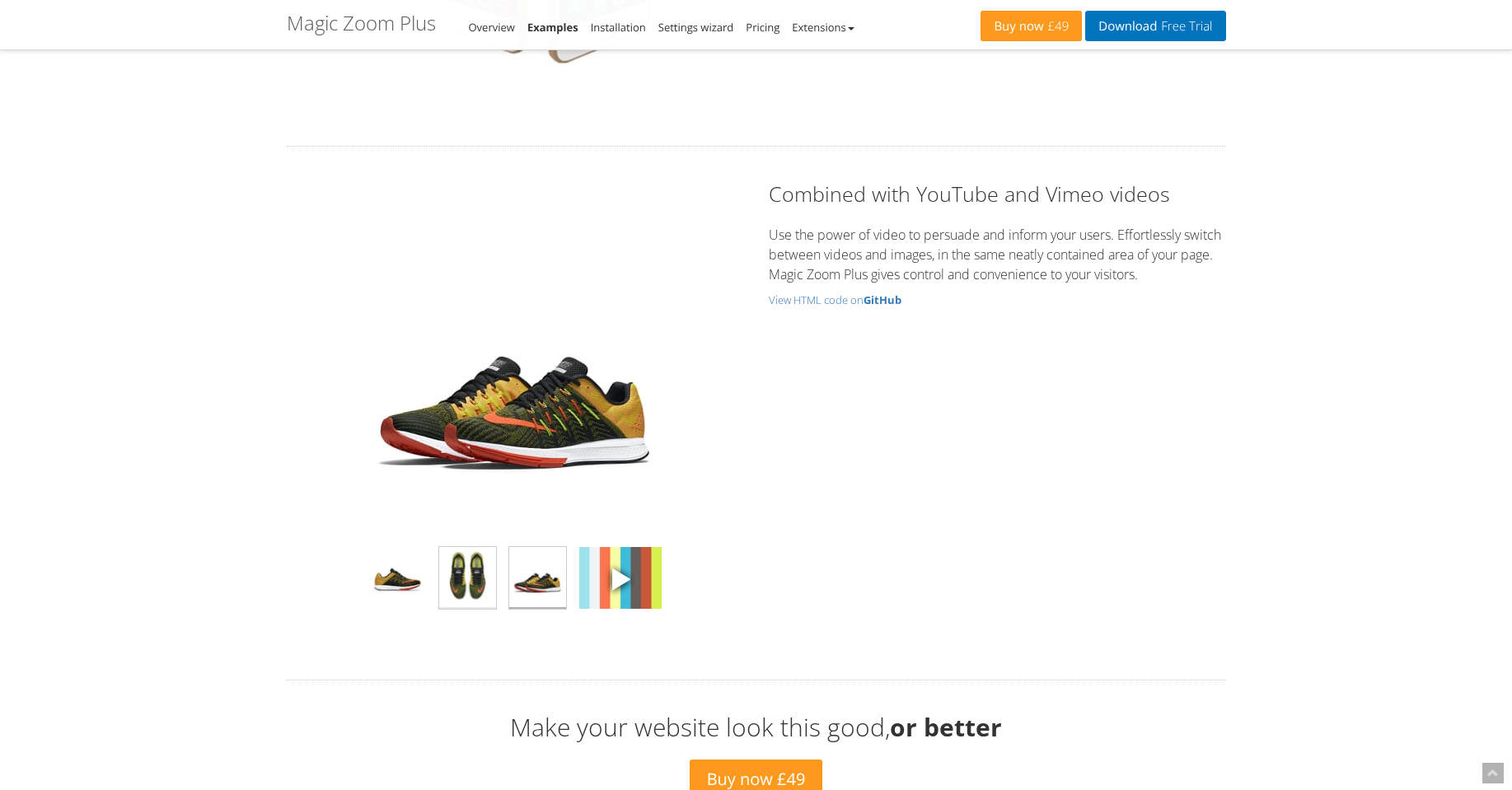
click at [480, 585] on img at bounding box center [467, 578] width 57 height 62
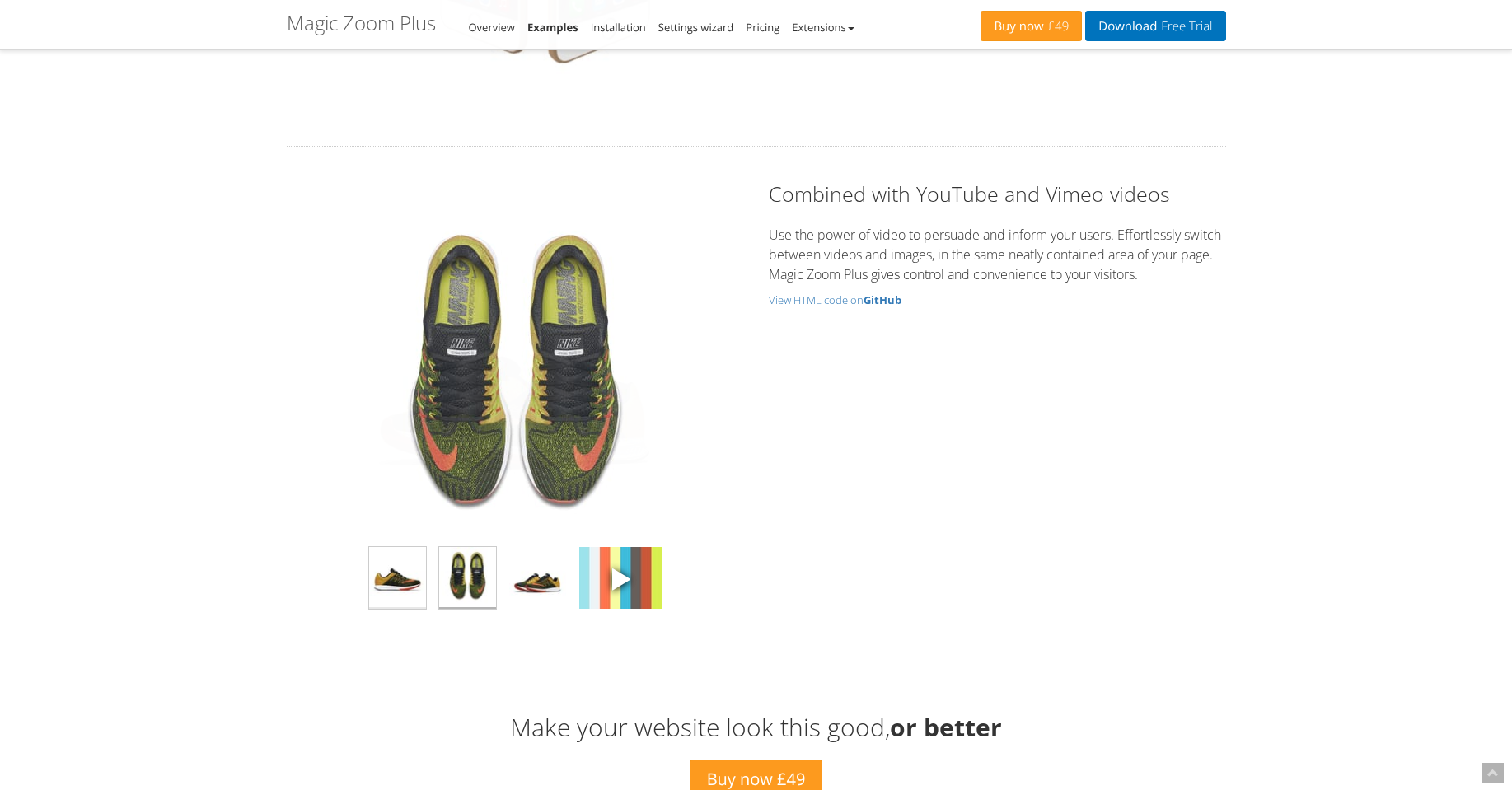
click at [400, 579] on img at bounding box center [397, 578] width 57 height 62
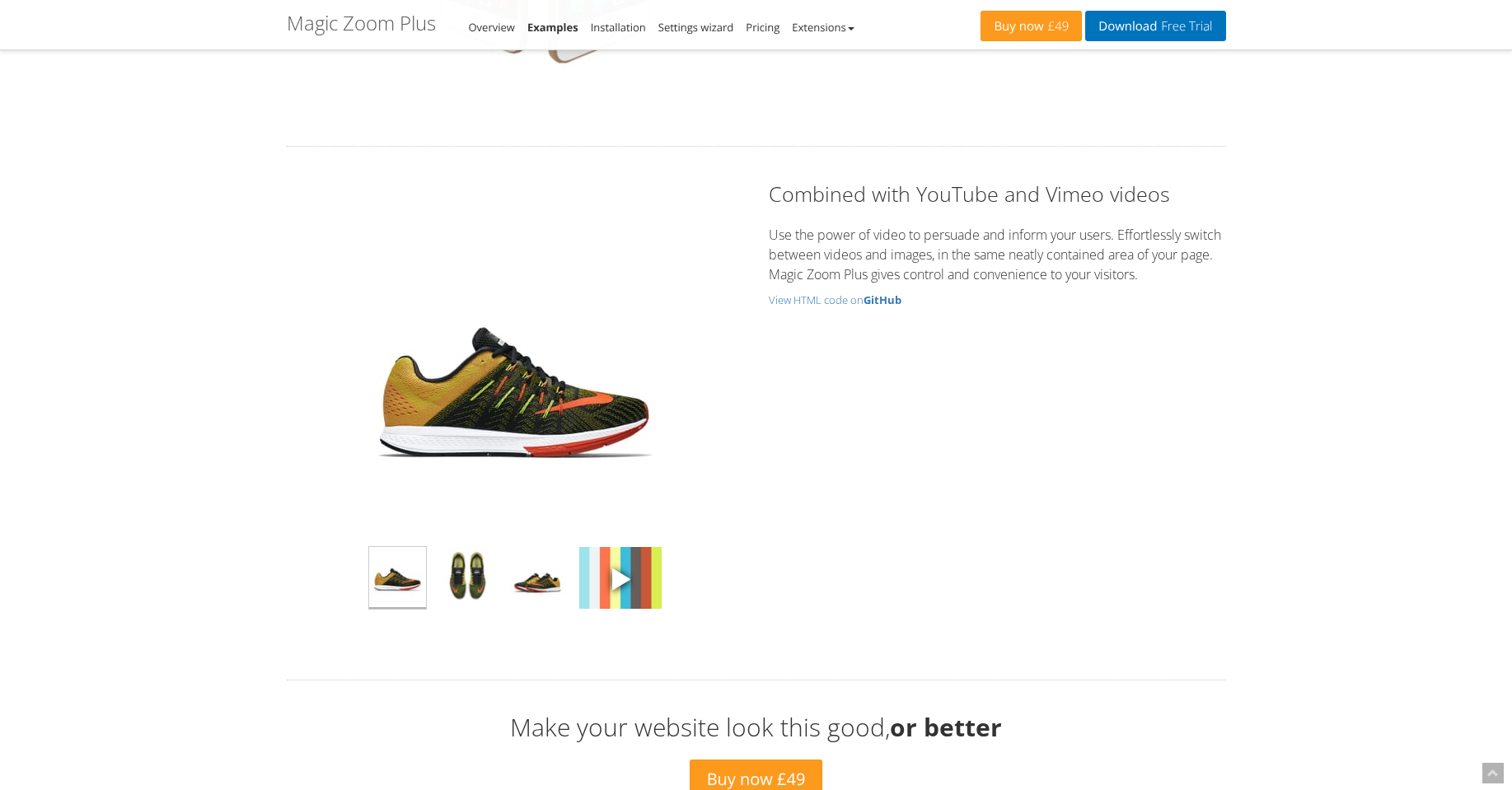
drag, startPoint x: 373, startPoint y: 390, endPoint x: 281, endPoint y: 381, distance: 92.4
click at [281, 381] on div "Click to expand" at bounding box center [515, 413] width 482 height 467
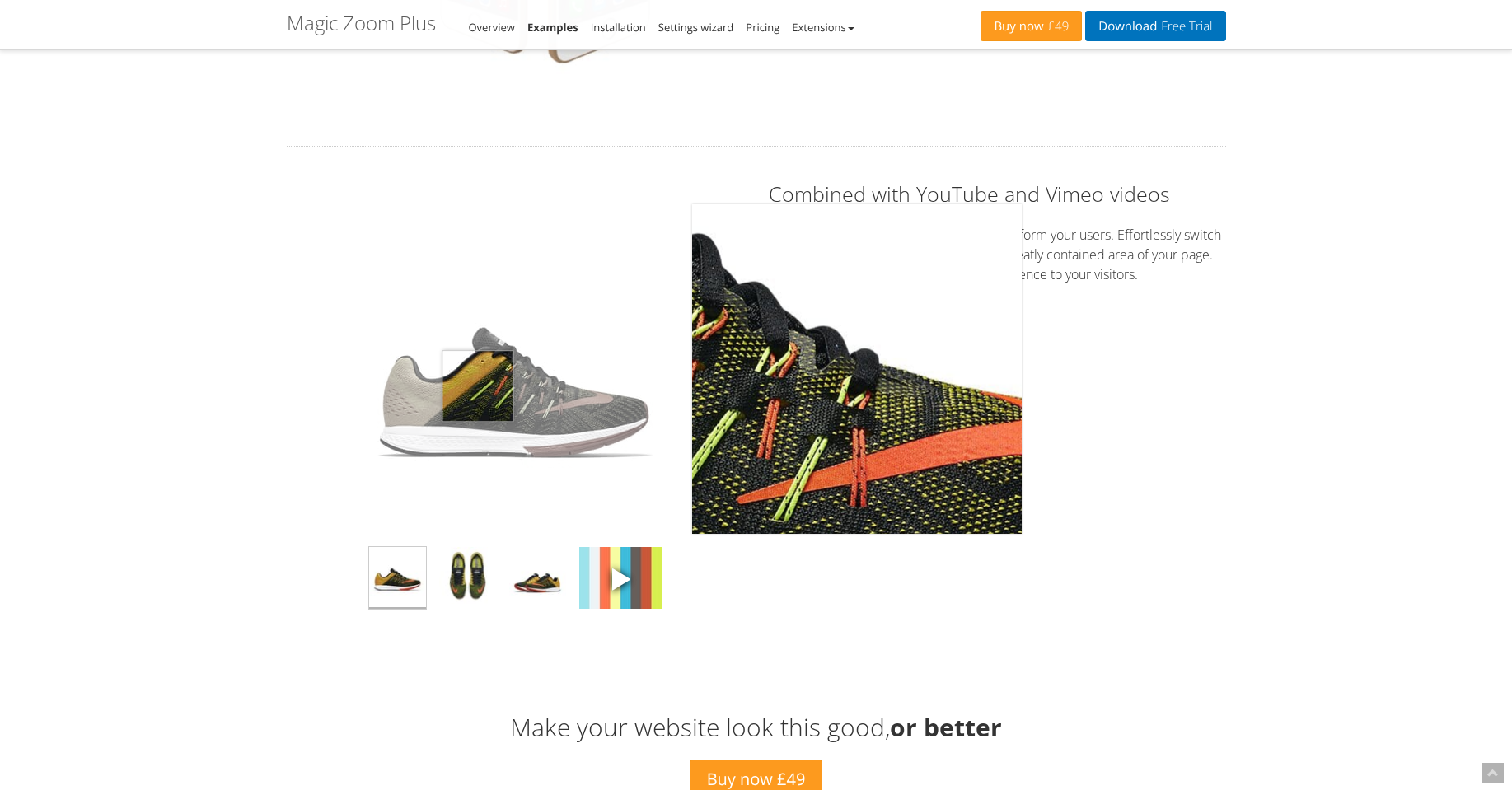
drag, startPoint x: 478, startPoint y: 387, endPoint x: 436, endPoint y: 422, distance: 54.7
click at [313, 387] on div "Click to expand" at bounding box center [515, 370] width 424 height 330
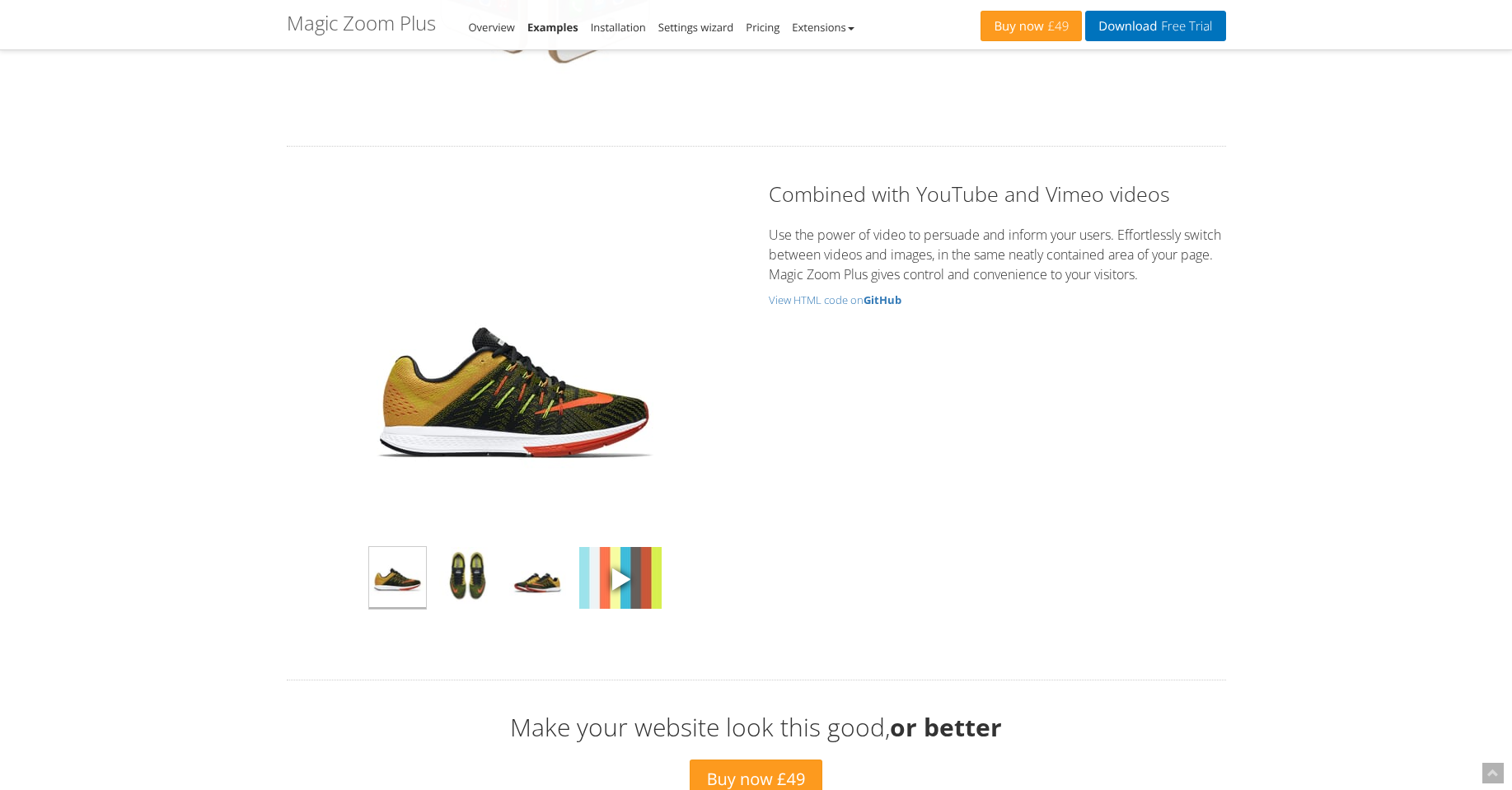
drag, startPoint x: 522, startPoint y: 428, endPoint x: 292, endPoint y: 426, distance: 230.0
click at [309, 426] on div "Click to expand" at bounding box center [515, 370] width 424 height 330
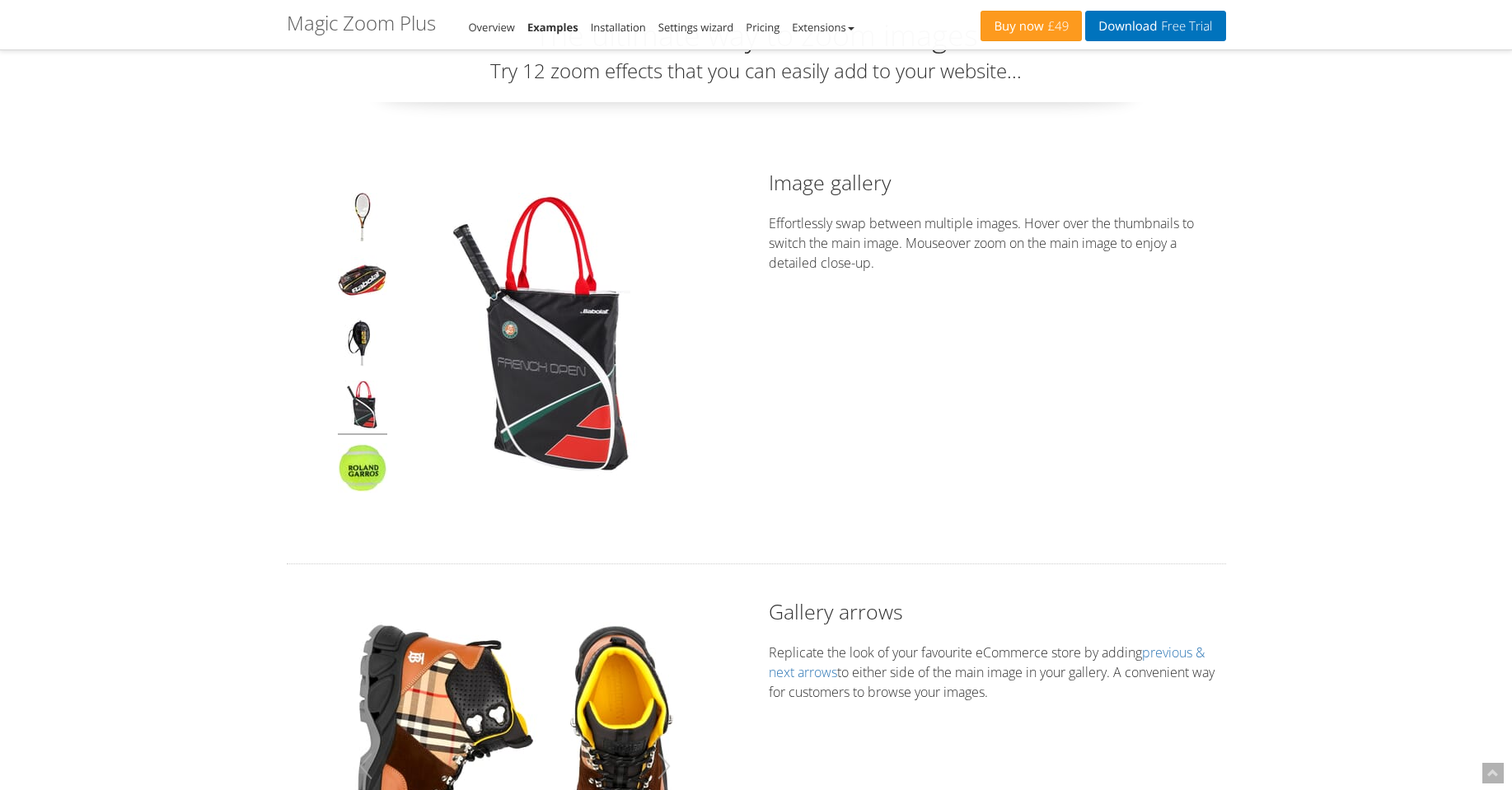
scroll to position [0, 0]
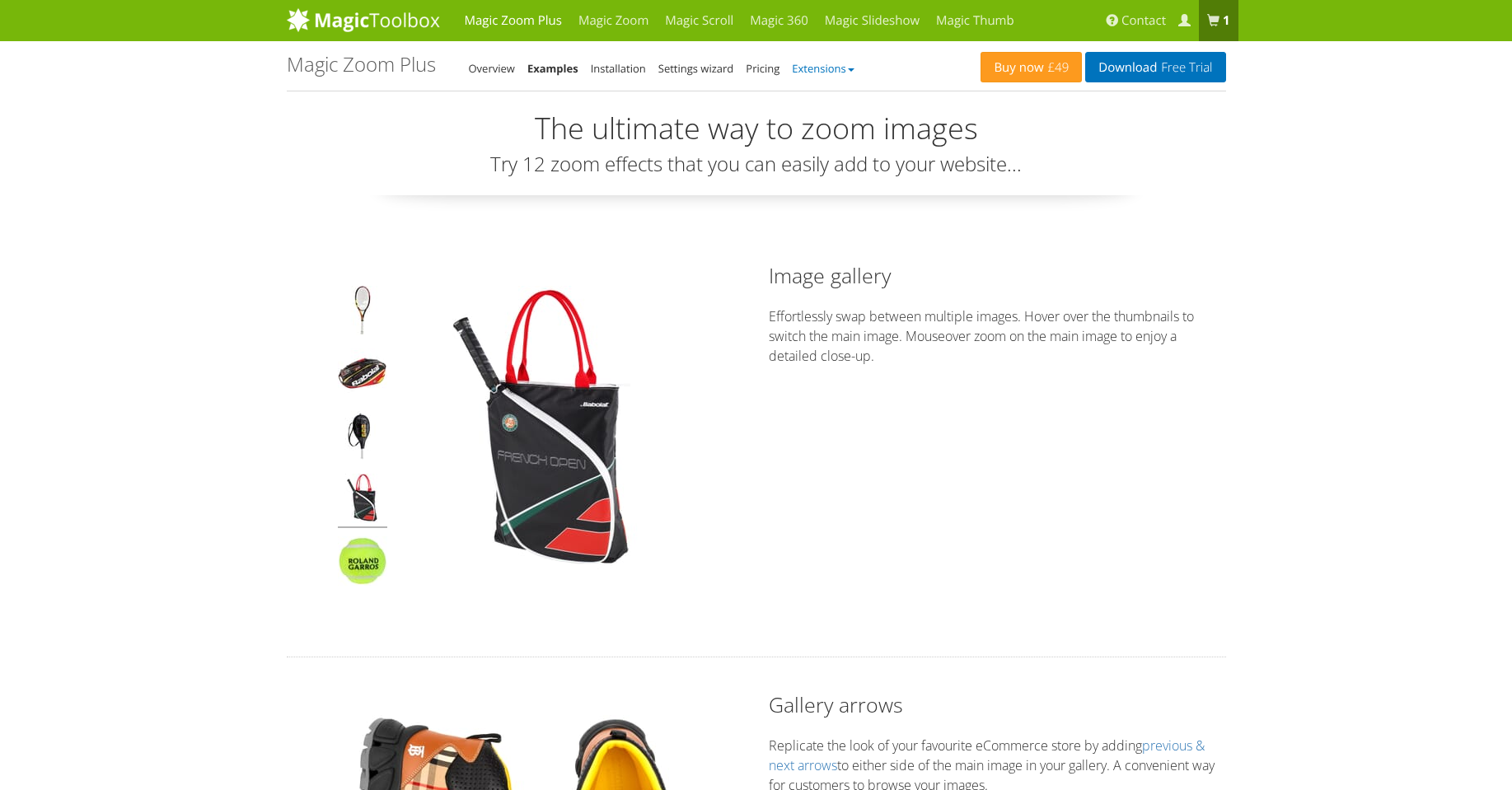
click at [835, 67] on link "Extensions" at bounding box center [823, 68] width 62 height 15
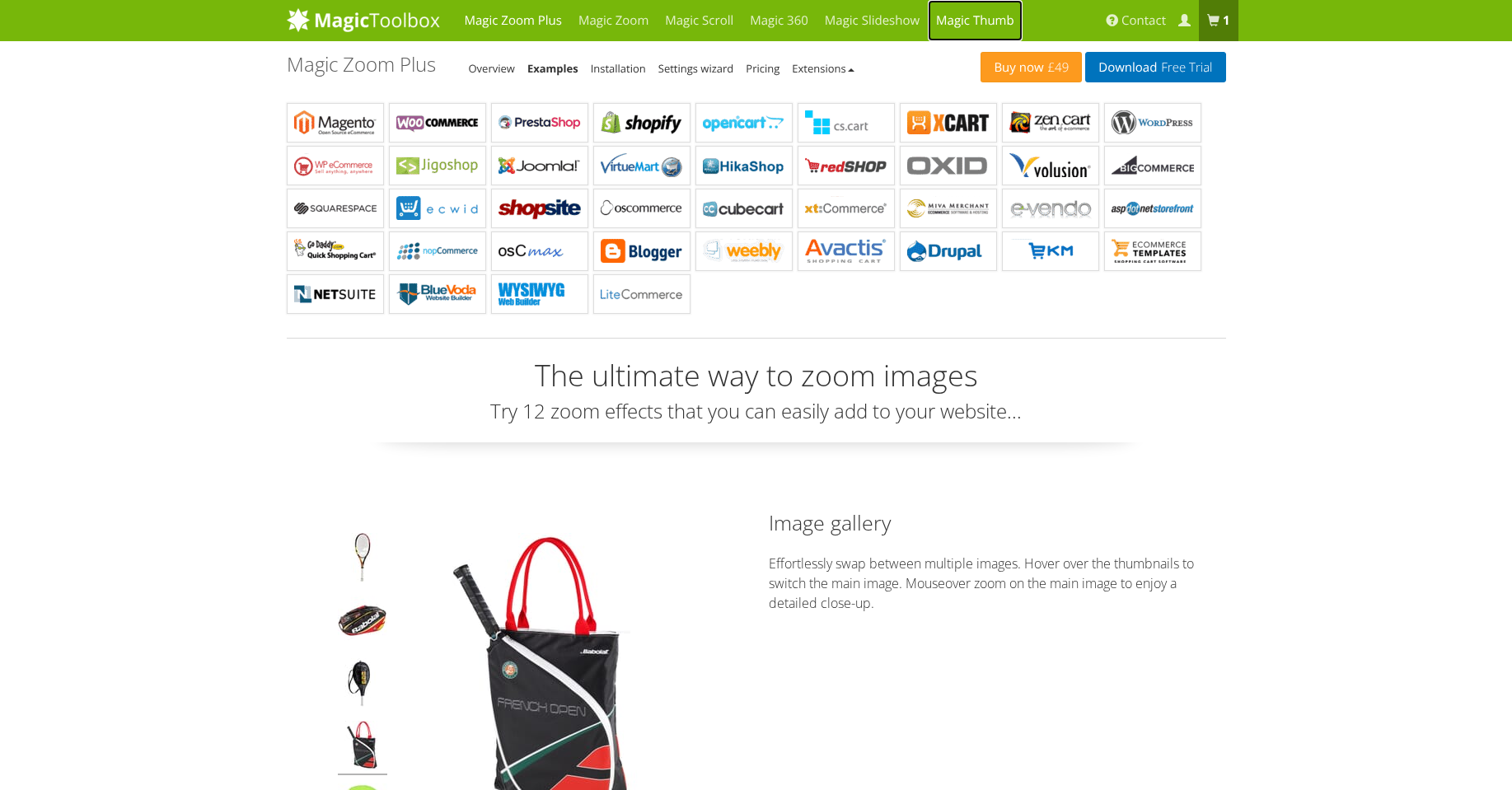
click at [964, 16] on link "Magic Thumb" at bounding box center [975, 20] width 94 height 41
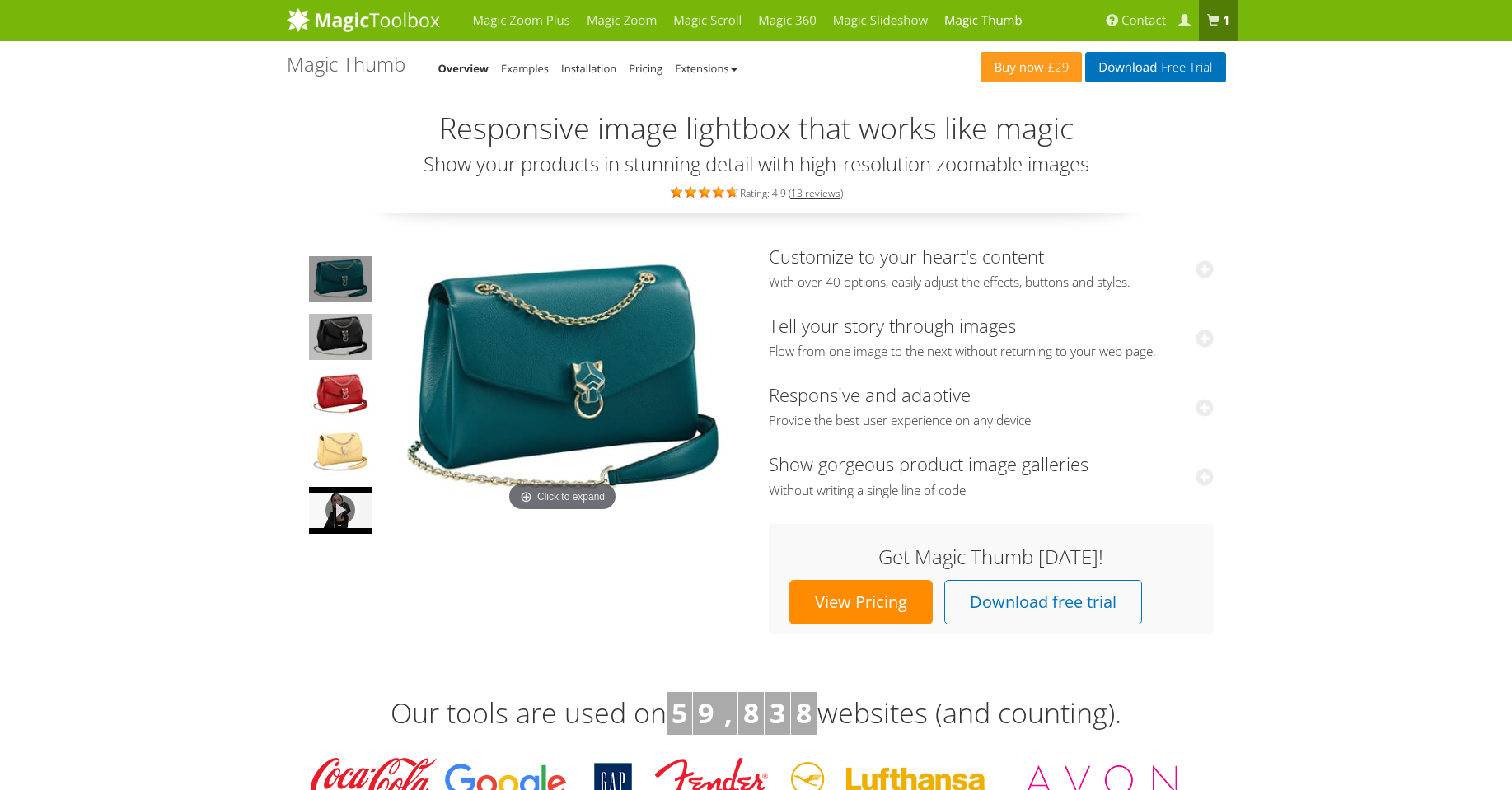
click at [370, 335] on img at bounding box center [340, 337] width 63 height 46
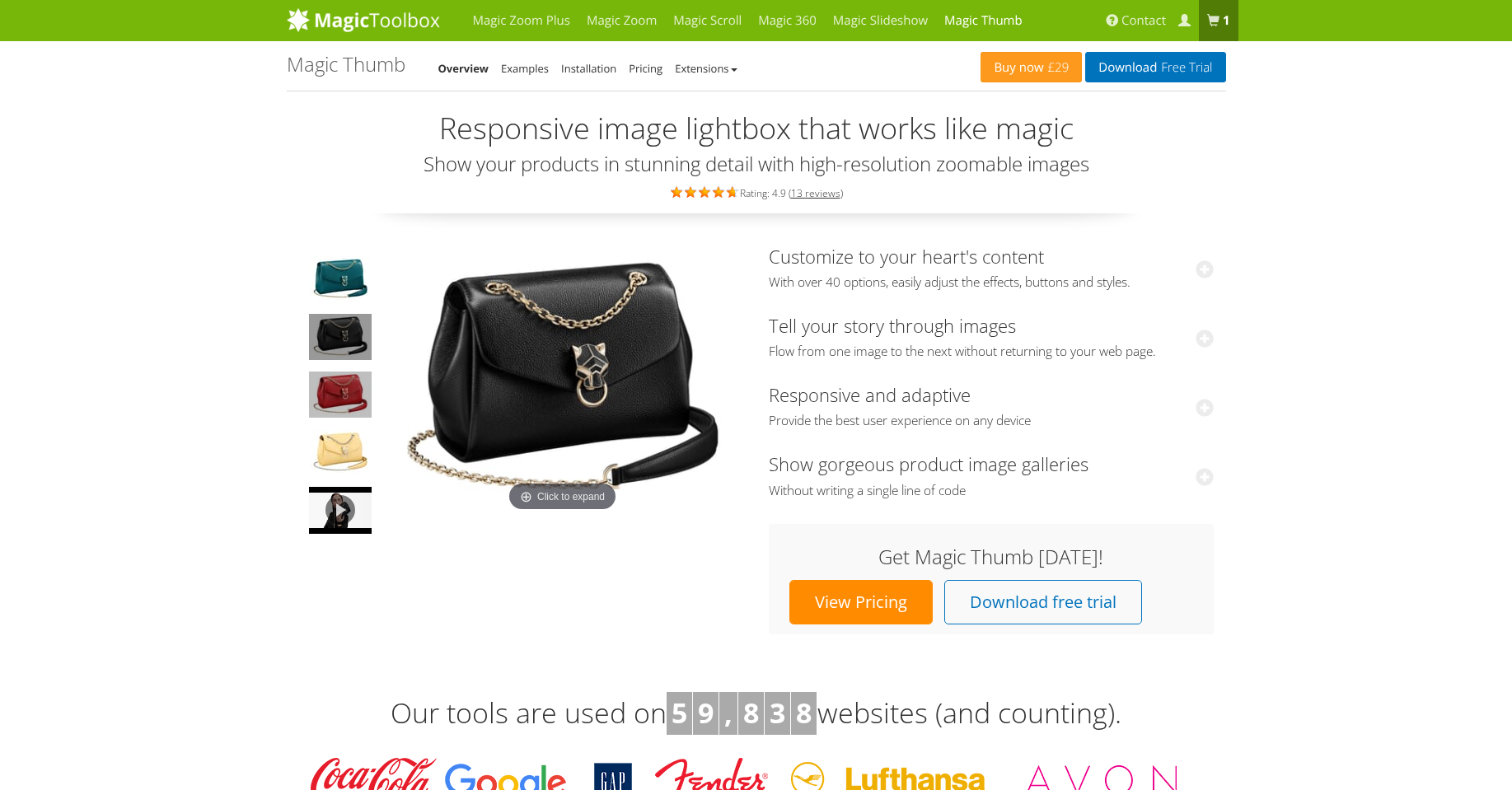
click at [370, 381] on img at bounding box center [340, 395] width 63 height 46
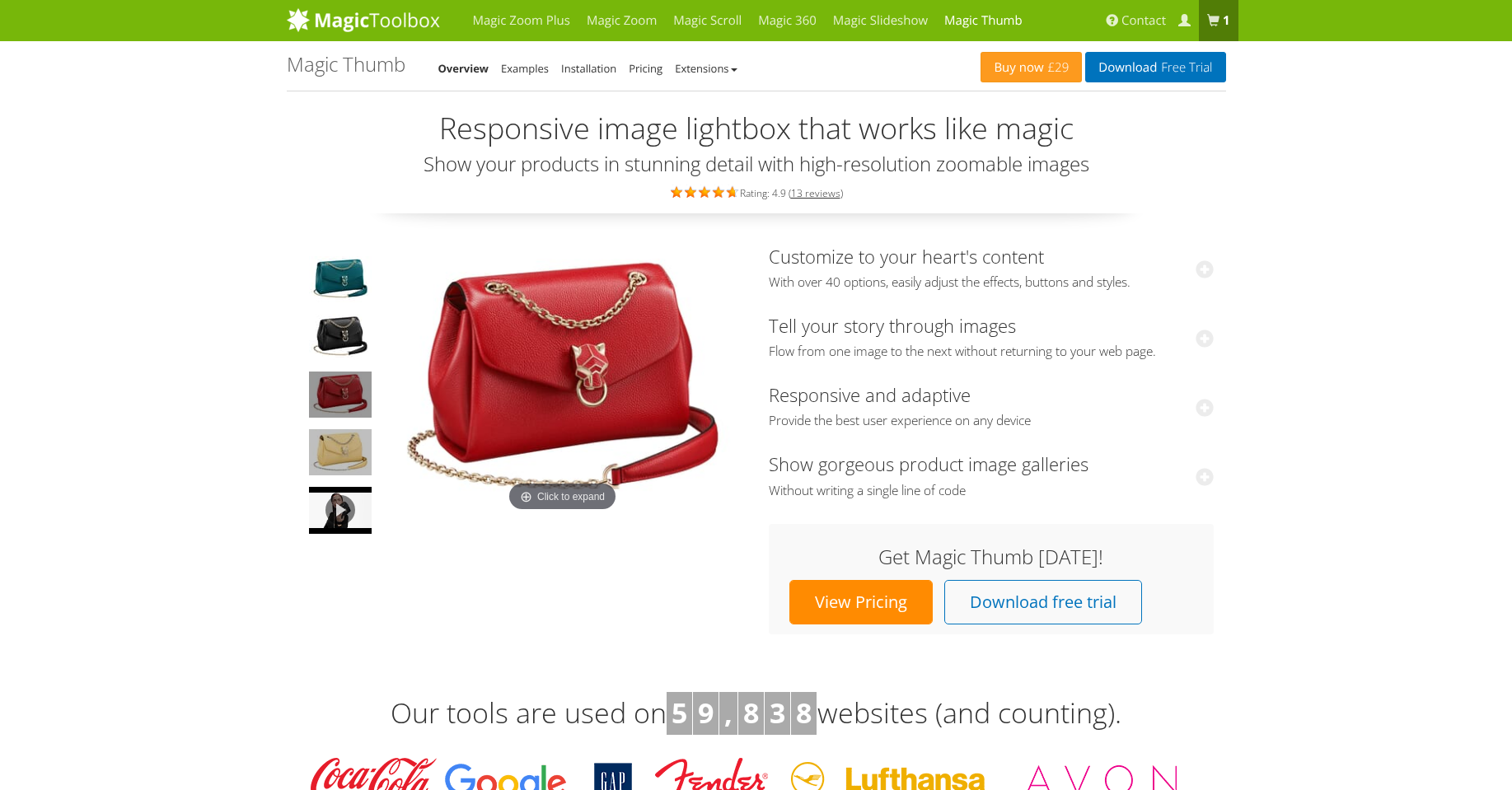
click at [357, 442] on img at bounding box center [340, 452] width 63 height 46
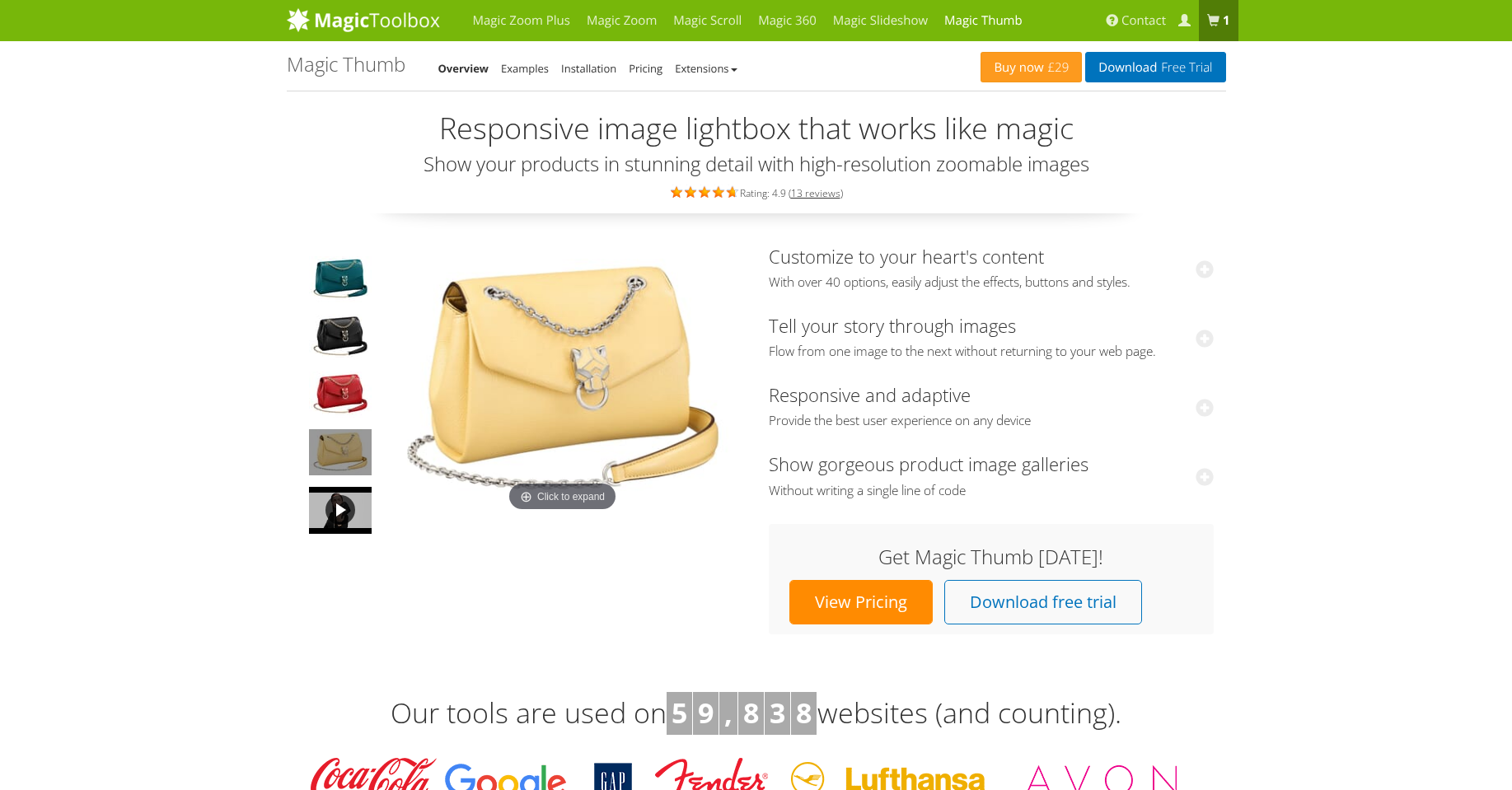
click at [350, 514] on link at bounding box center [340, 510] width 66 height 51
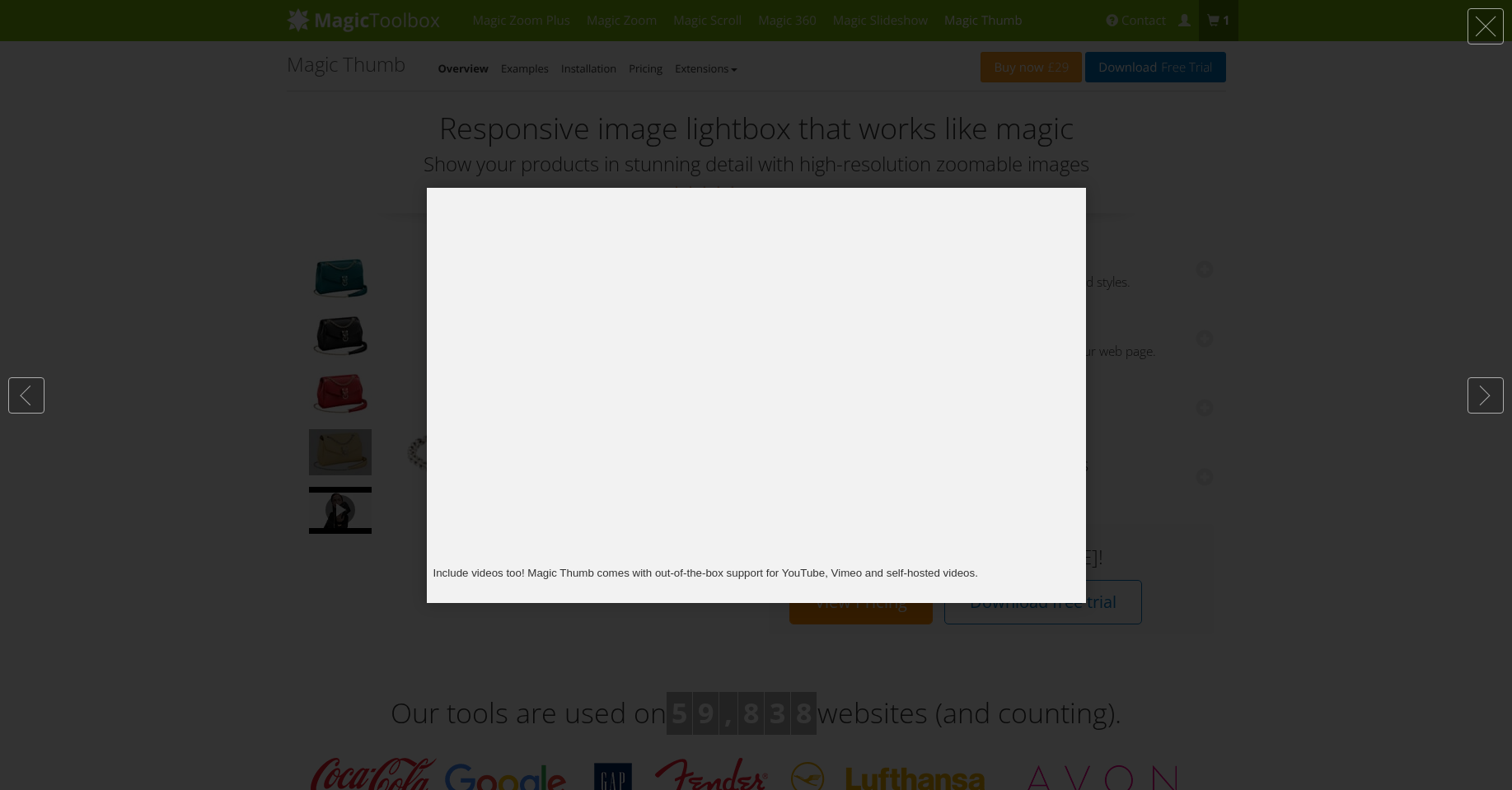
drag, startPoint x: 1181, startPoint y: 277, endPoint x: 1118, endPoint y: 379, distance: 119.9
click at [1182, 278] on div at bounding box center [756, 395] width 1512 height 790
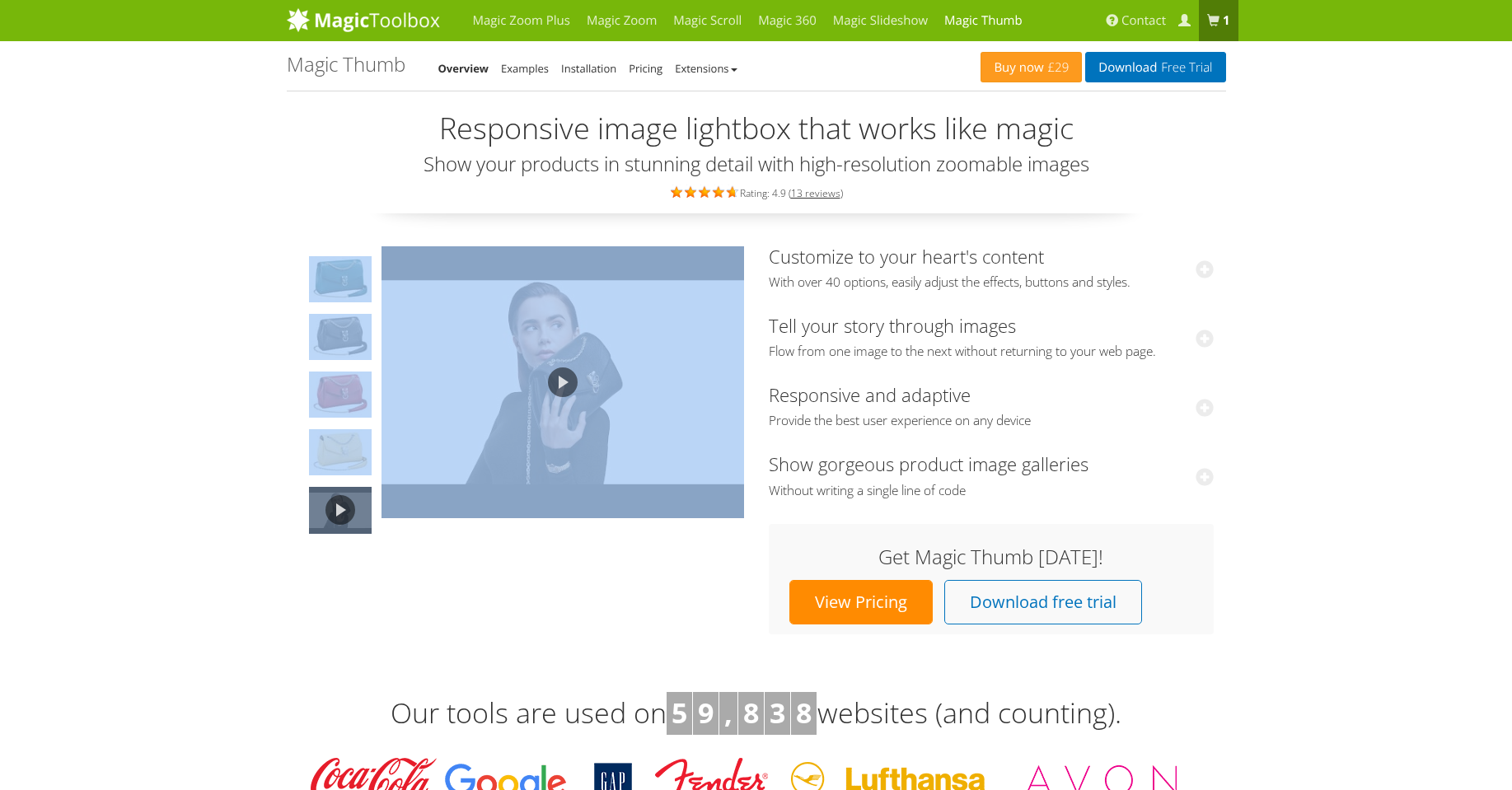
drag, startPoint x: 746, startPoint y: 404, endPoint x: 454, endPoint y: 397, distance: 292.1
click at [454, 397] on div at bounding box center [522, 397] width 470 height 319
click at [599, 399] on img at bounding box center [562, 383] width 363 height 272
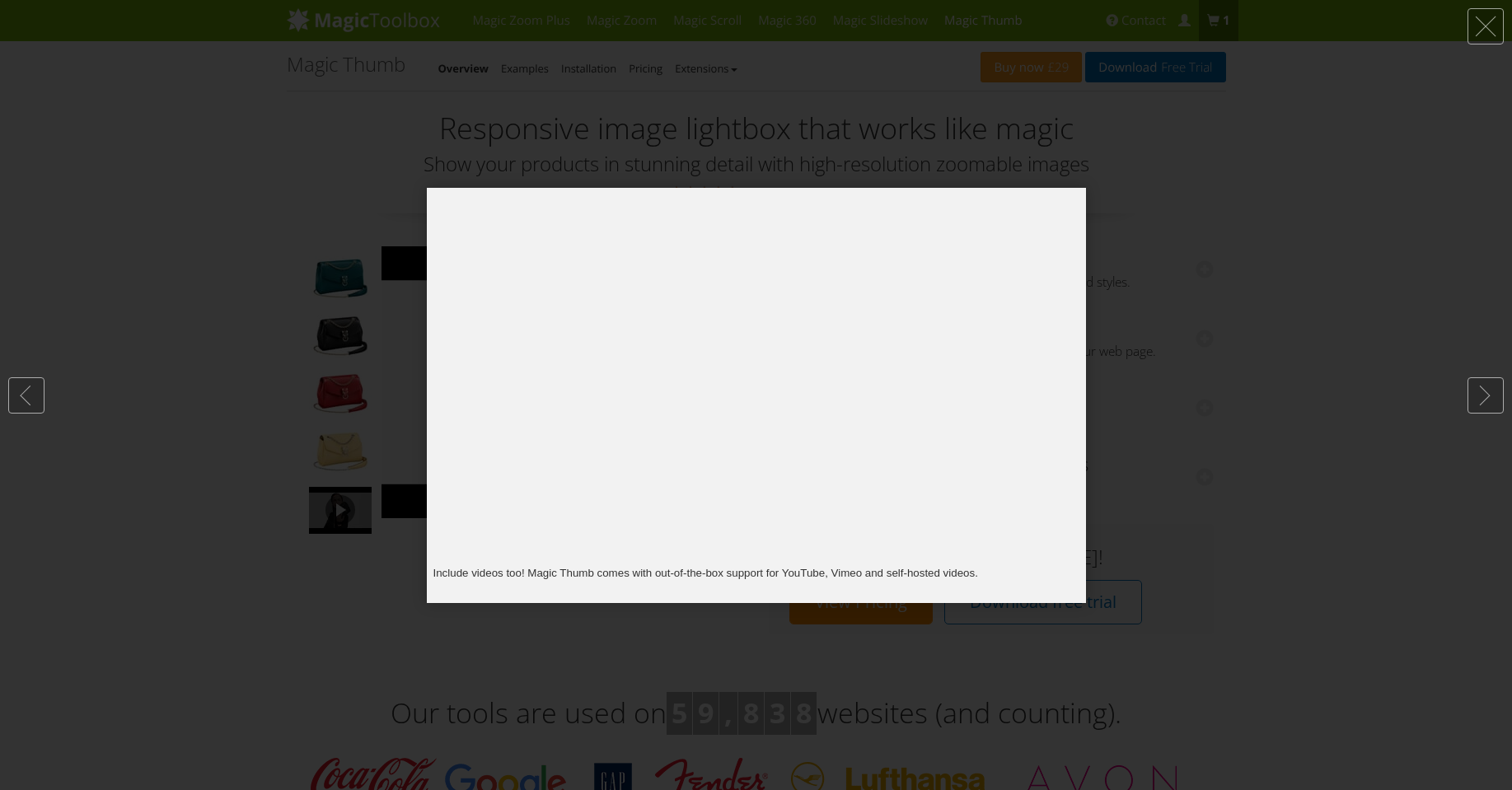
drag, startPoint x: 1210, startPoint y: 225, endPoint x: 1071, endPoint y: 260, distance: 143.3
click at [1208, 225] on div at bounding box center [756, 395] width 1512 height 790
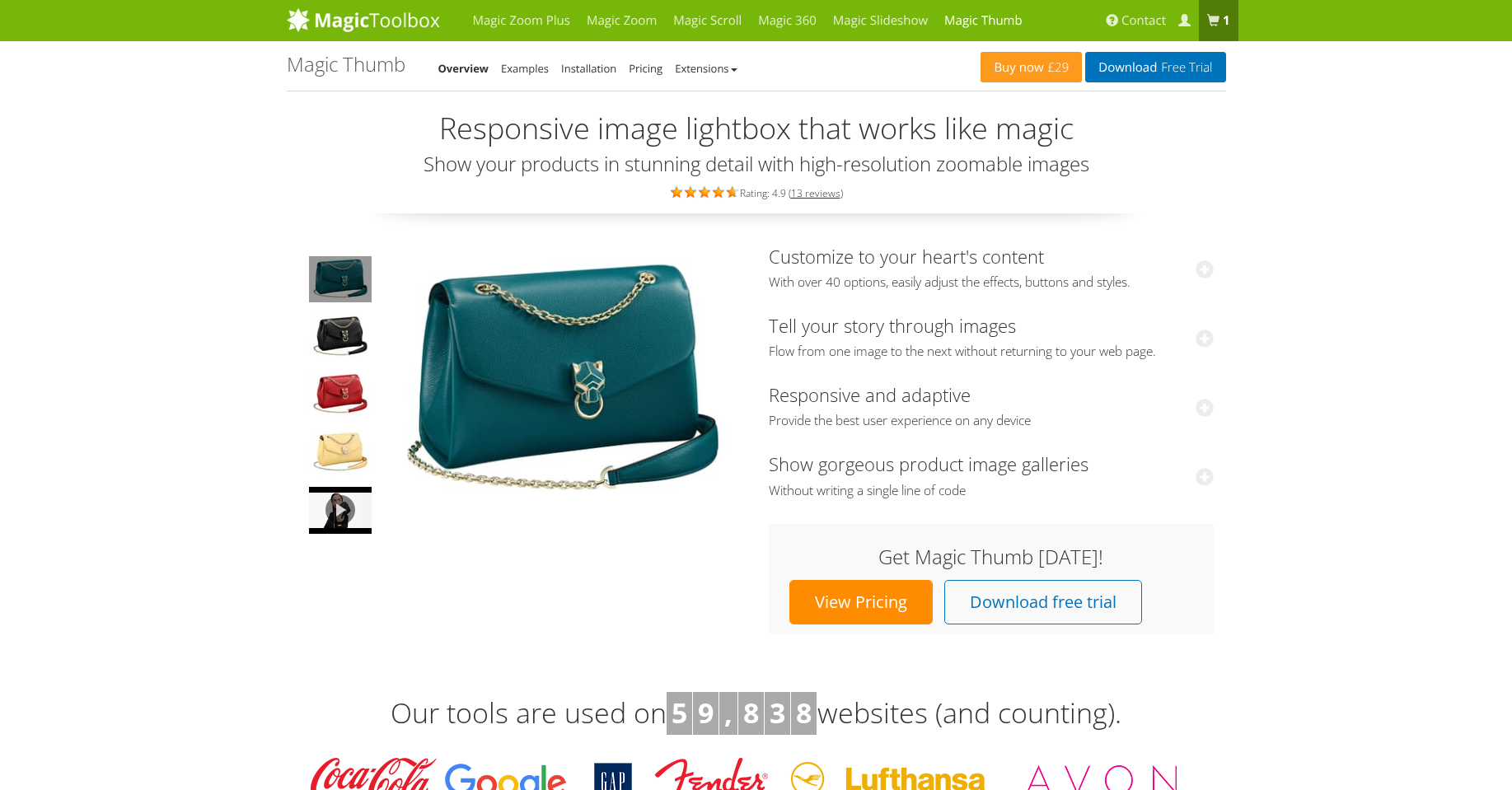
click at [336, 286] on img at bounding box center [340, 279] width 63 height 46
click at [661, 331] on img at bounding box center [562, 382] width 363 height 270
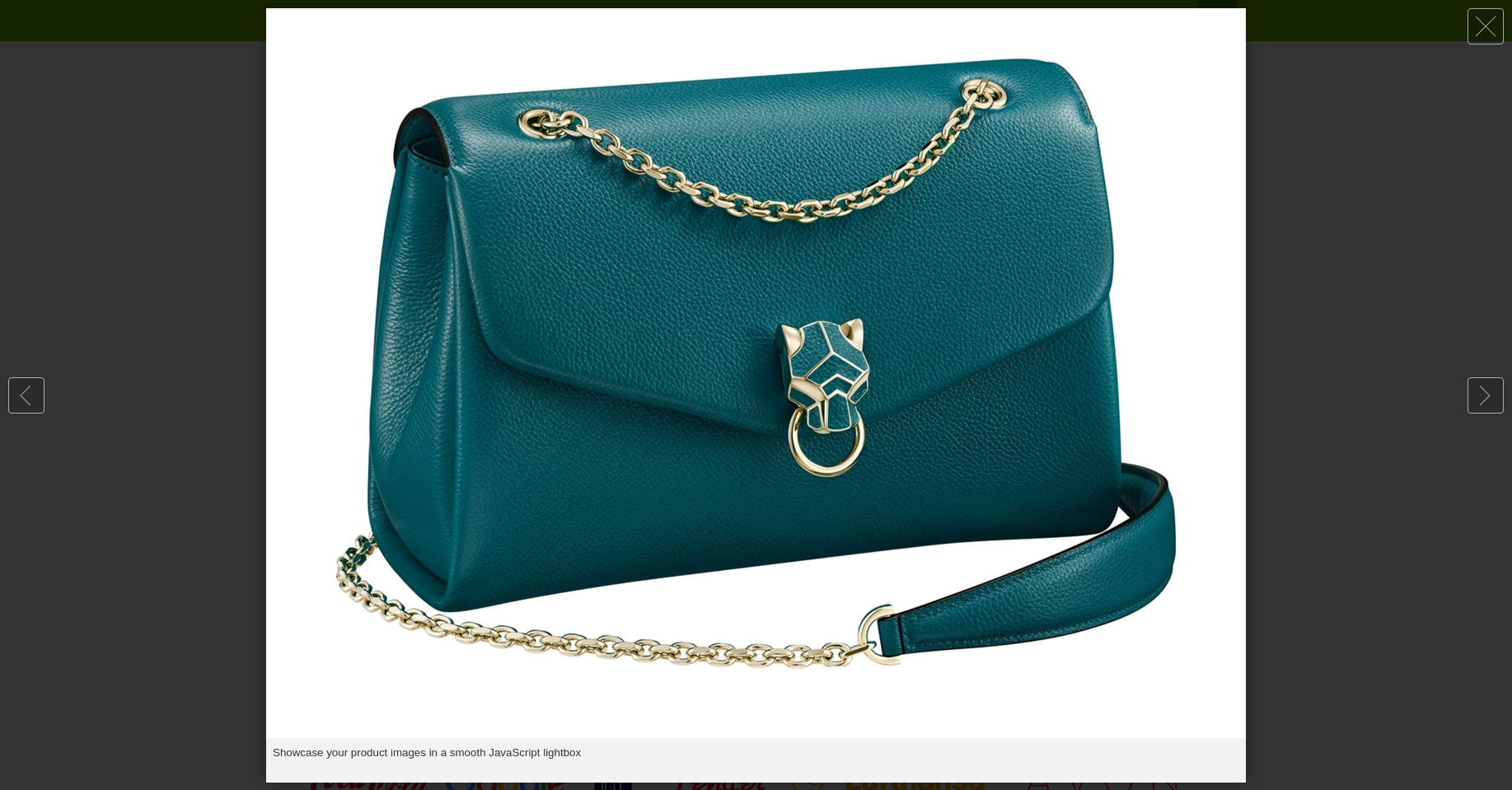
drag, startPoint x: 972, startPoint y: 331, endPoint x: 636, endPoint y: 331, distance: 336.0
click at [680, 331] on img at bounding box center [756, 373] width 980 height 730
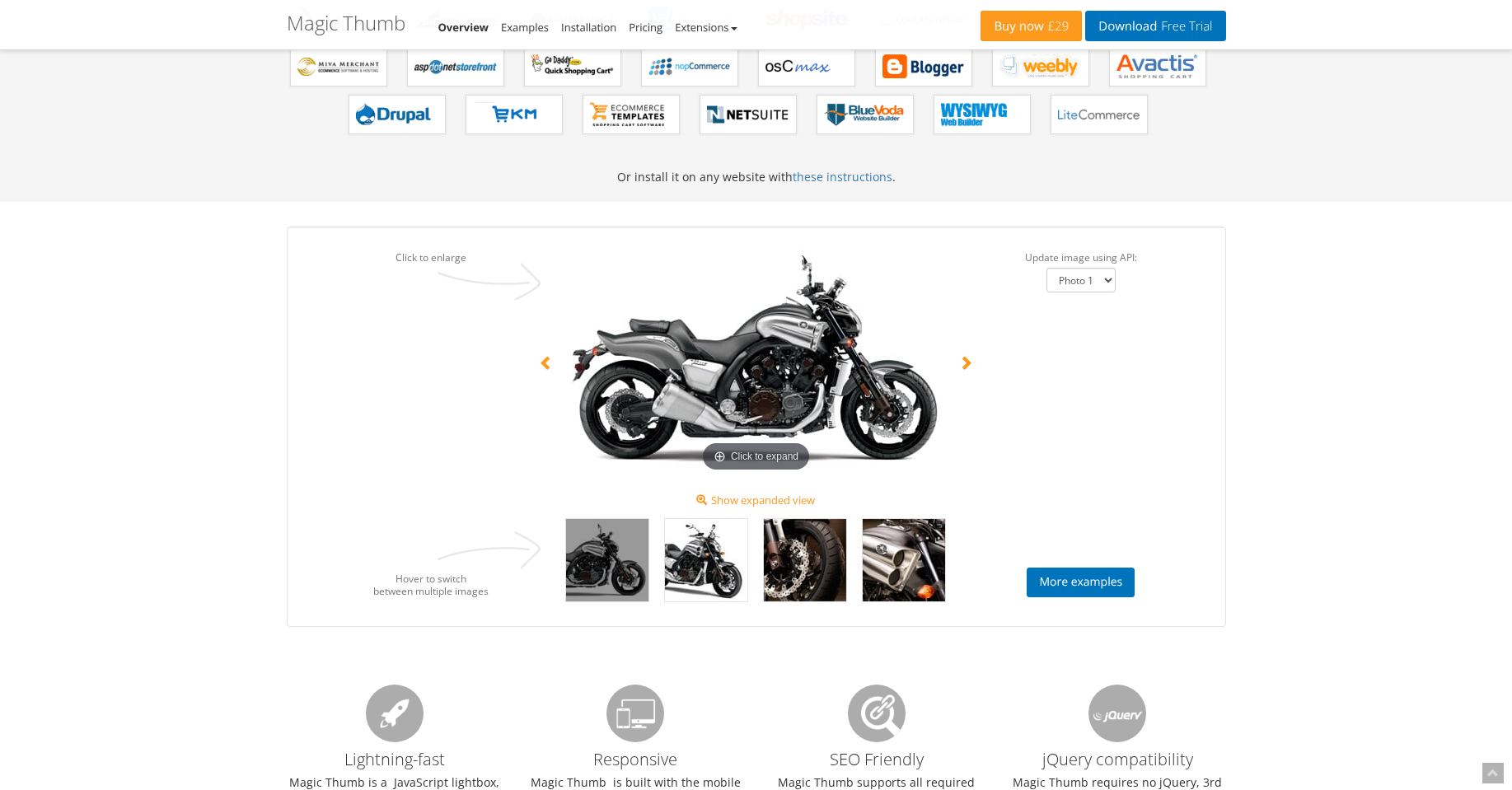
scroll to position [1186, 0]
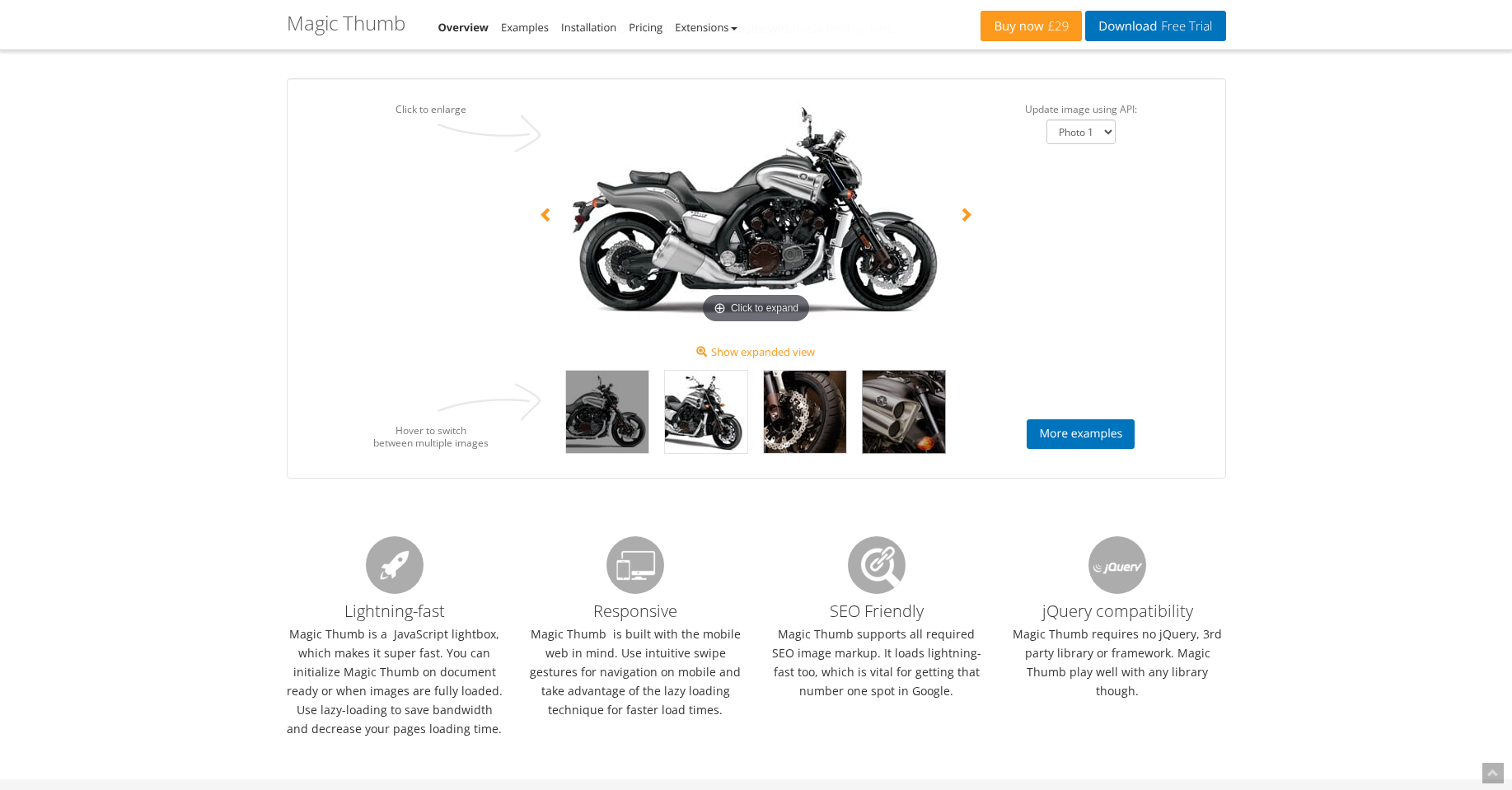
select select "Photo 4"
click at [961, 215] on span at bounding box center [966, 214] width 15 height 15
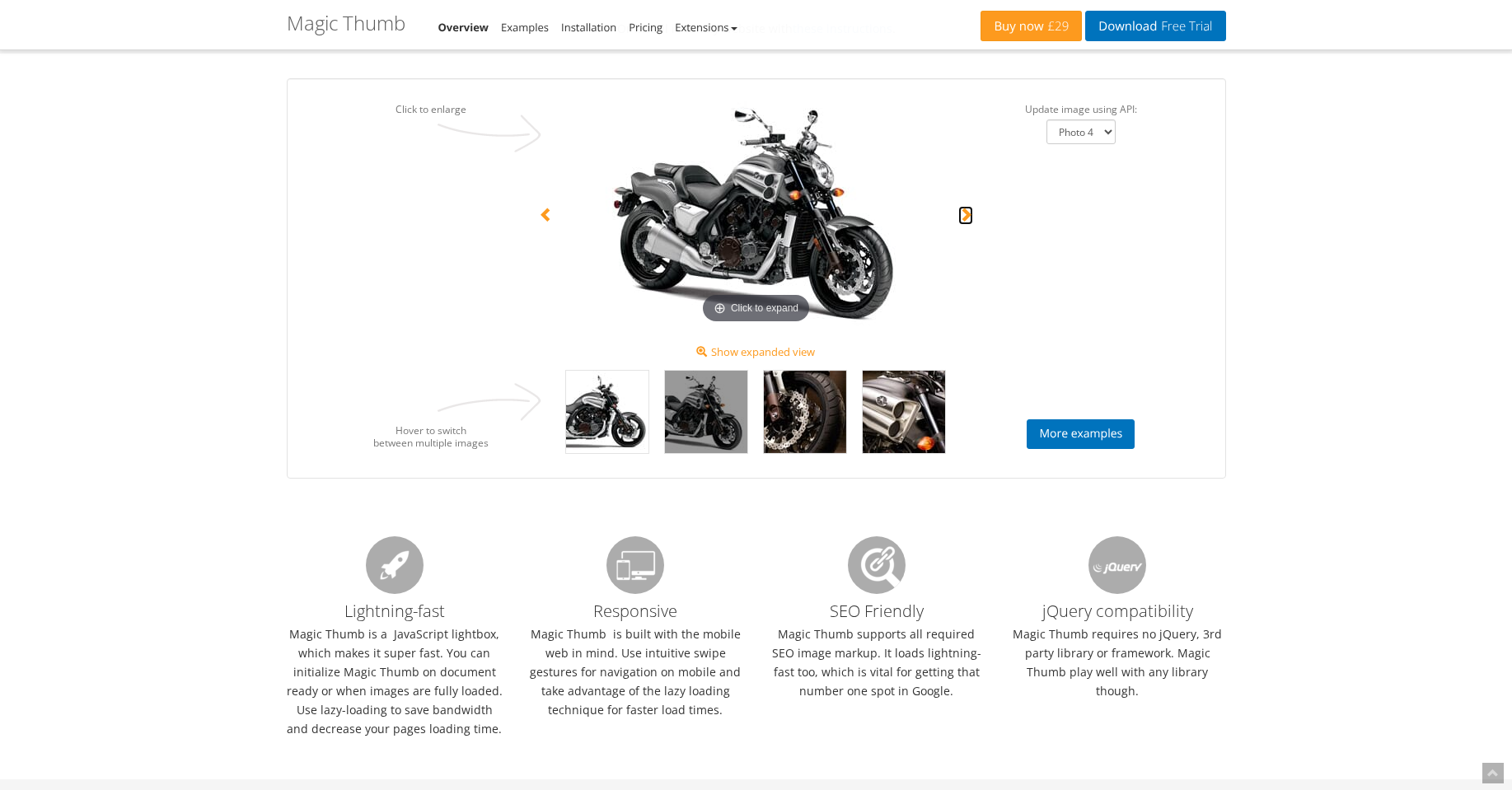
click at [970, 214] on span at bounding box center [966, 214] width 15 height 15
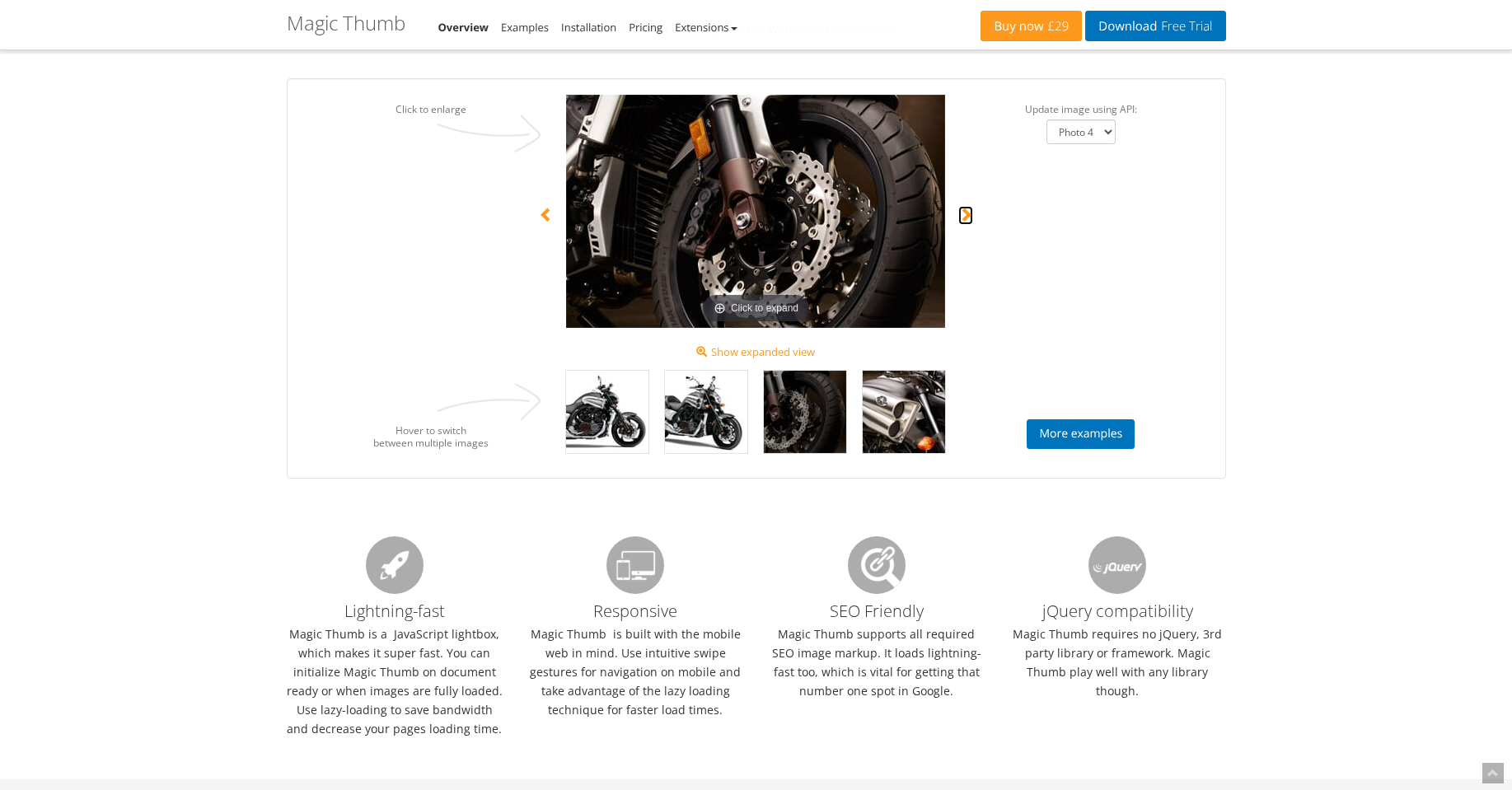
click at [970, 214] on span at bounding box center [966, 214] width 15 height 15
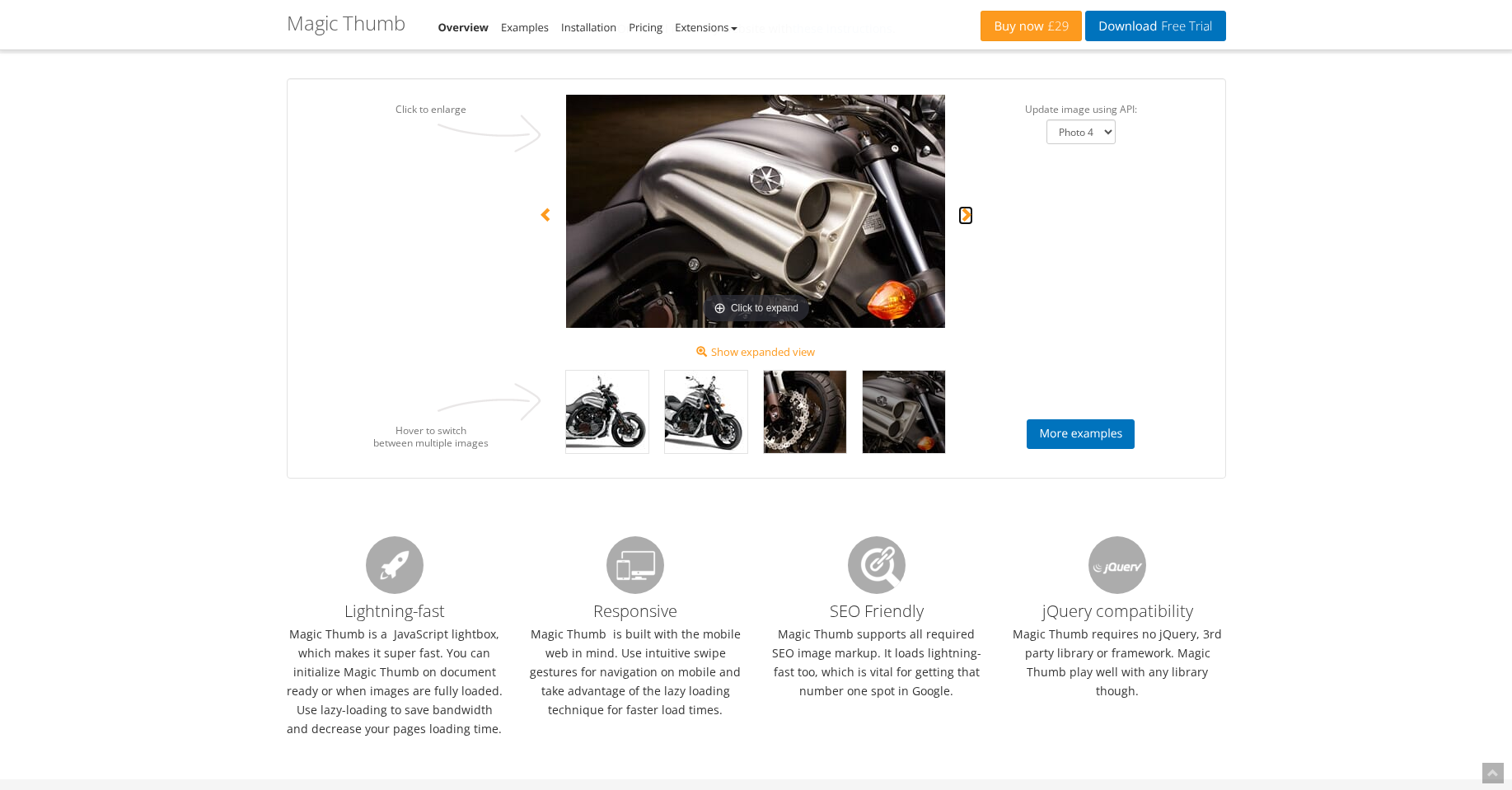
click at [970, 214] on span at bounding box center [966, 214] width 15 height 15
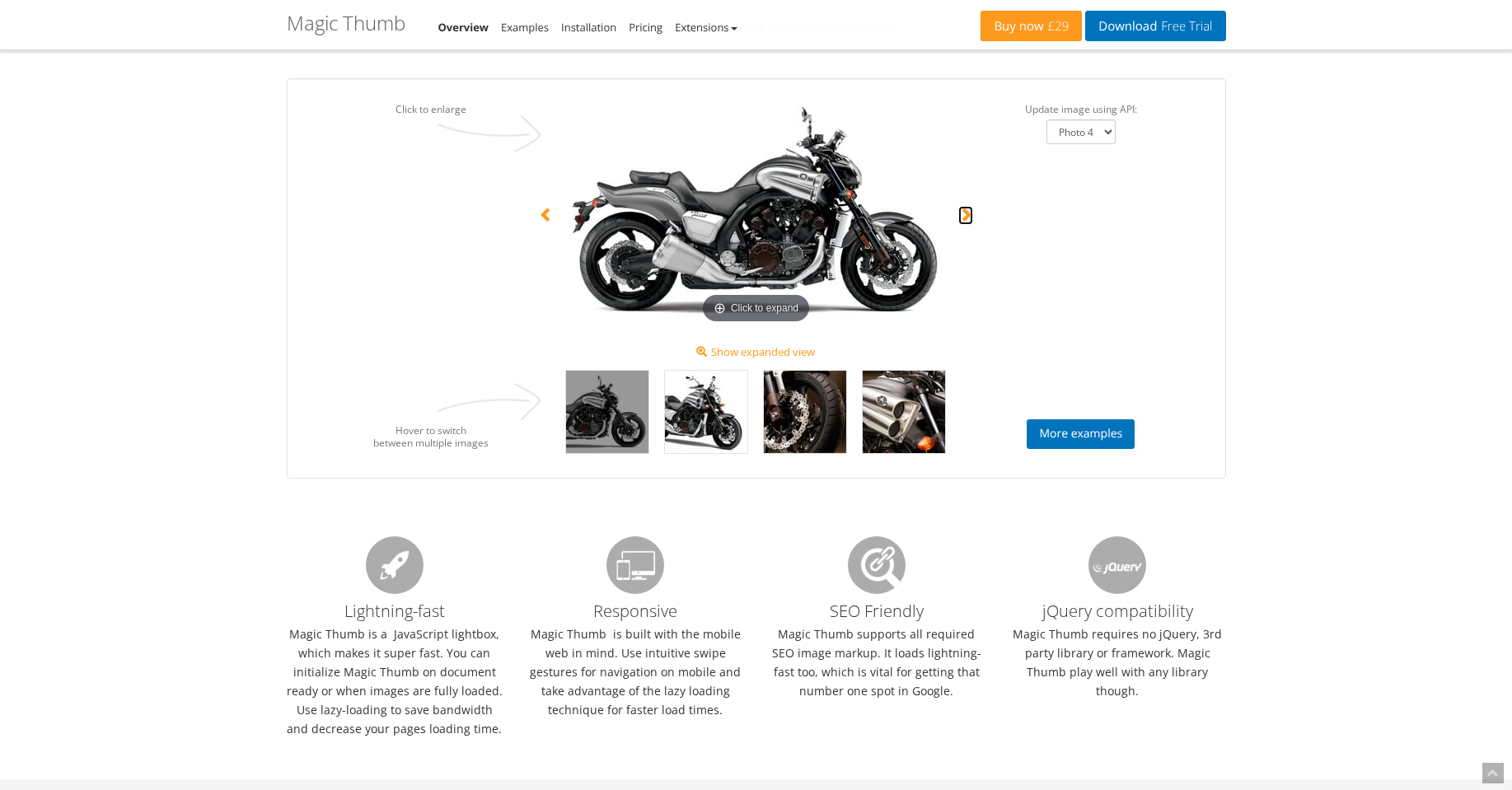
click at [970, 214] on span at bounding box center [966, 214] width 15 height 15
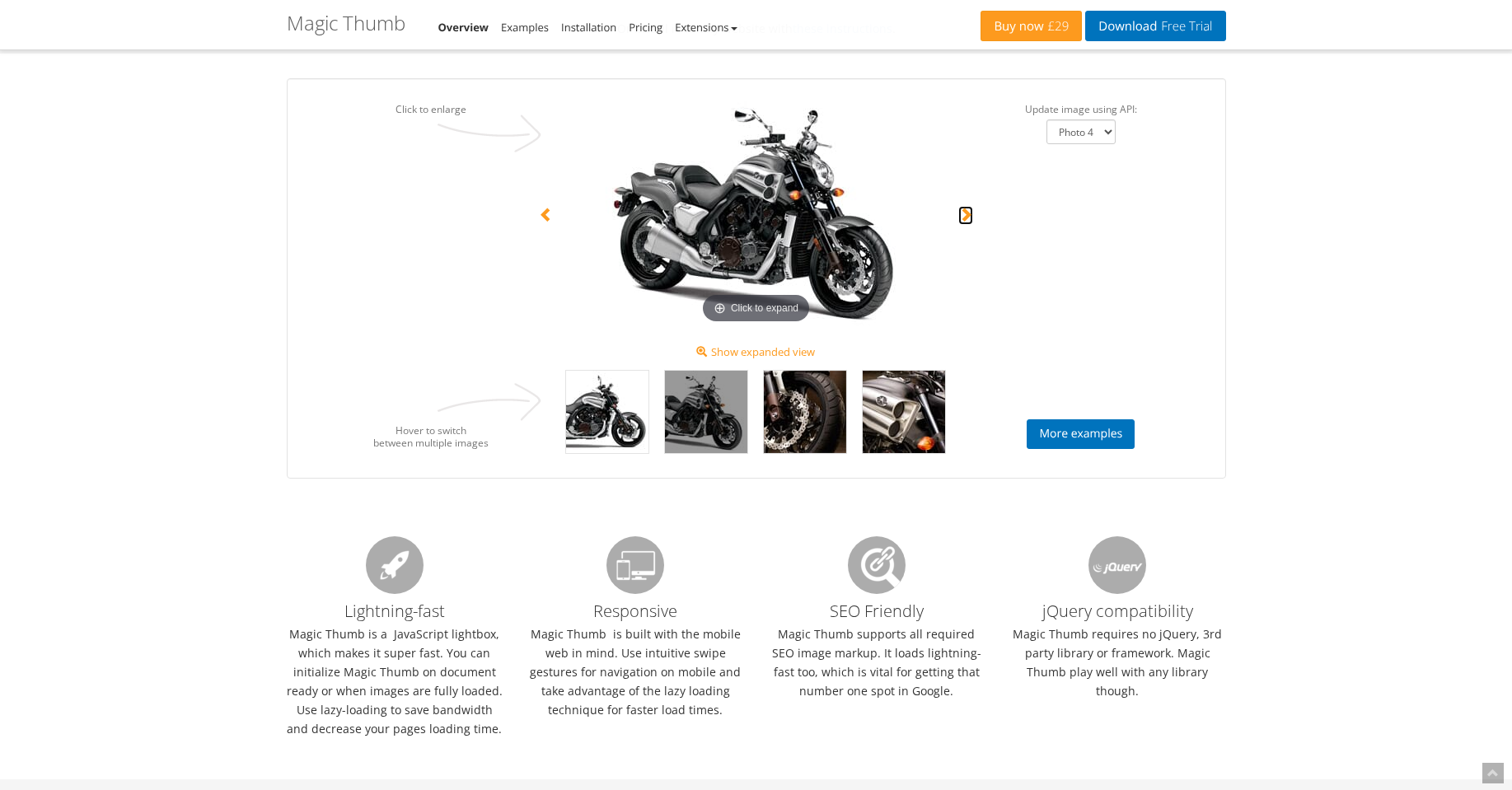
click at [970, 214] on span at bounding box center [966, 214] width 15 height 15
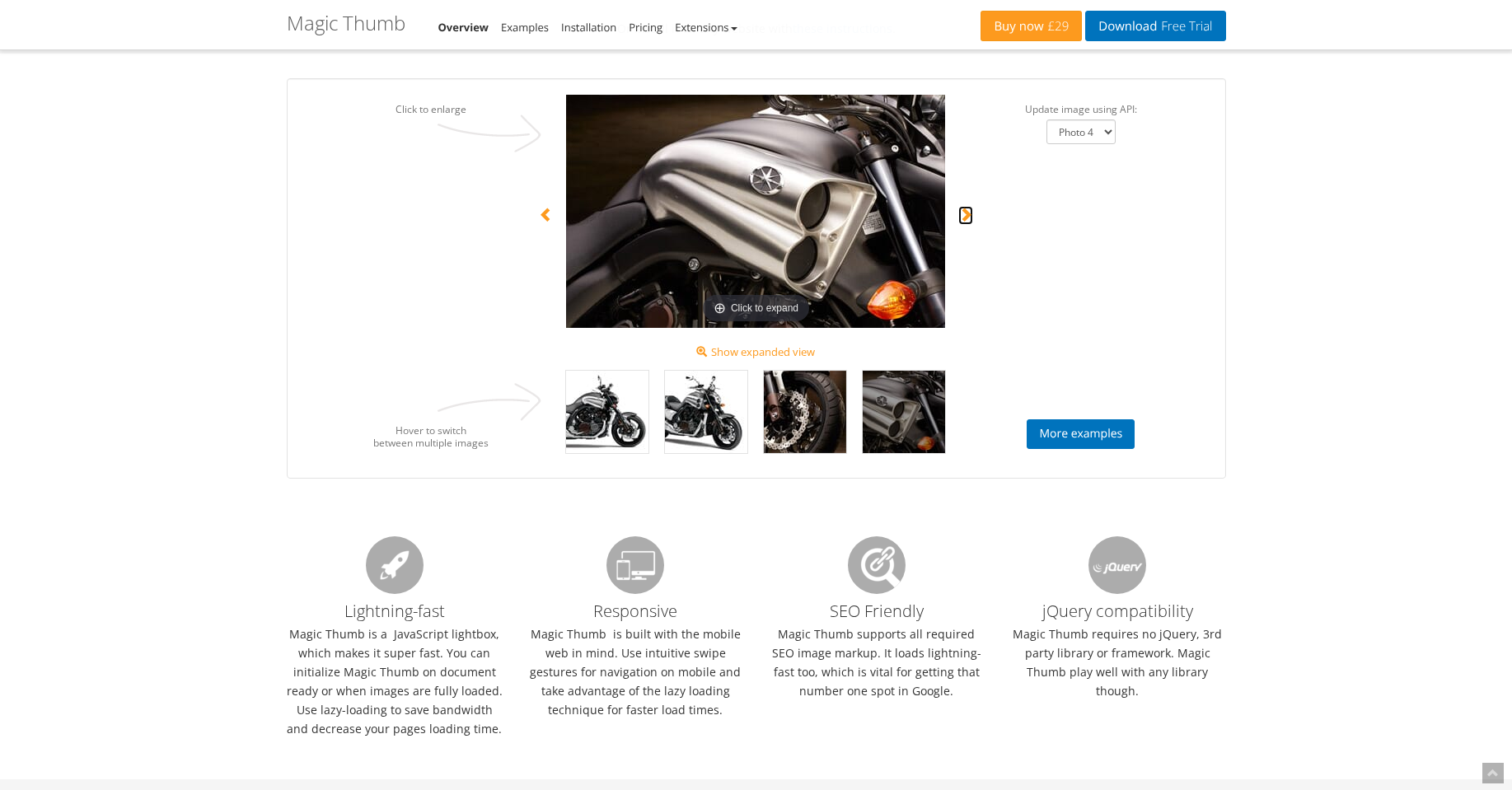
click at [970, 214] on span at bounding box center [966, 214] width 15 height 15
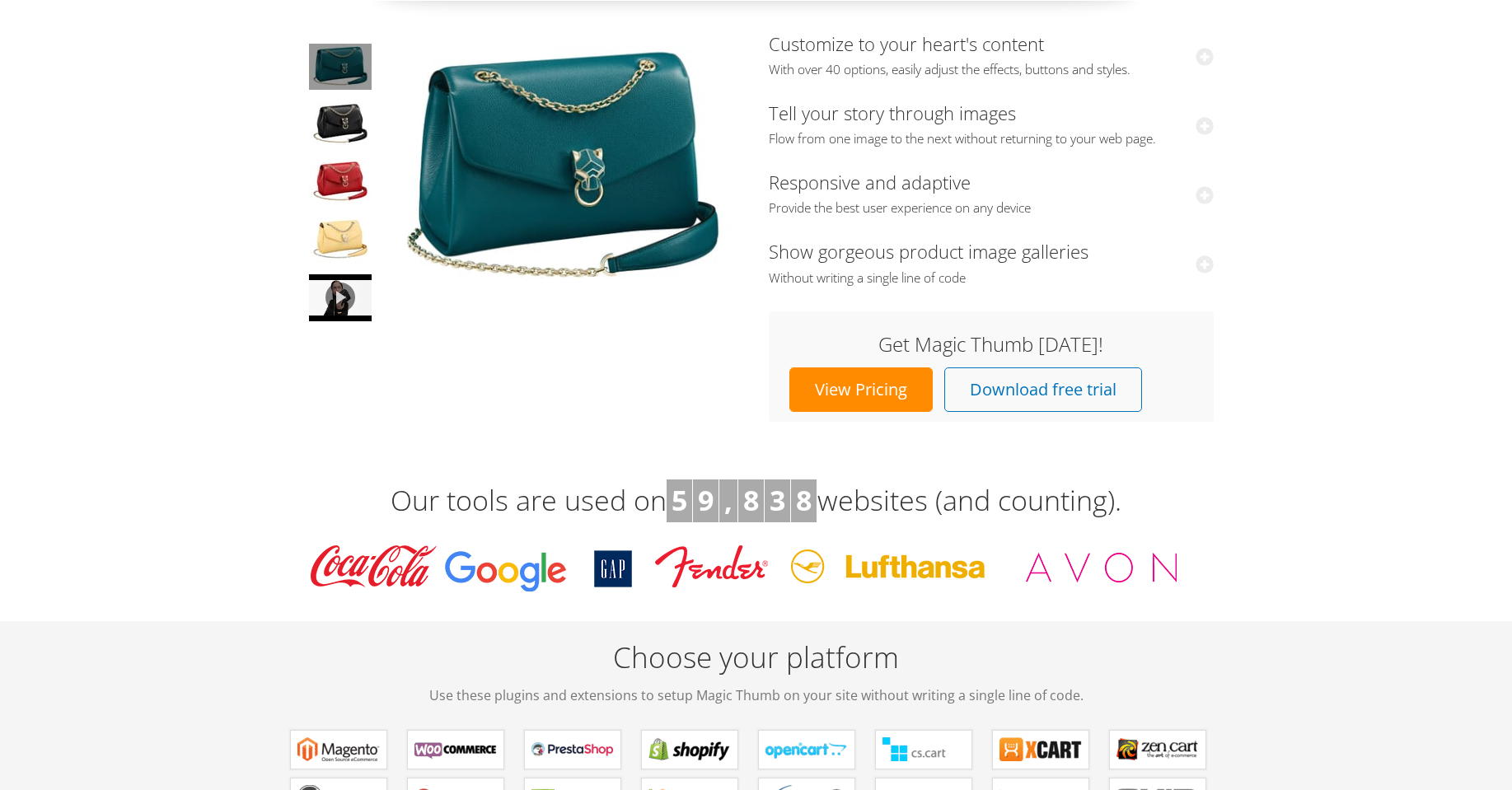
scroll to position [0, 0]
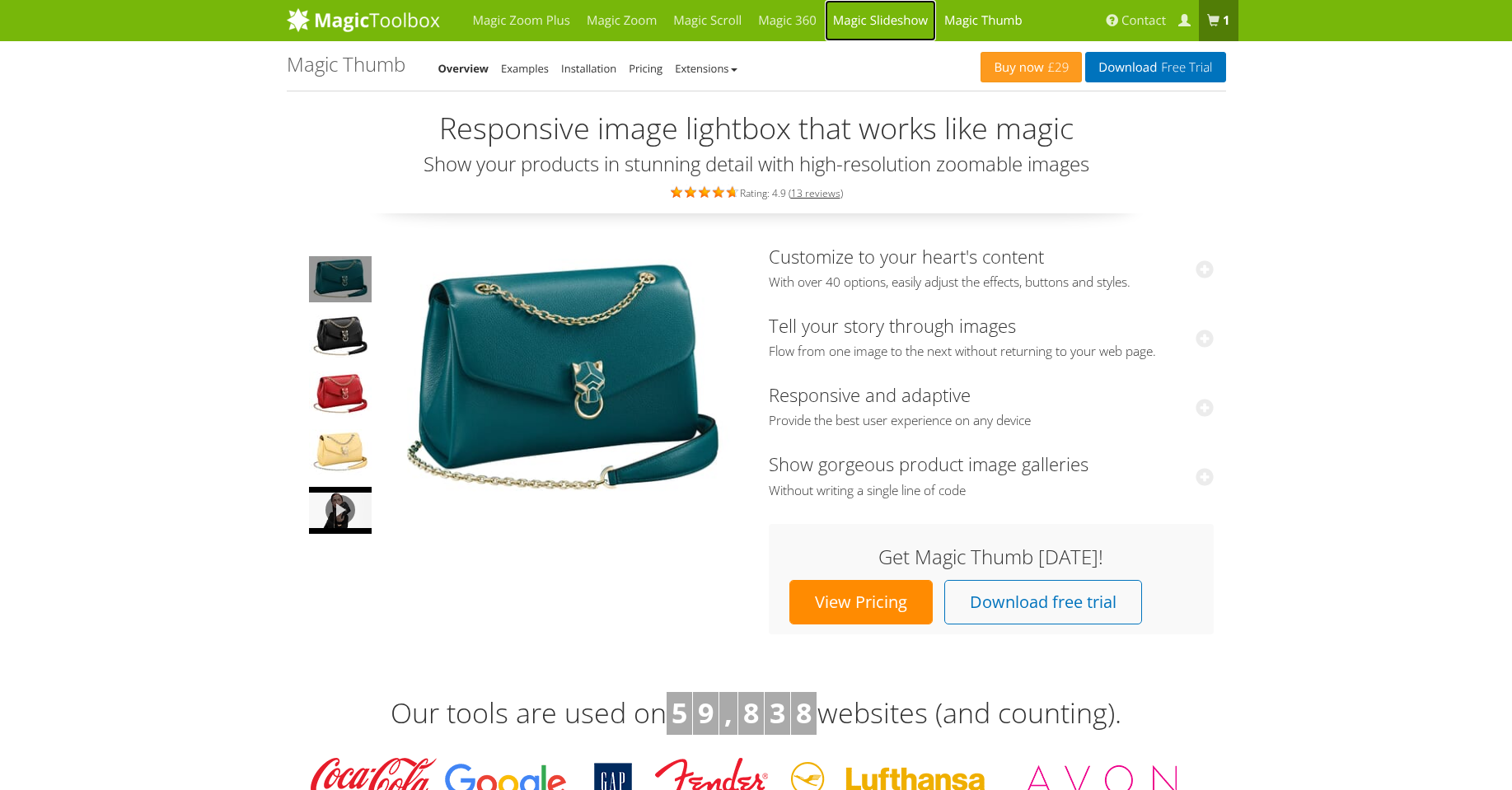
click at [905, 17] on link "Magic Slideshow" at bounding box center [880, 20] width 111 height 41
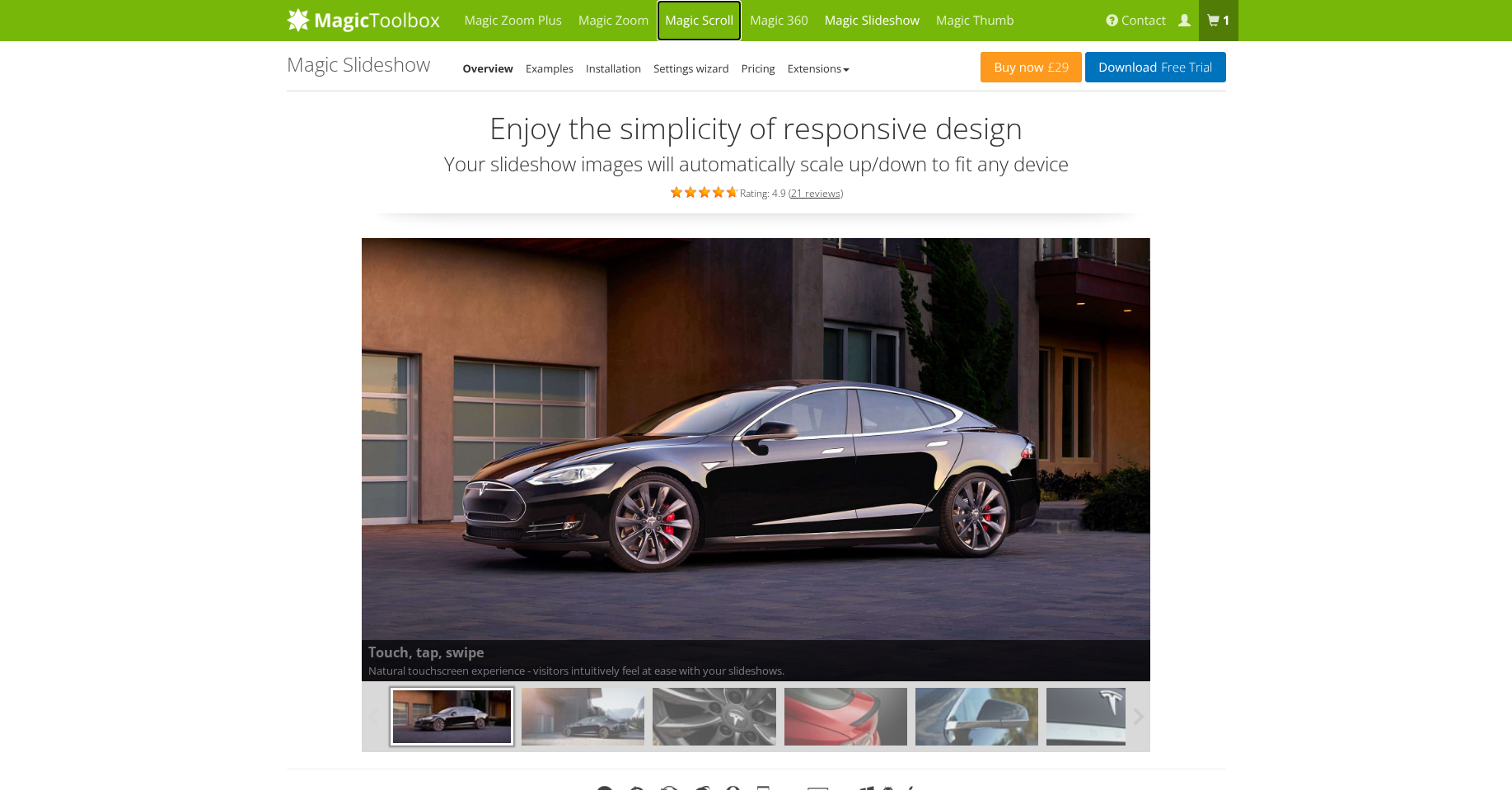
click at [706, 23] on link "Magic Scroll" at bounding box center [698, 20] width 84 height 41
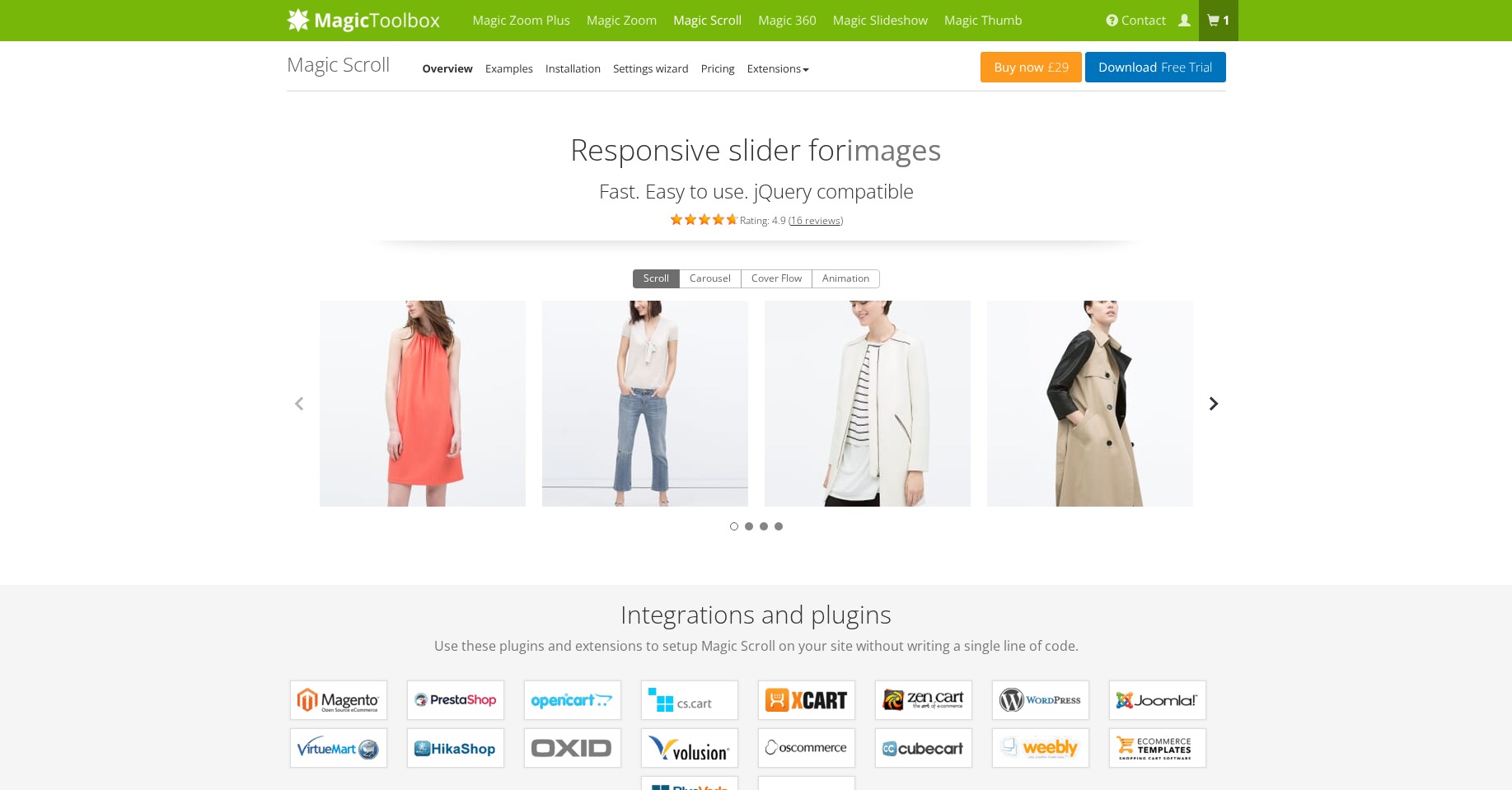
click at [1214, 405] on button "button" at bounding box center [1213, 403] width 25 height 25
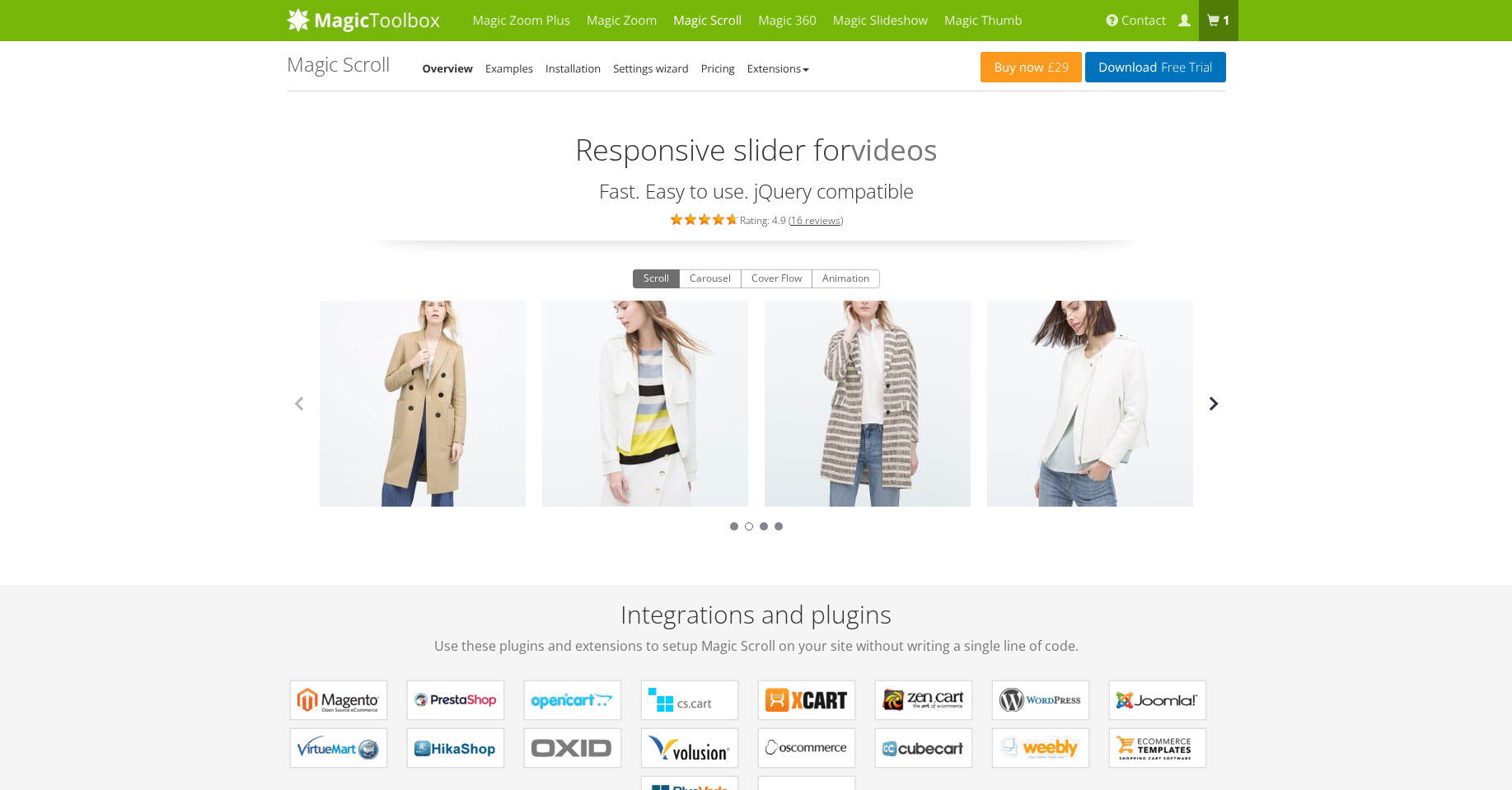
click at [1214, 405] on button "button" at bounding box center [1213, 403] width 25 height 25
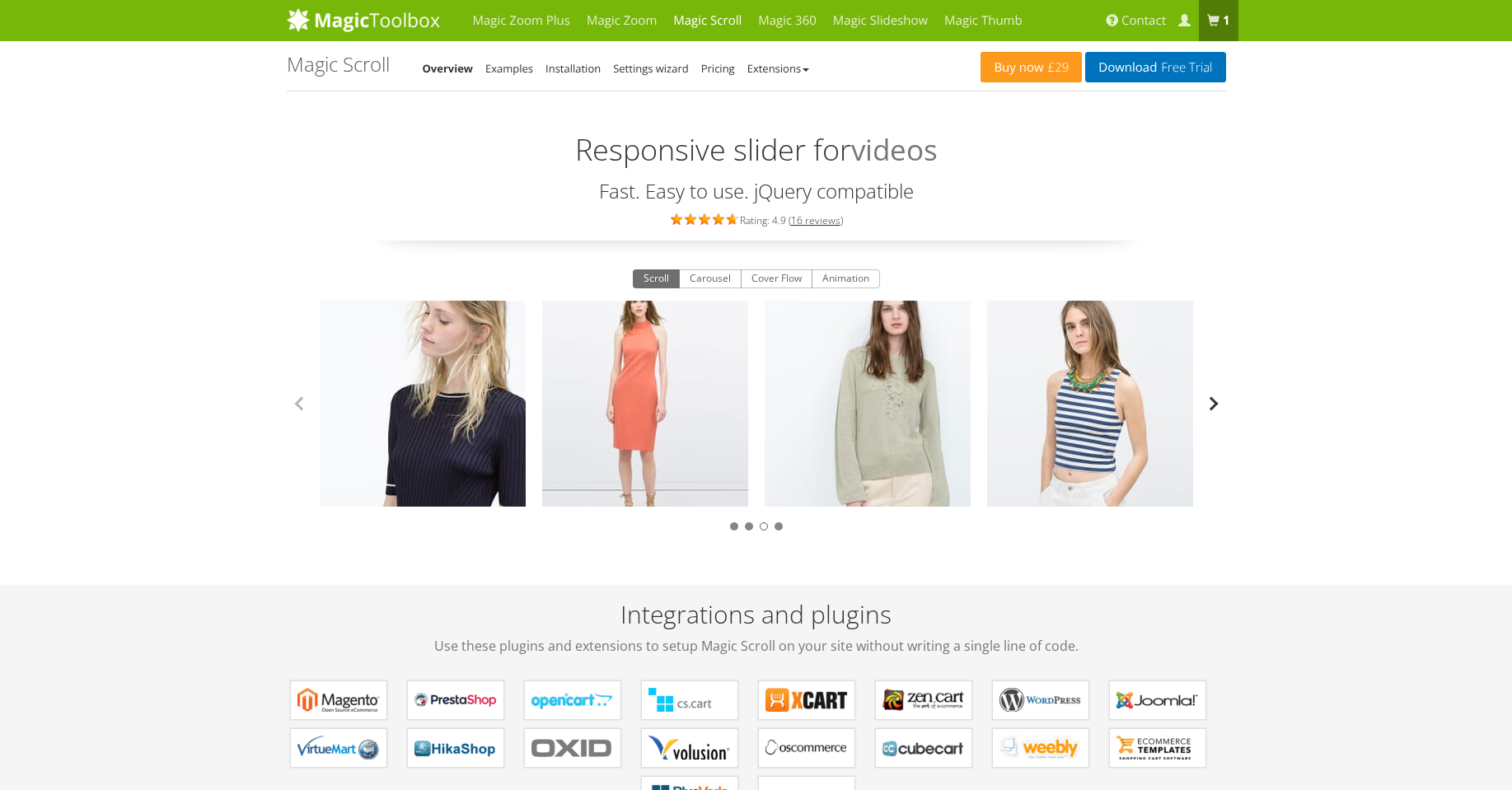
click at [1214, 405] on button "button" at bounding box center [1213, 403] width 25 height 25
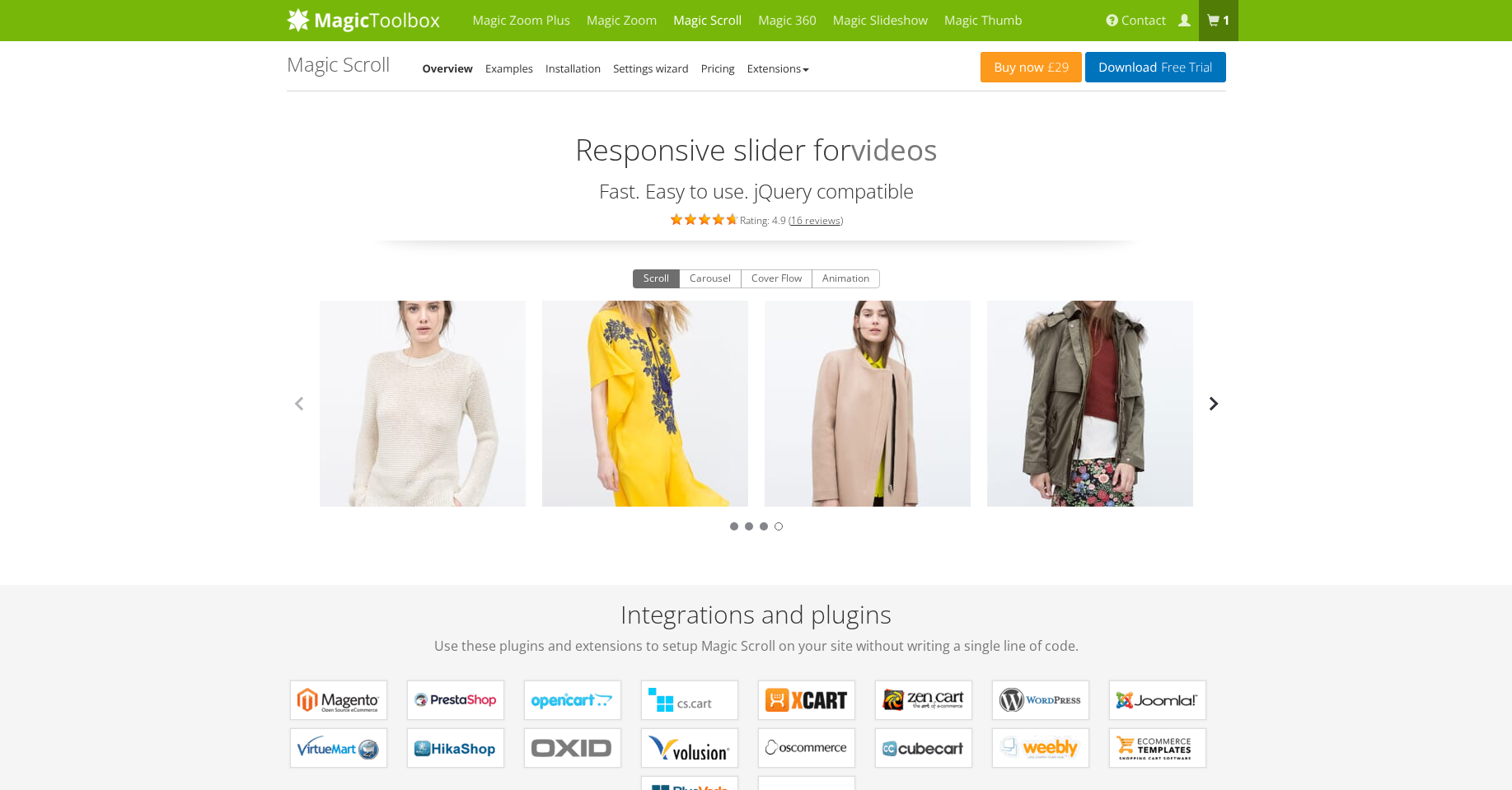
click at [1214, 405] on button "button" at bounding box center [1213, 403] width 25 height 25
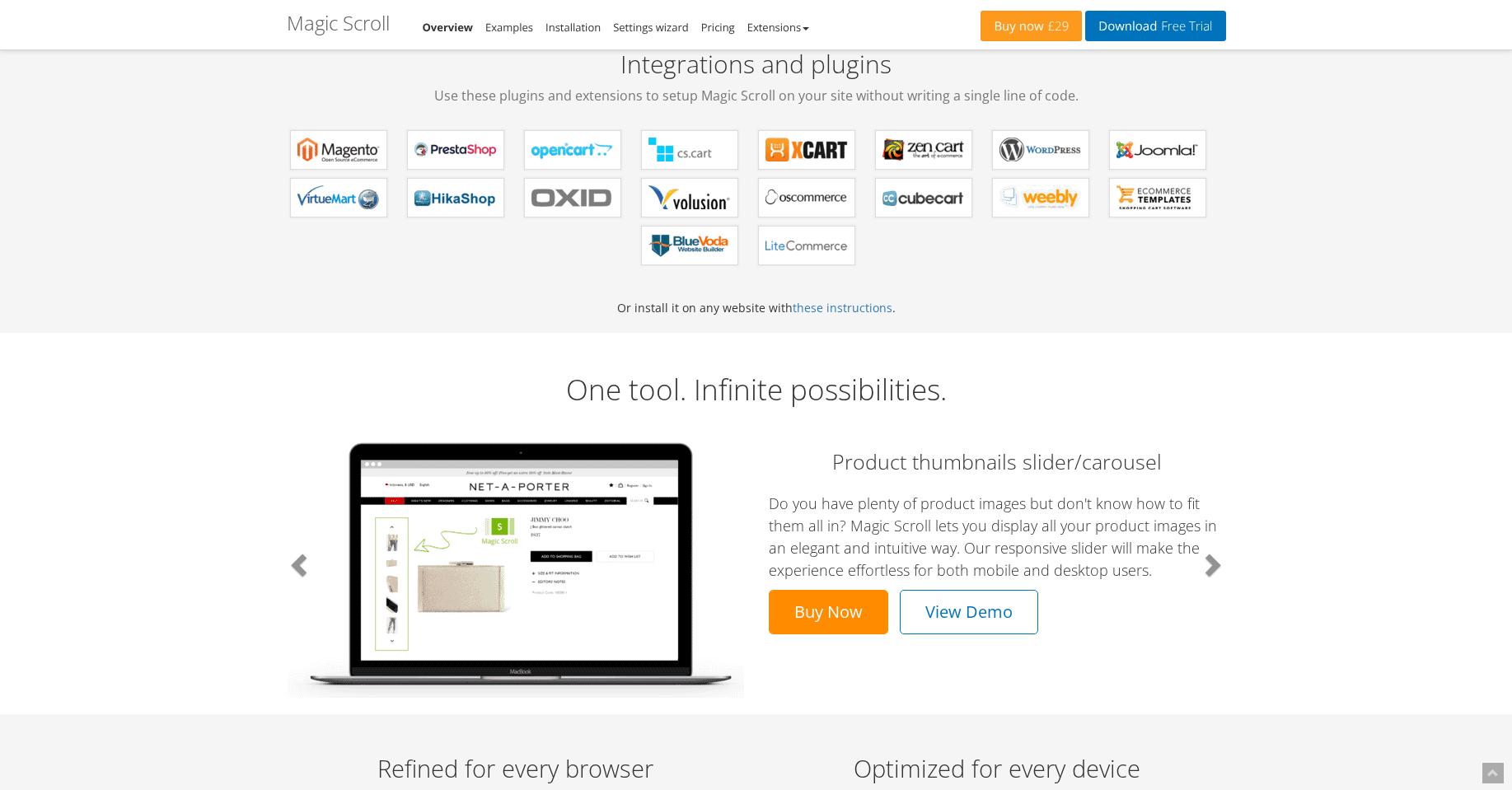
scroll to position [693, 0]
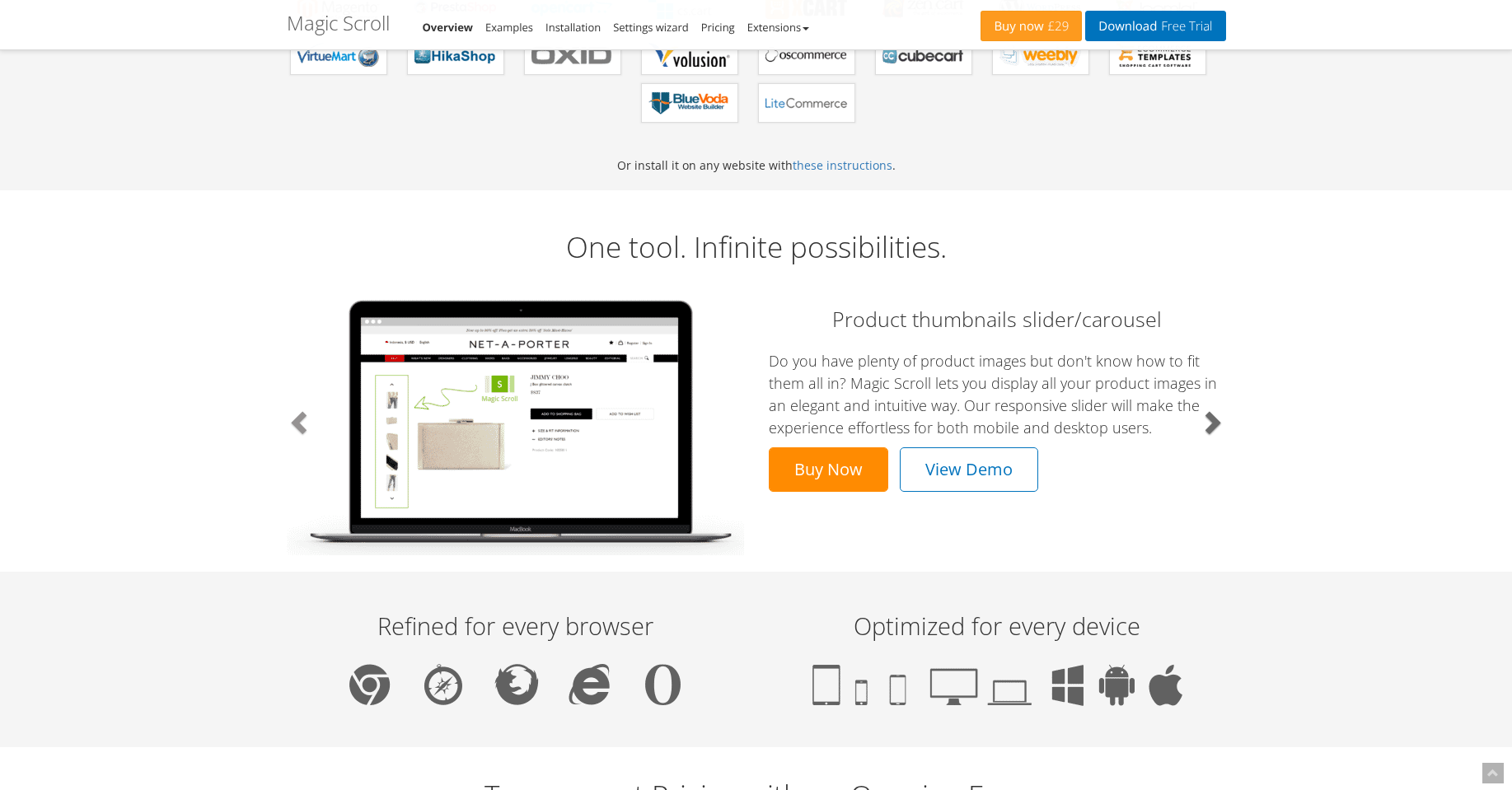
click at [1217, 420] on span at bounding box center [1211, 421] width 25 height 25
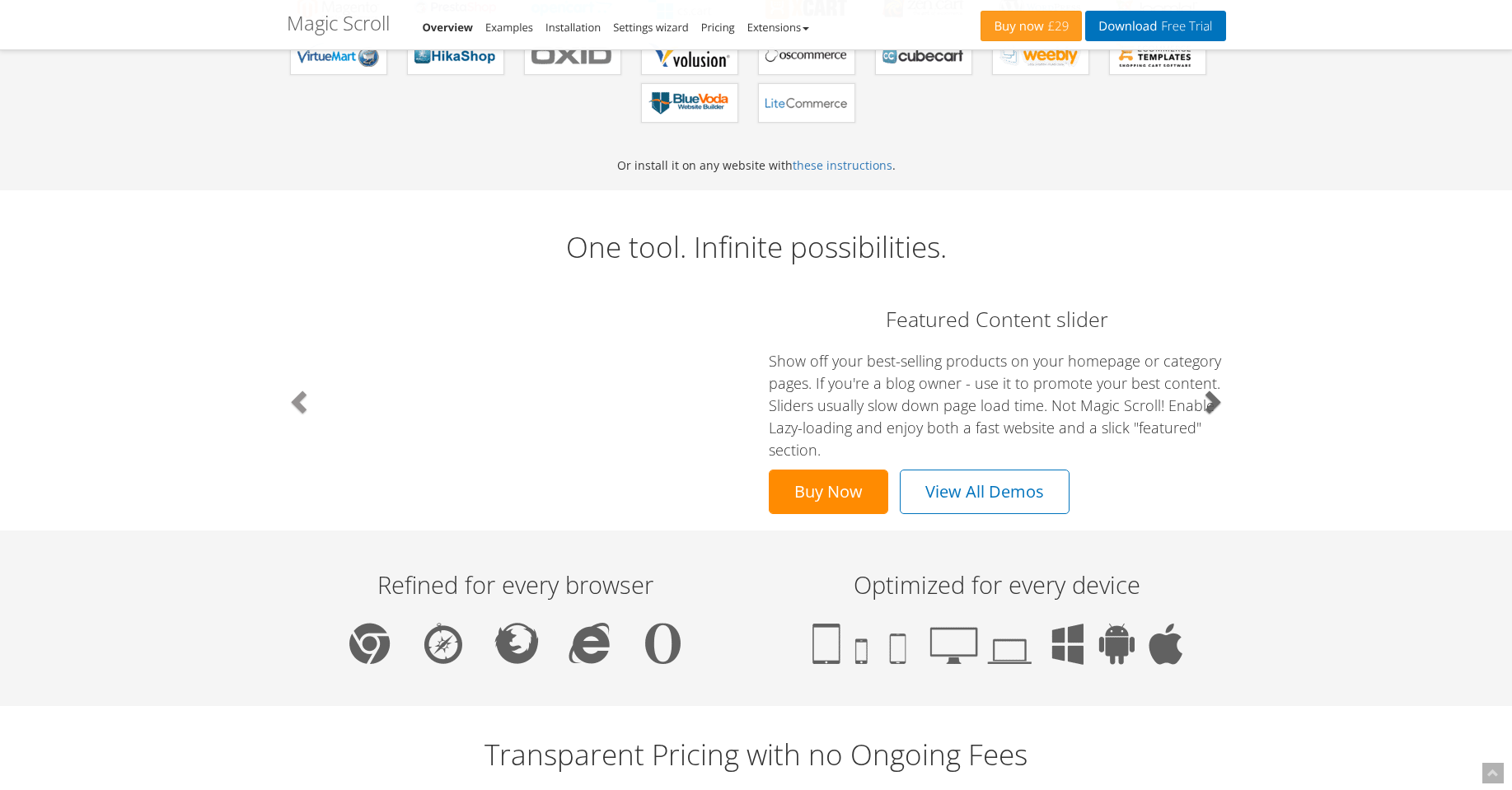
click at [1217, 420] on link "Next" at bounding box center [1155, 400] width 141 height 226
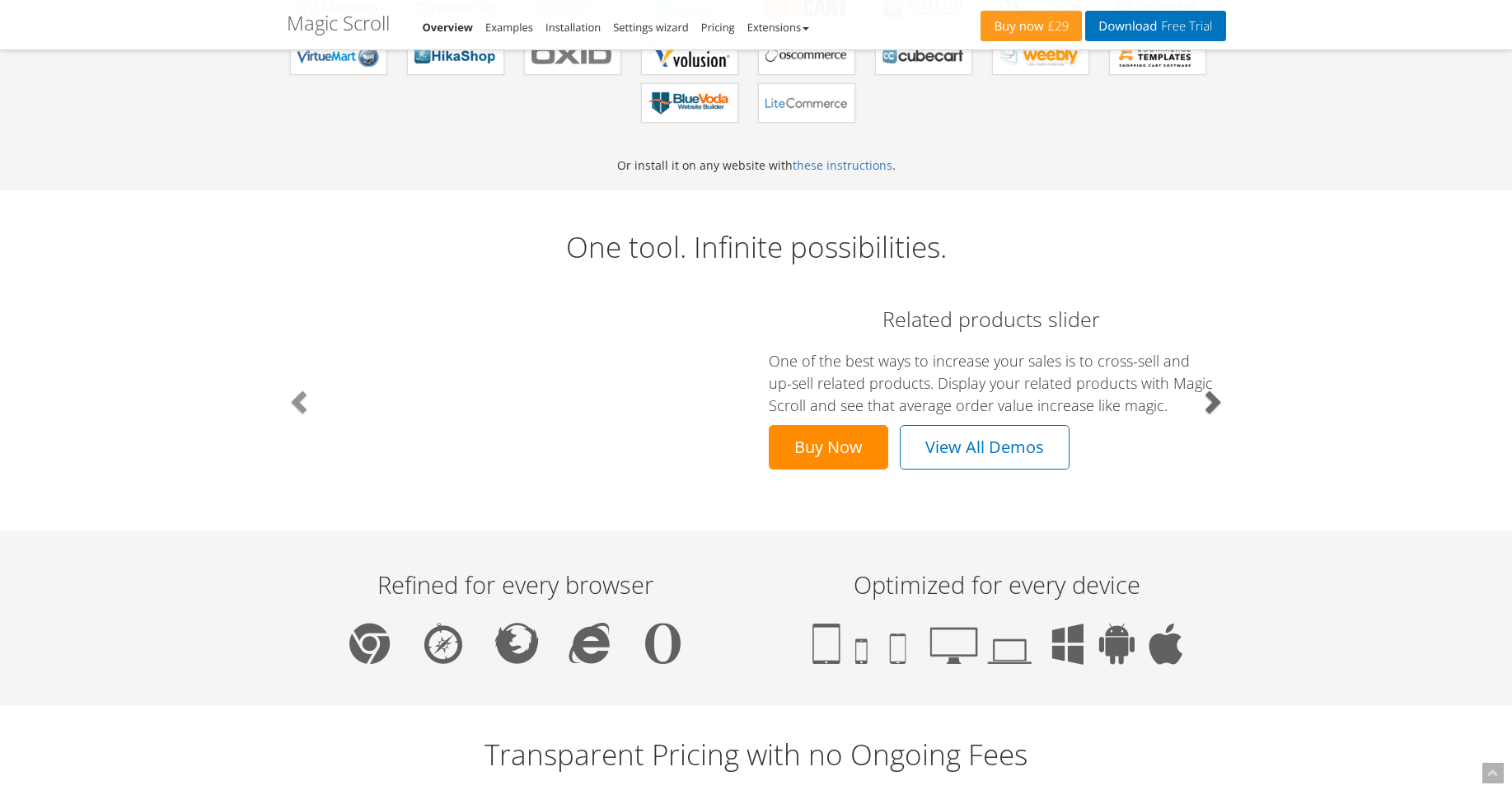
click at [1217, 420] on link "Next" at bounding box center [1155, 400] width 141 height 226
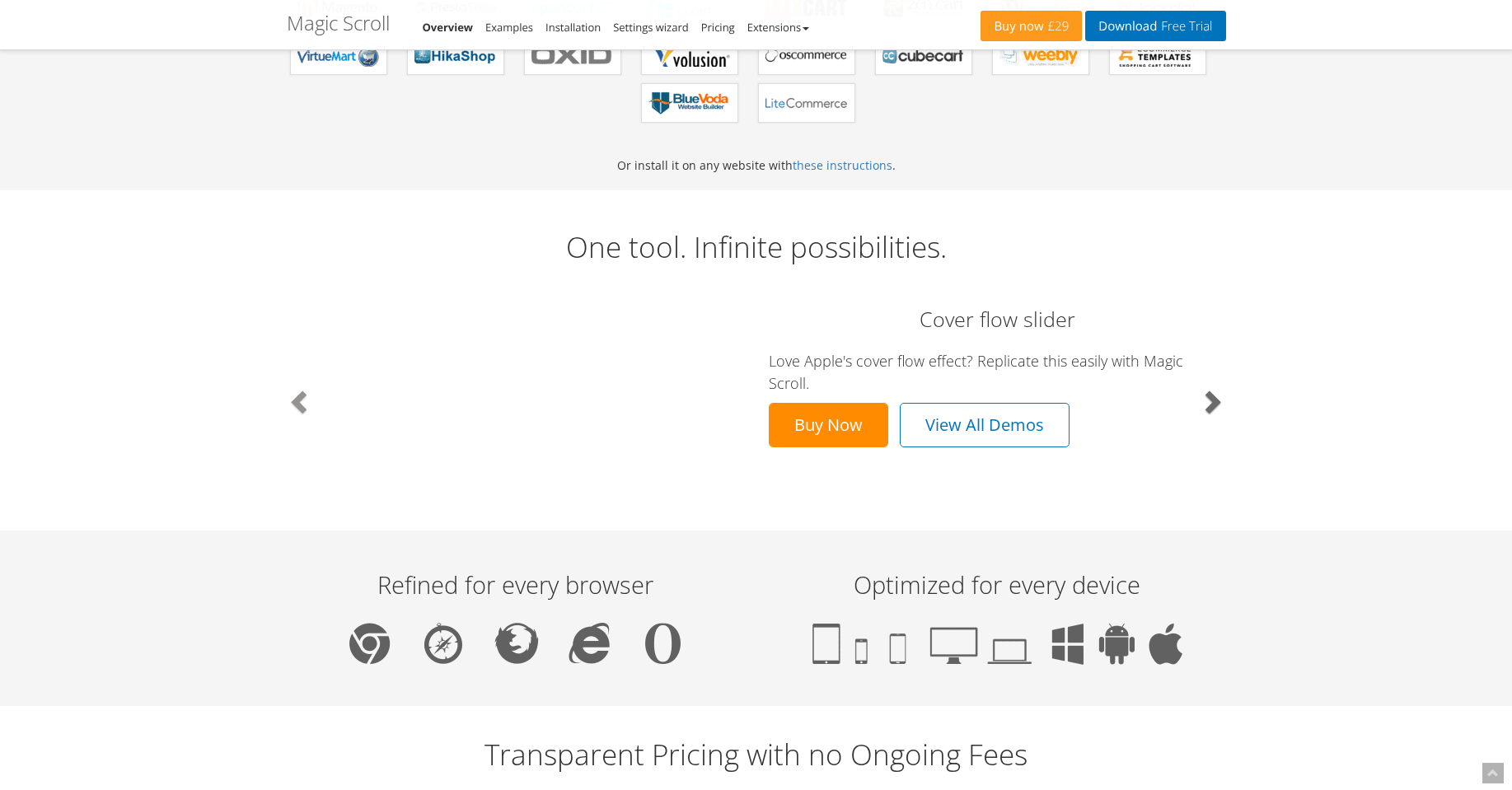
click at [1217, 420] on link "Next" at bounding box center [1155, 400] width 141 height 226
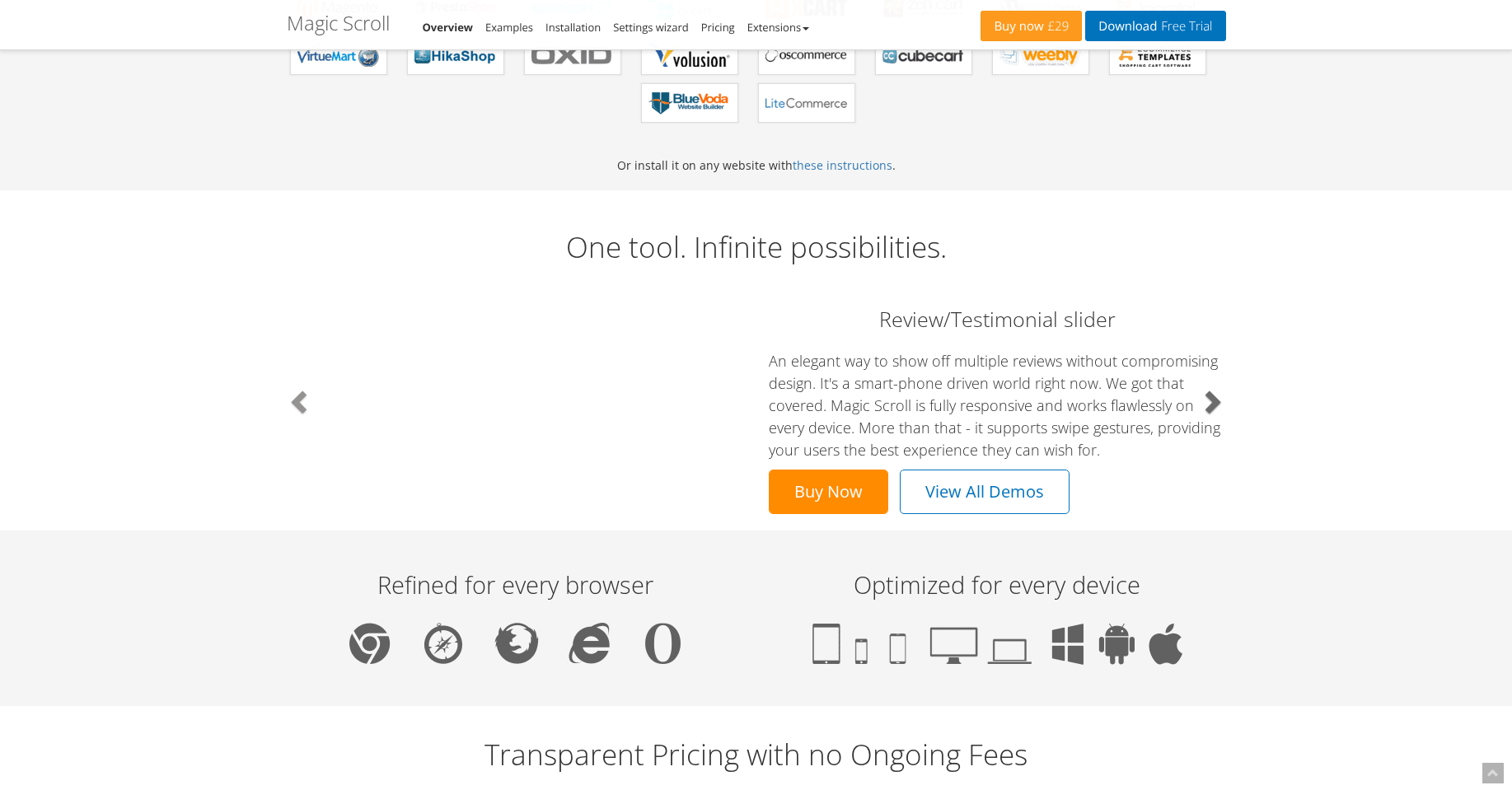
click at [1217, 420] on link "Next" at bounding box center [1155, 400] width 141 height 226
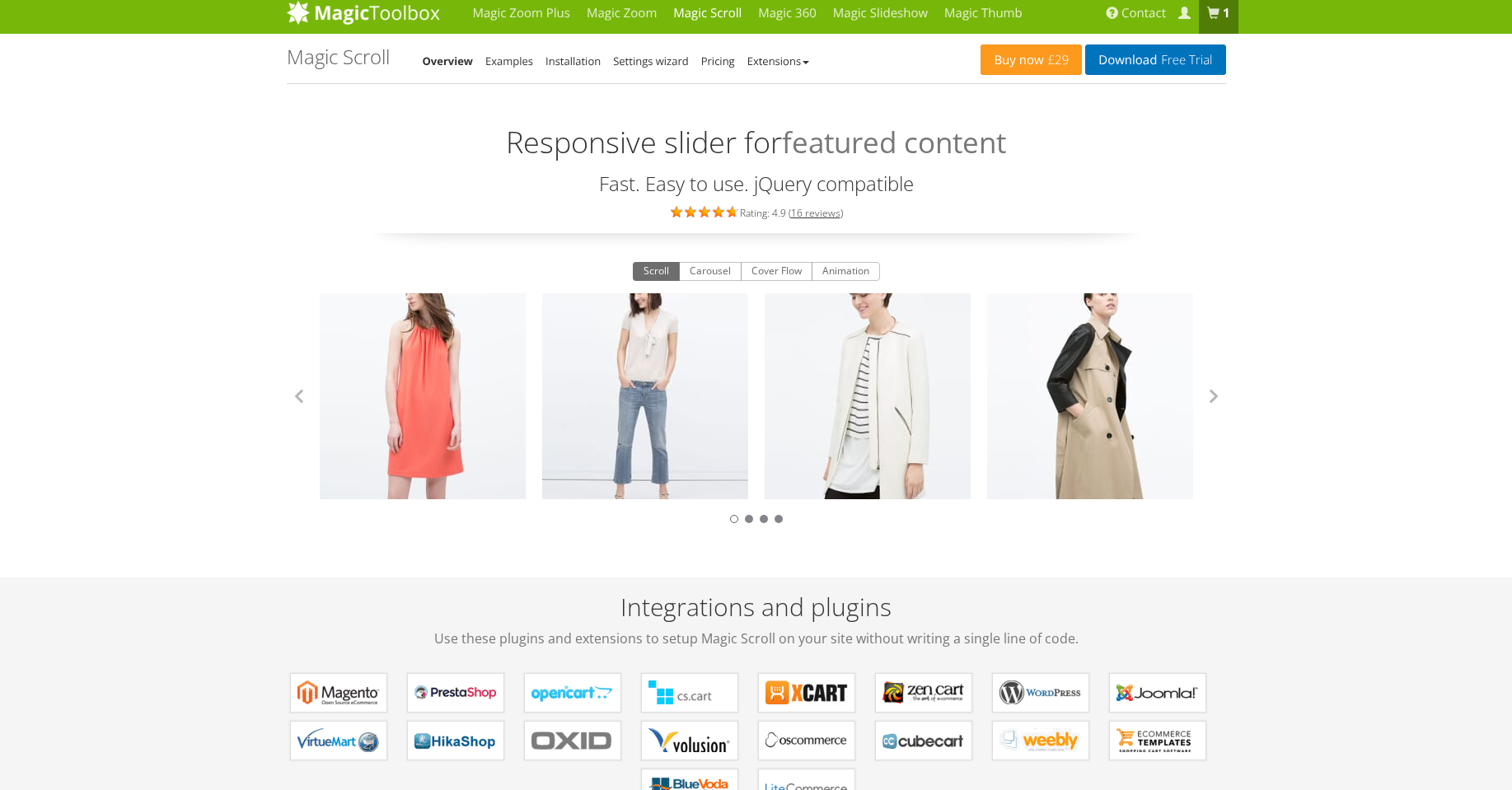
scroll to position [0, 0]
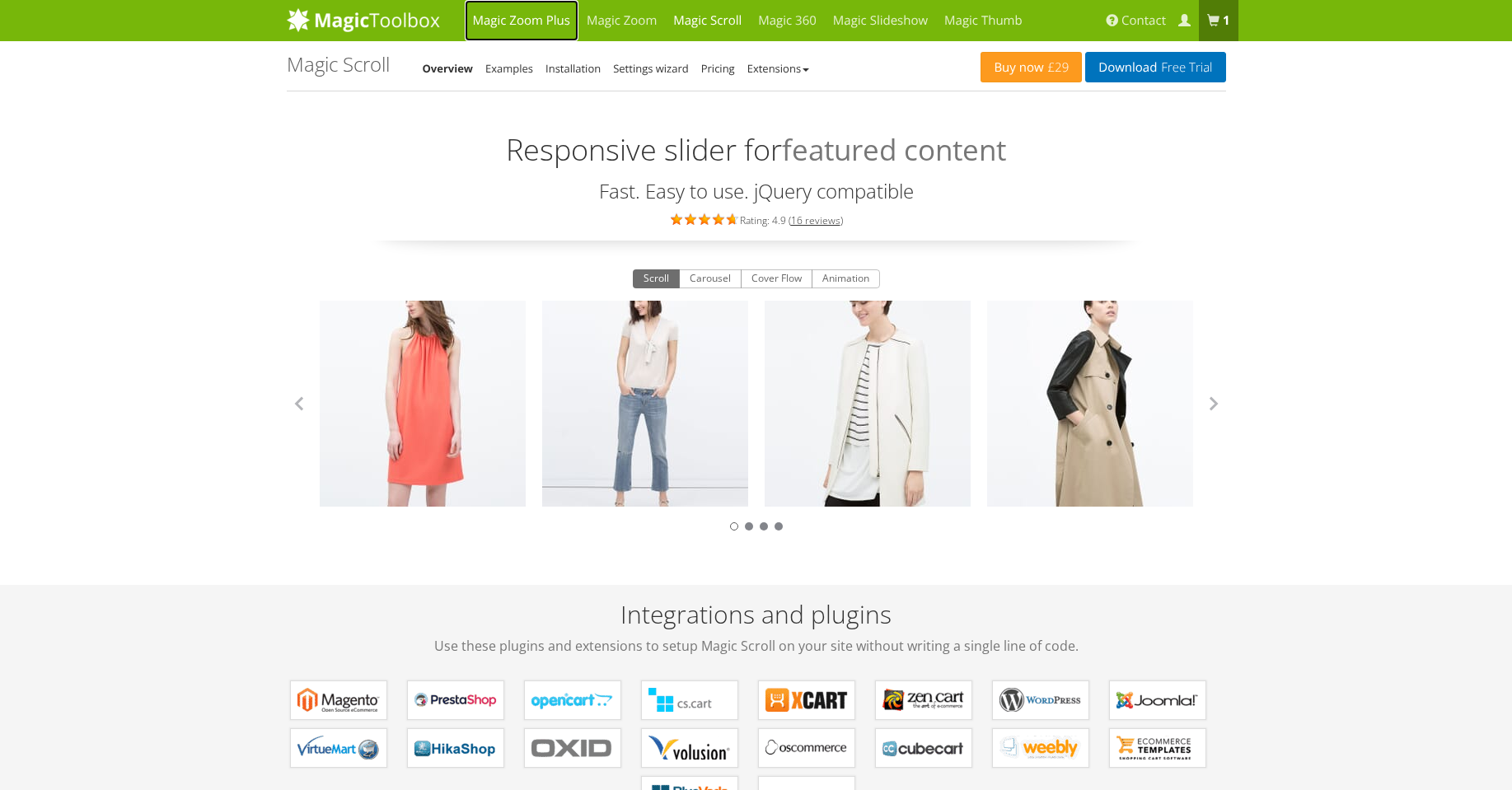
click at [529, 22] on link "Magic Zoom Plus" at bounding box center [522, 20] width 113 height 41
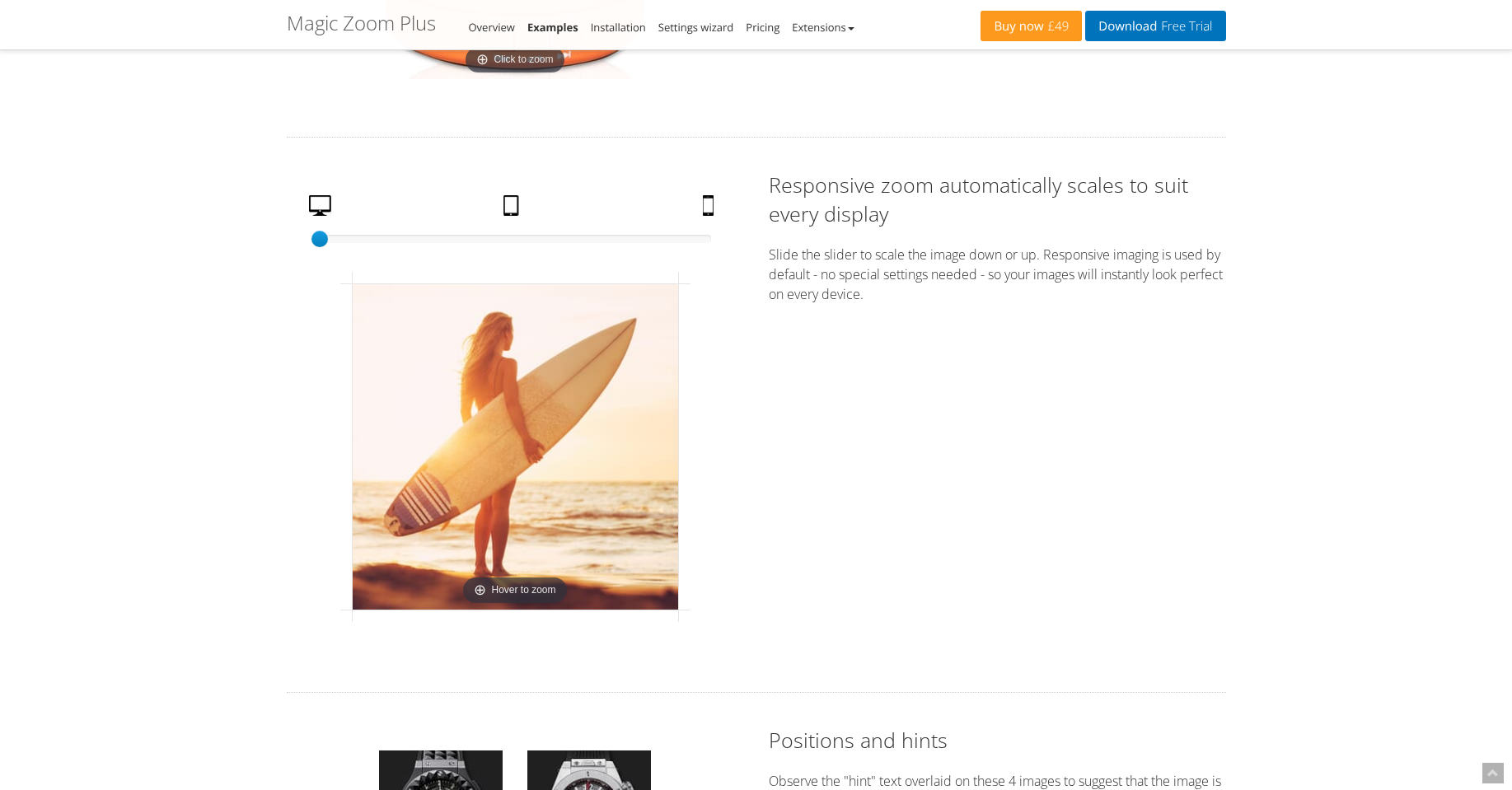
scroll to position [2769, 0]
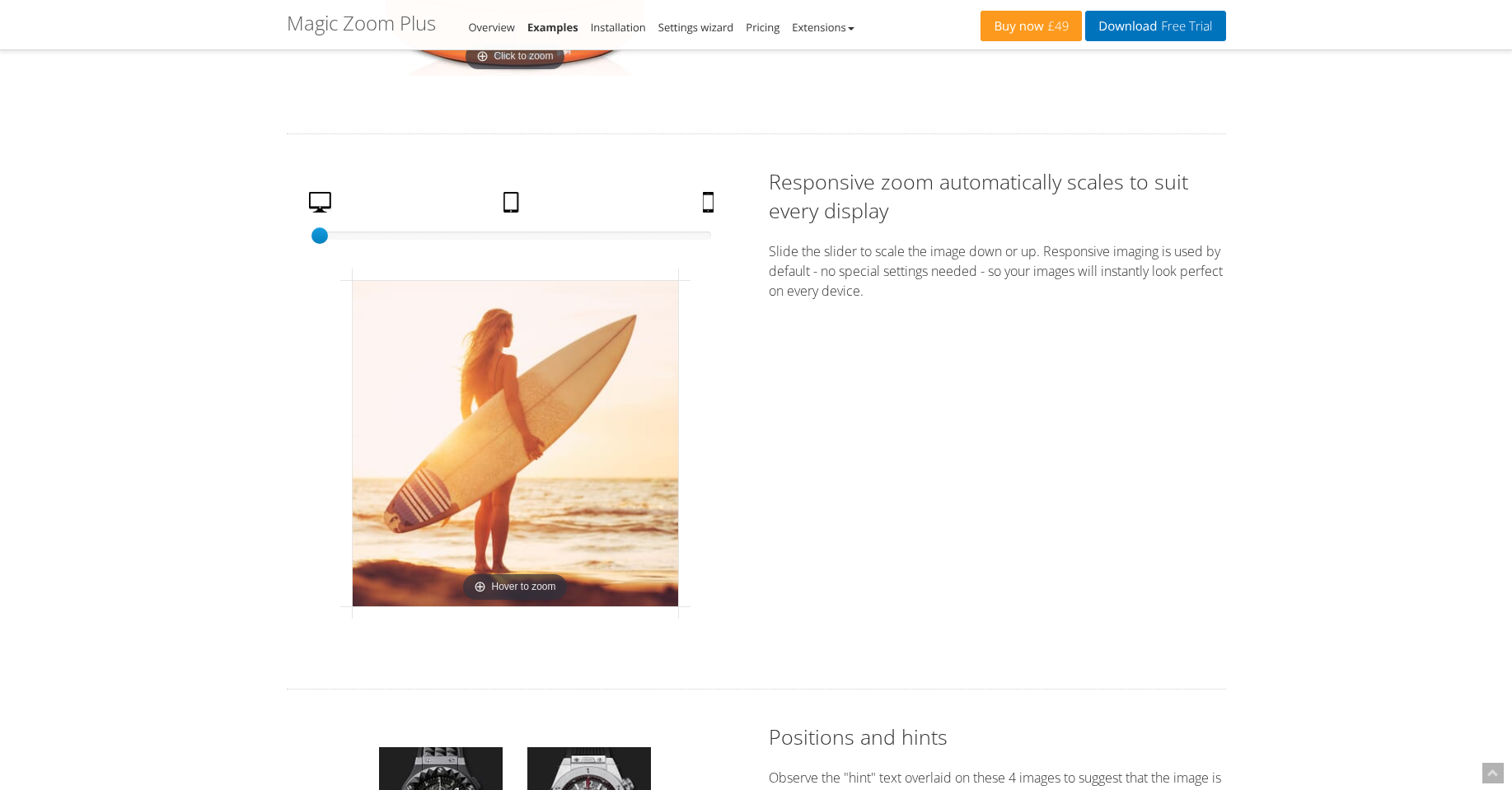
click at [519, 191] on div "100% size 1 Desktop Tablet Mobile Hover to zoom" at bounding box center [516, 411] width 457 height 489
click at [514, 195] on link "Tablet" at bounding box center [513, 206] width 33 height 29
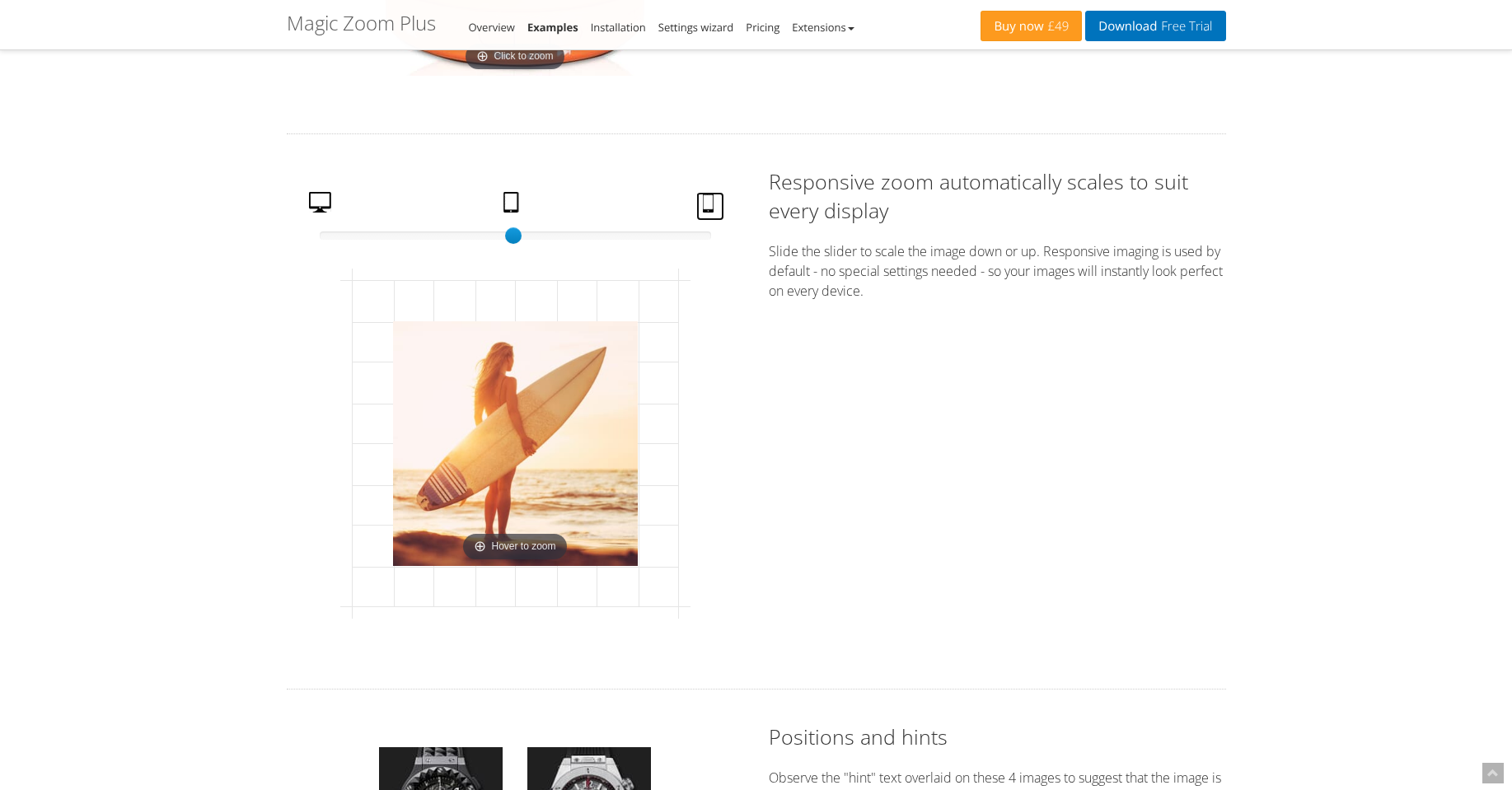
click at [707, 197] on link "Mobile" at bounding box center [710, 206] width 28 height 29
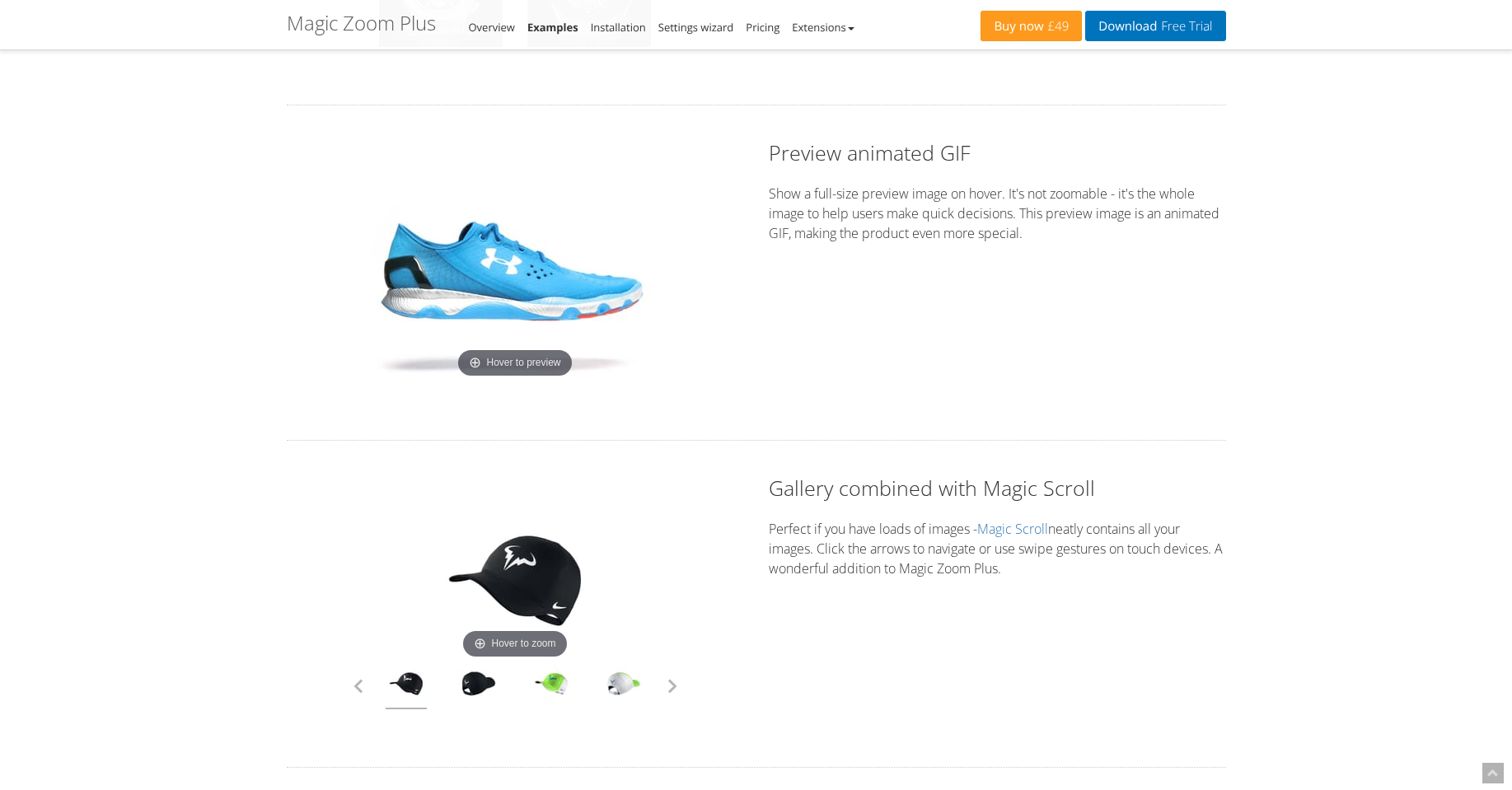
scroll to position [3857, 0]
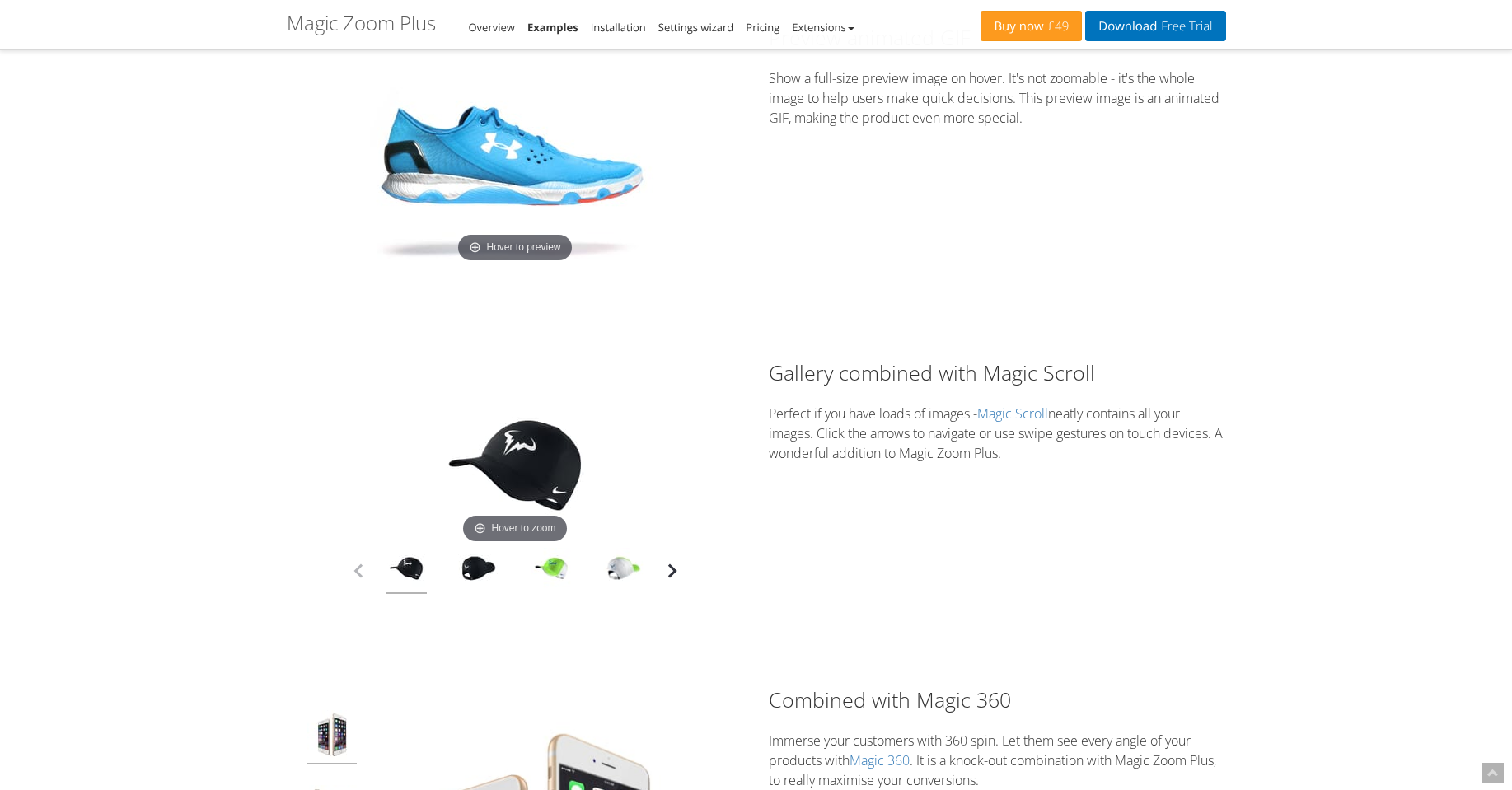
click at [669, 572] on button "button" at bounding box center [672, 570] width 25 height 25
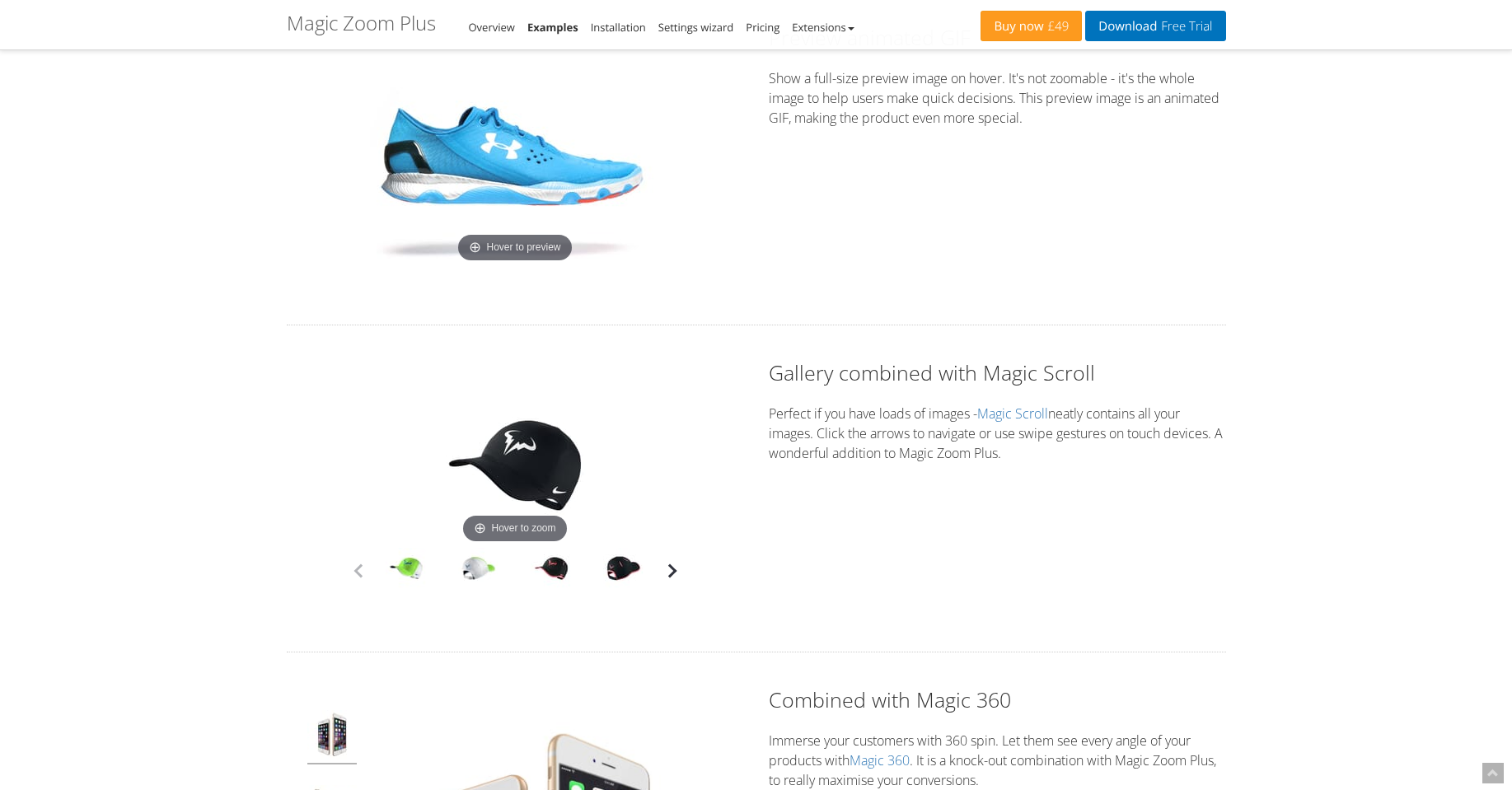
click at [669, 572] on button "button" at bounding box center [672, 570] width 25 height 25
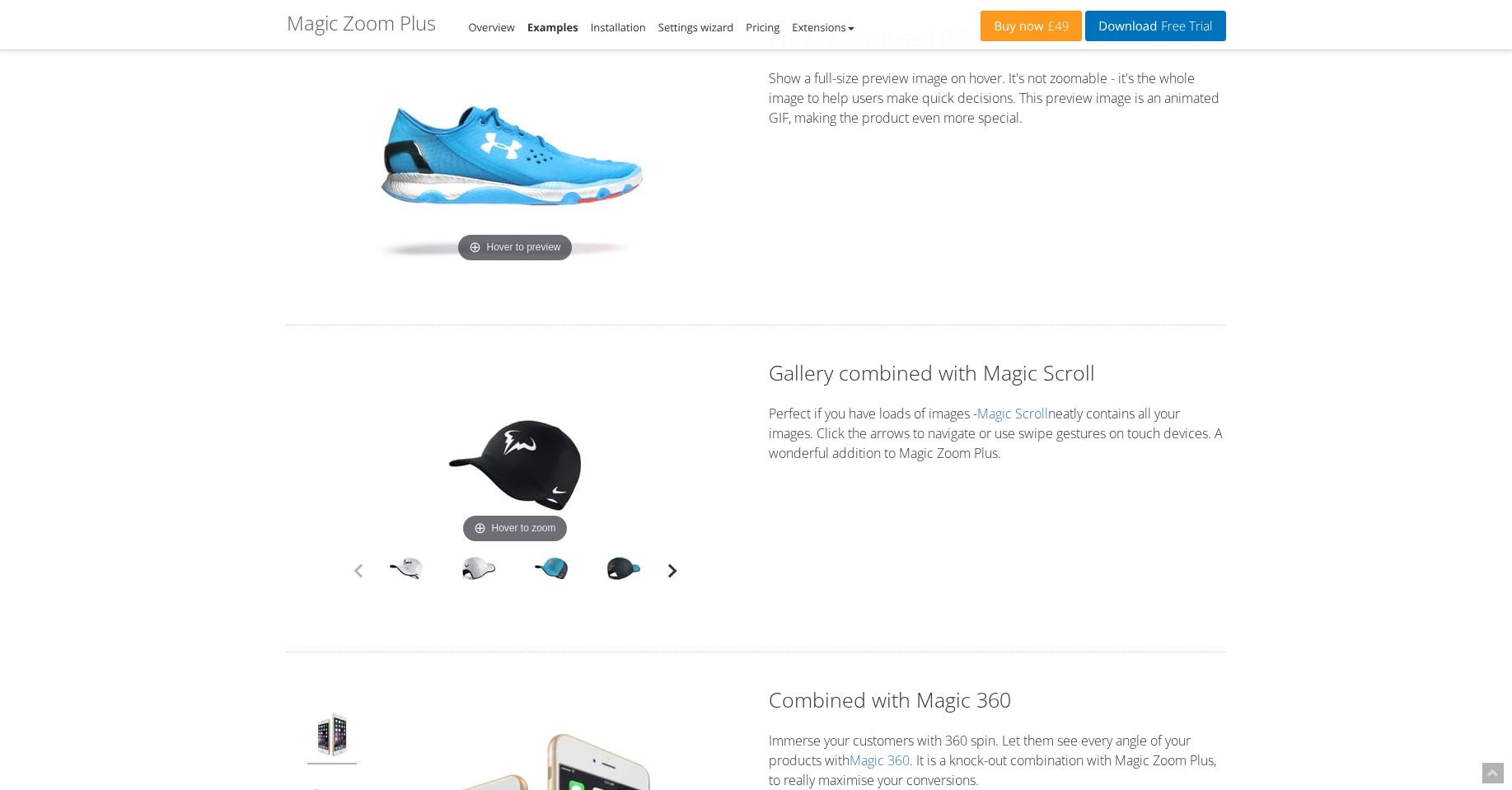
click at [669, 572] on button "button" at bounding box center [672, 570] width 25 height 25
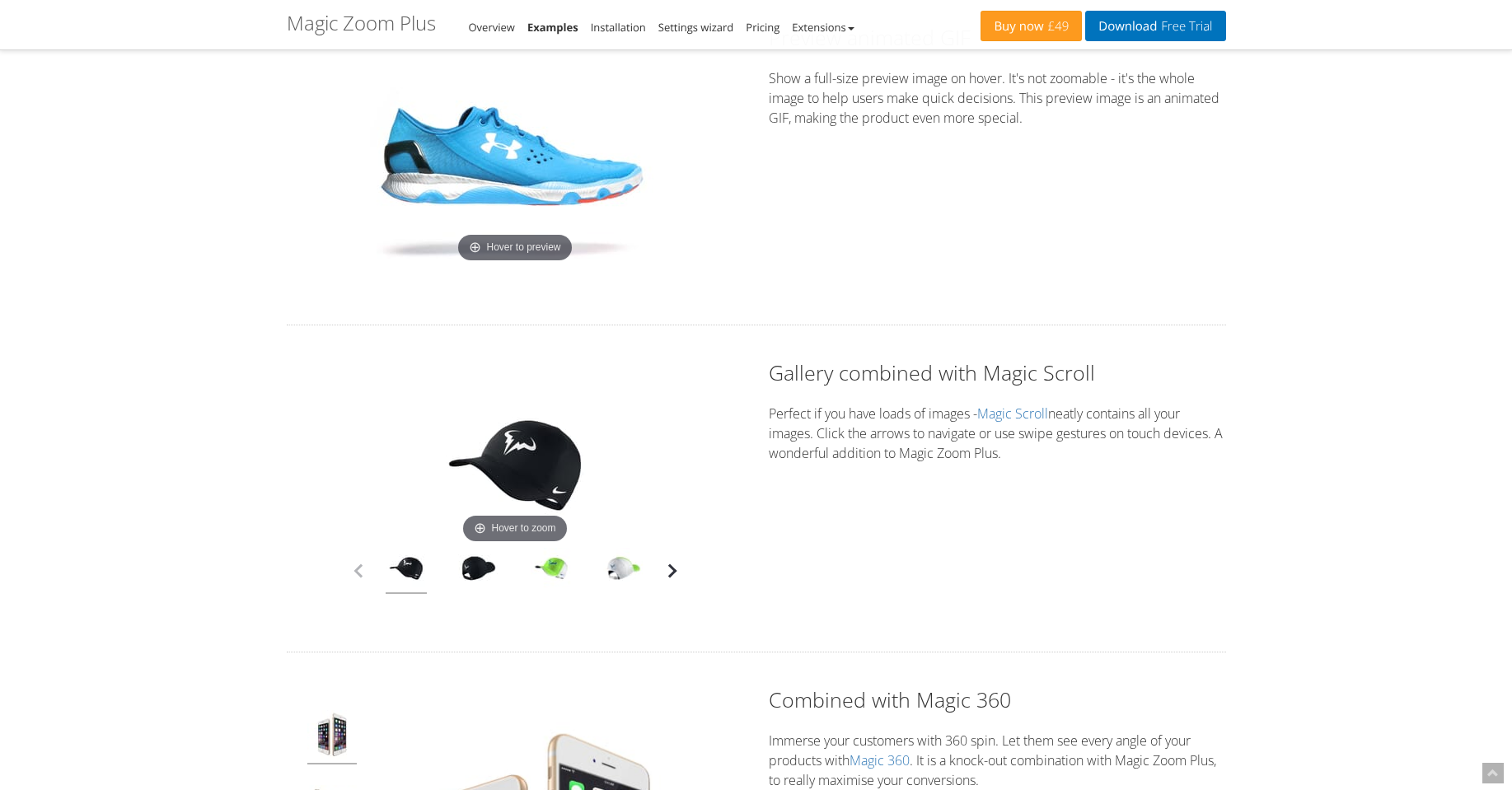
click at [669, 572] on button "button" at bounding box center [672, 570] width 25 height 25
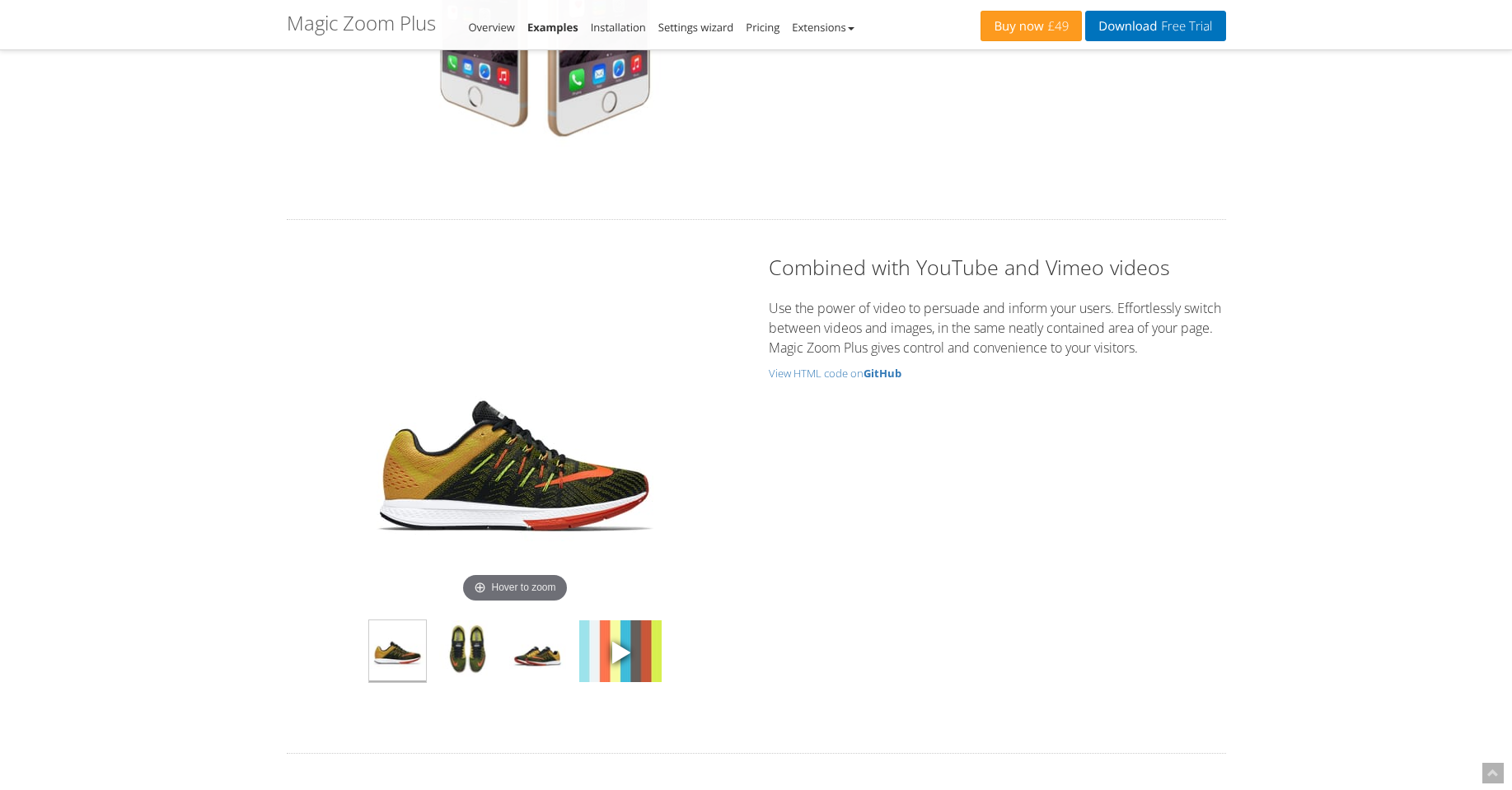
scroll to position [4945, 0]
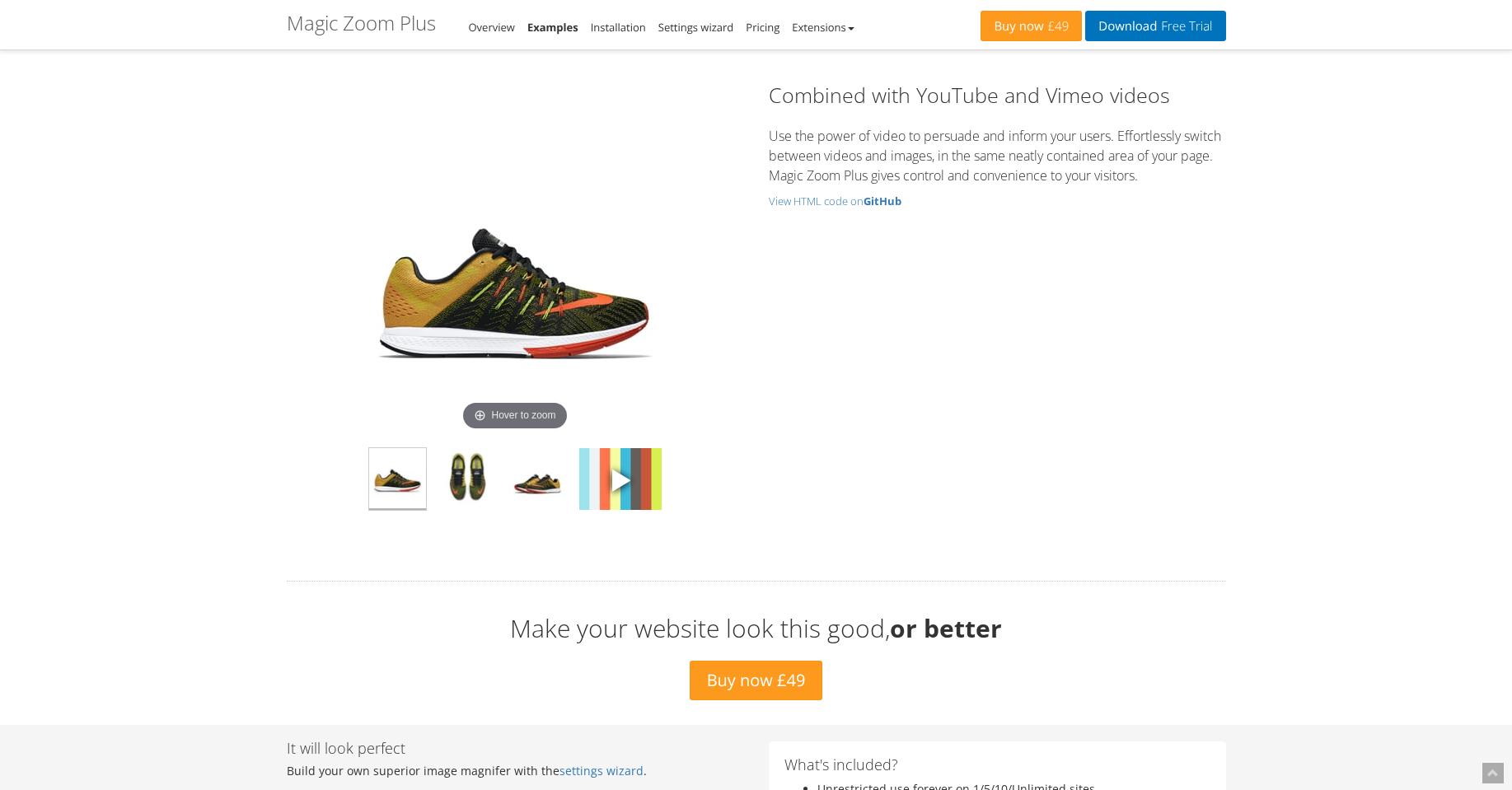
drag, startPoint x: 569, startPoint y: 354, endPoint x: 299, endPoint y: 354, distance: 270.0
click at [299, 354] on div "Hover to zoom" at bounding box center [516, 314] width 457 height 467
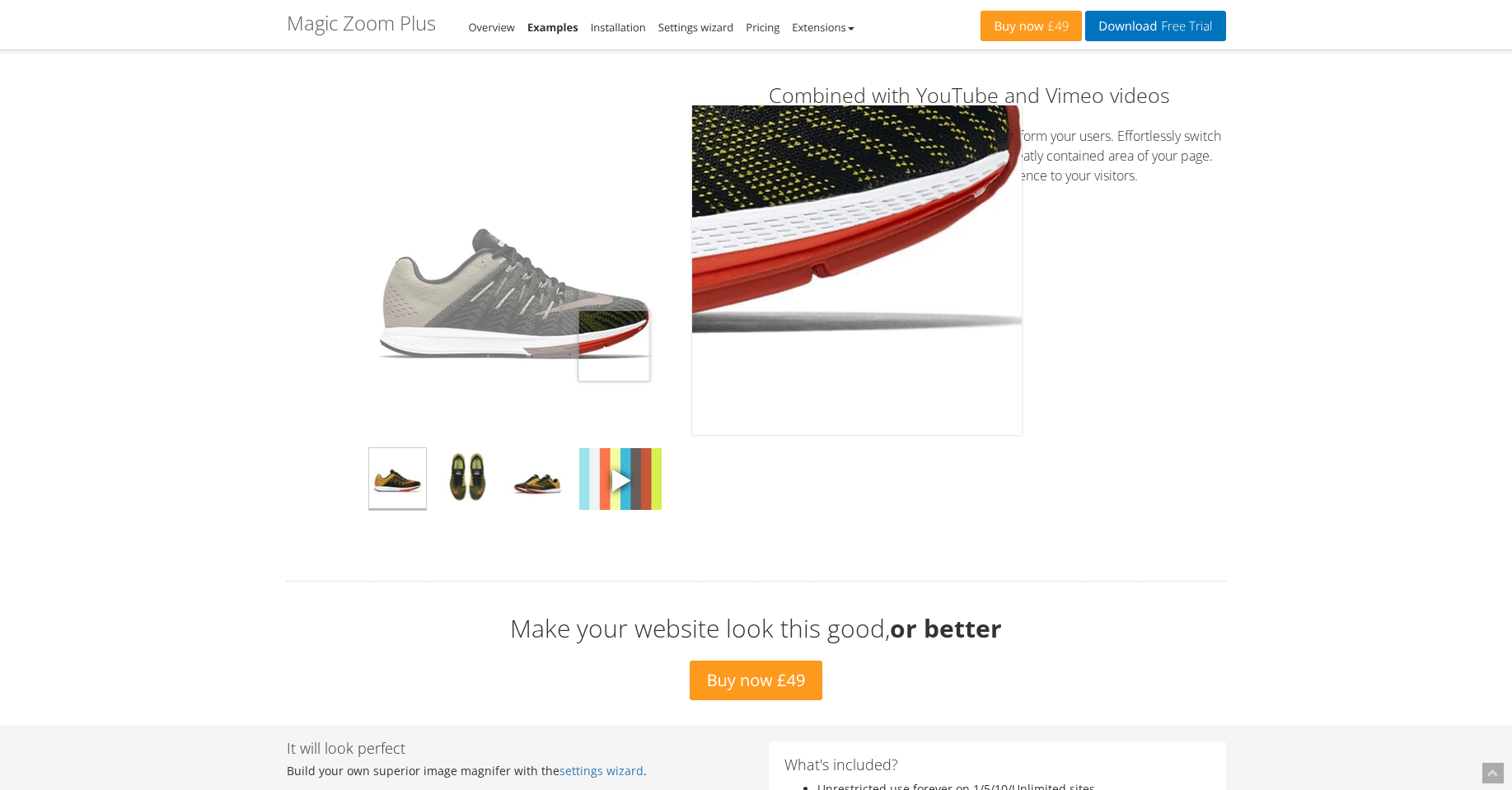
click at [407, 346] on img at bounding box center [515, 270] width 330 height 330
